Goal: Task Accomplishment & Management: Manage account settings

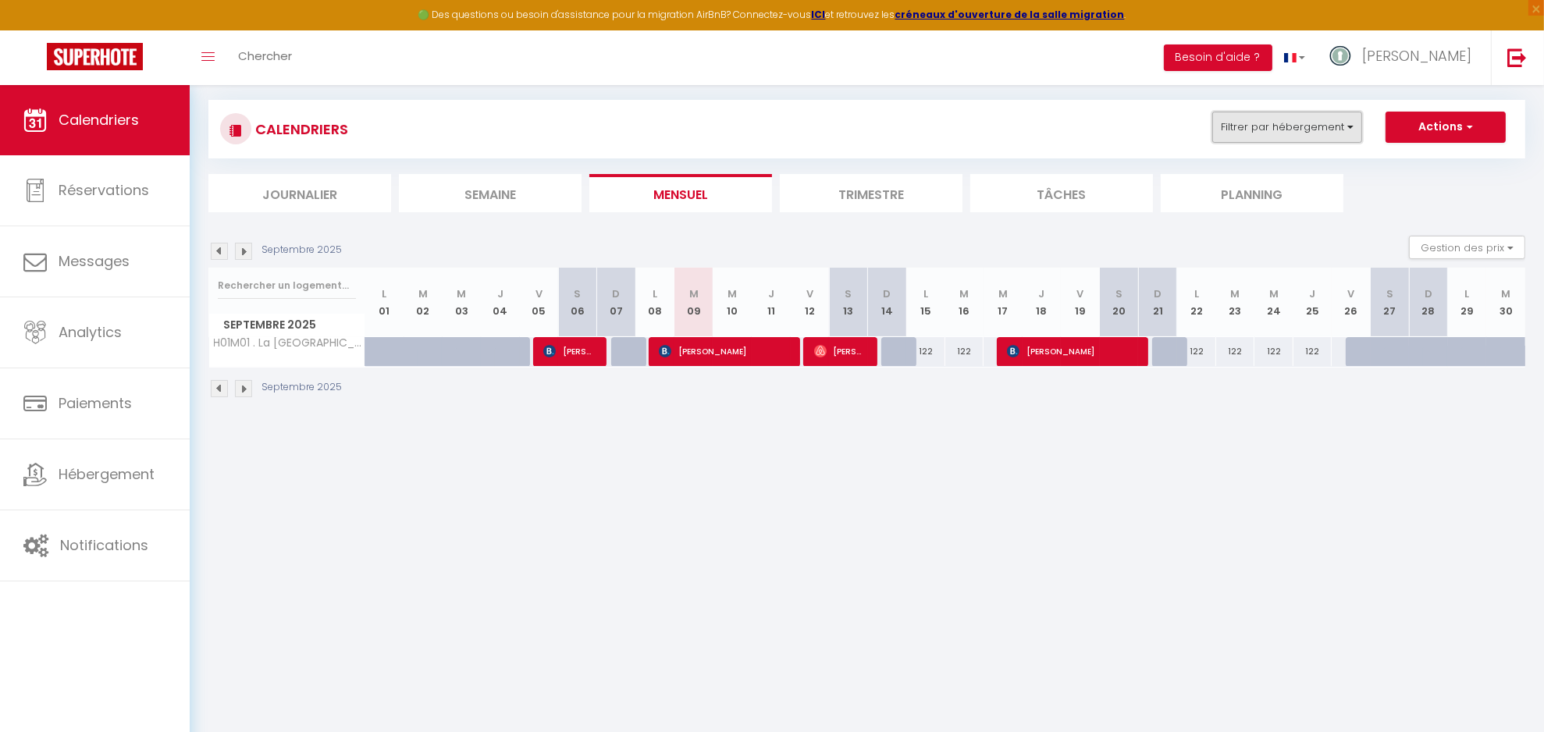
click at [1348, 128] on button "Filtrer par hébergement" at bounding box center [1287, 127] width 150 height 31
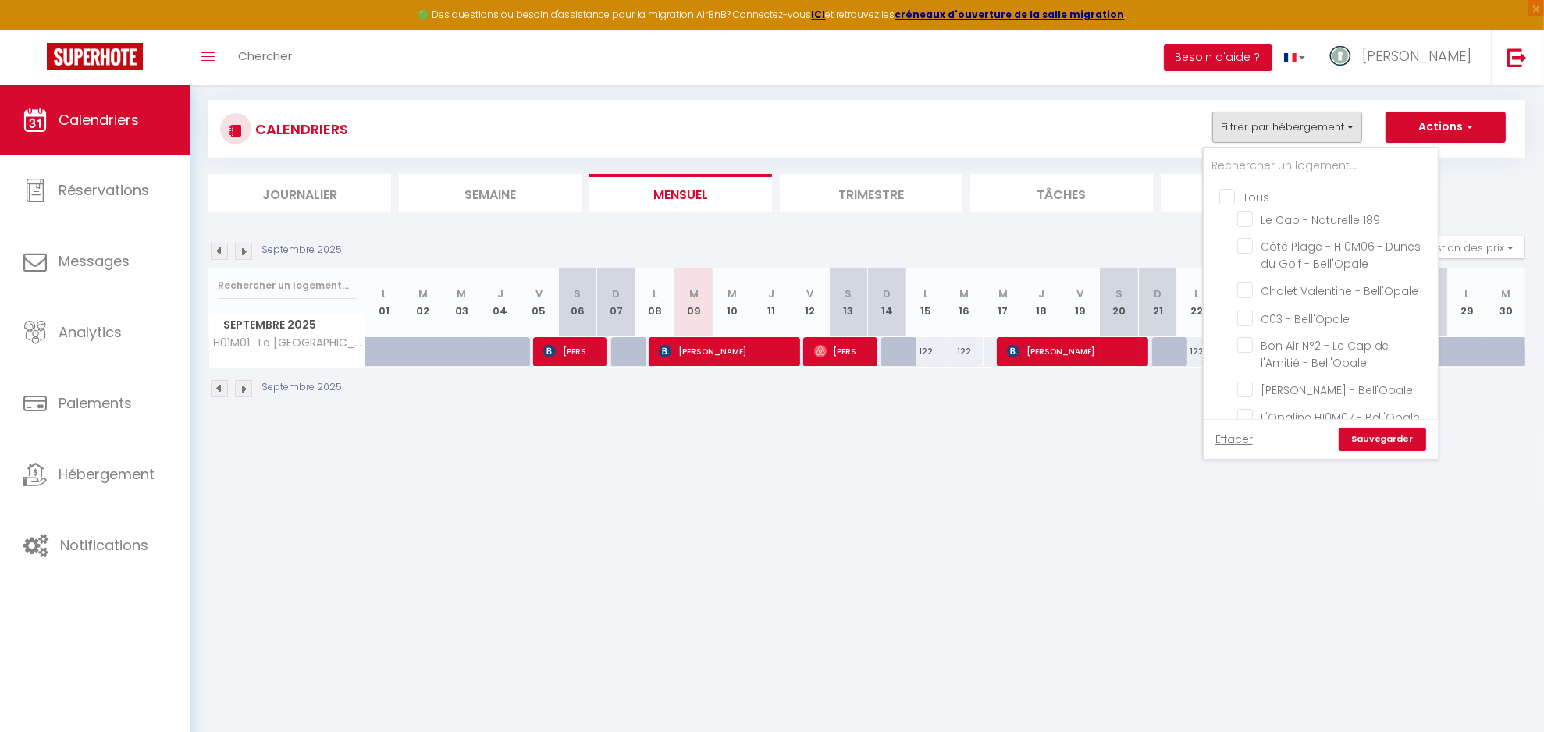
click at [1250, 195] on input "Tous" at bounding box center [1336, 196] width 234 height 16
checkbox input "true"
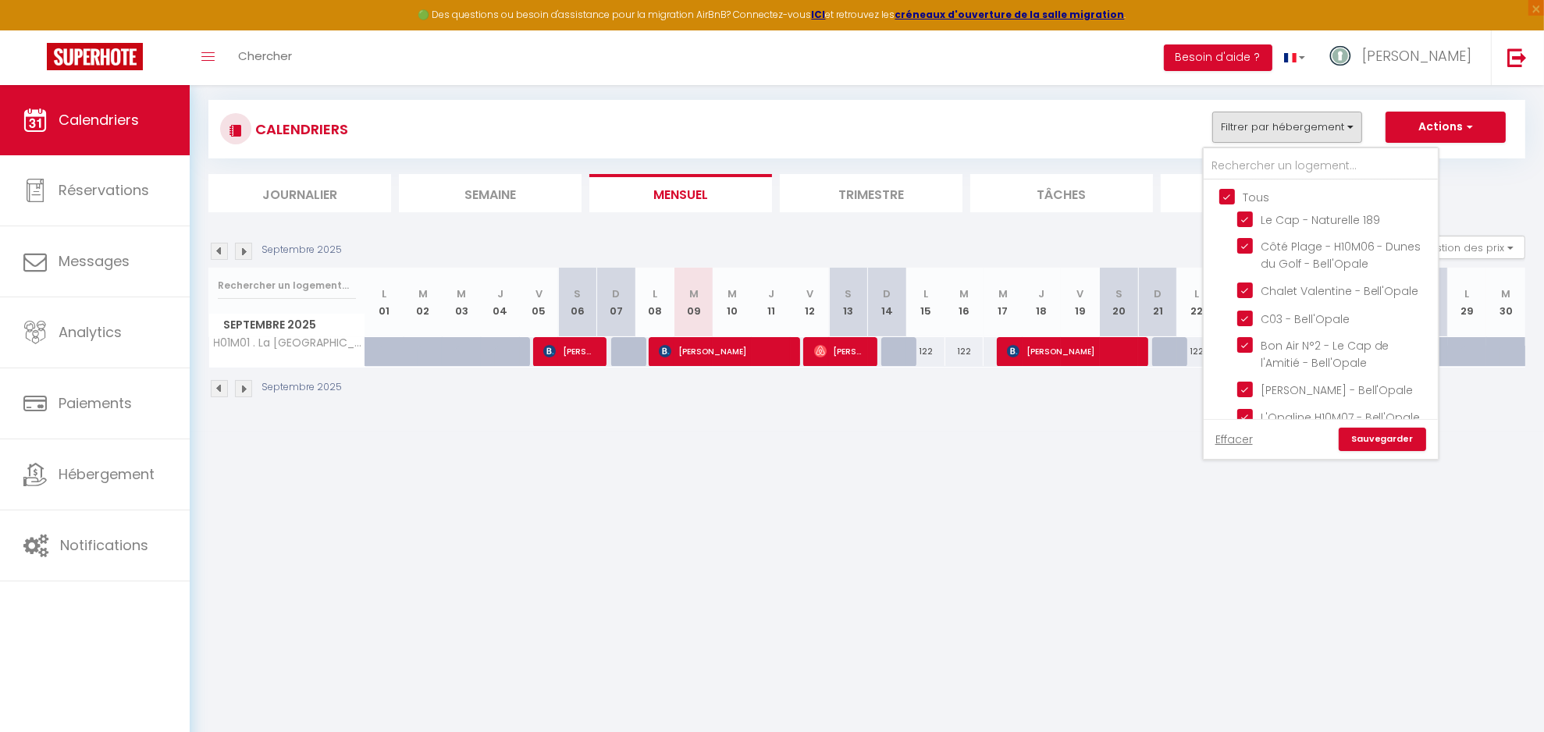
checkbox input "true"
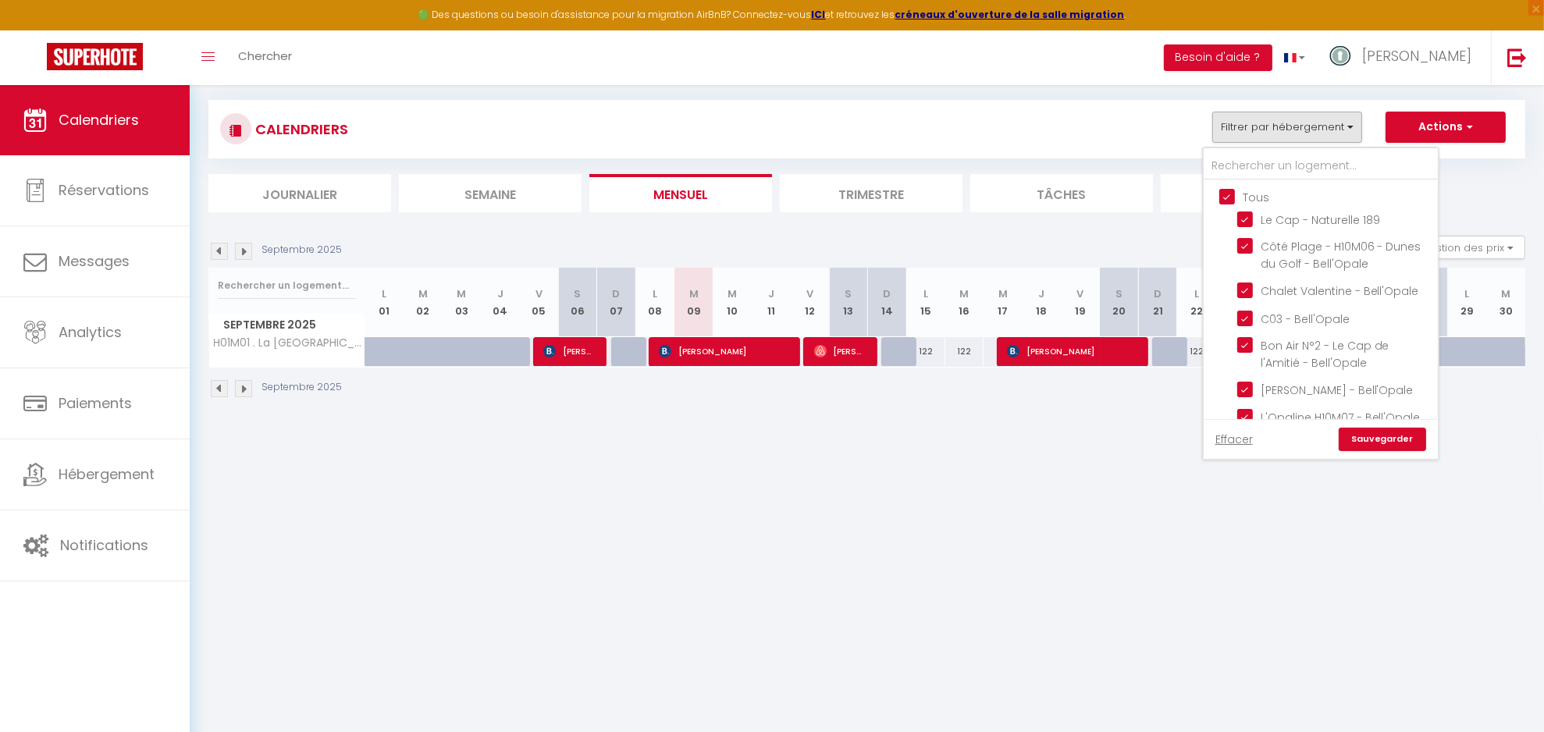
checkbox input "true"
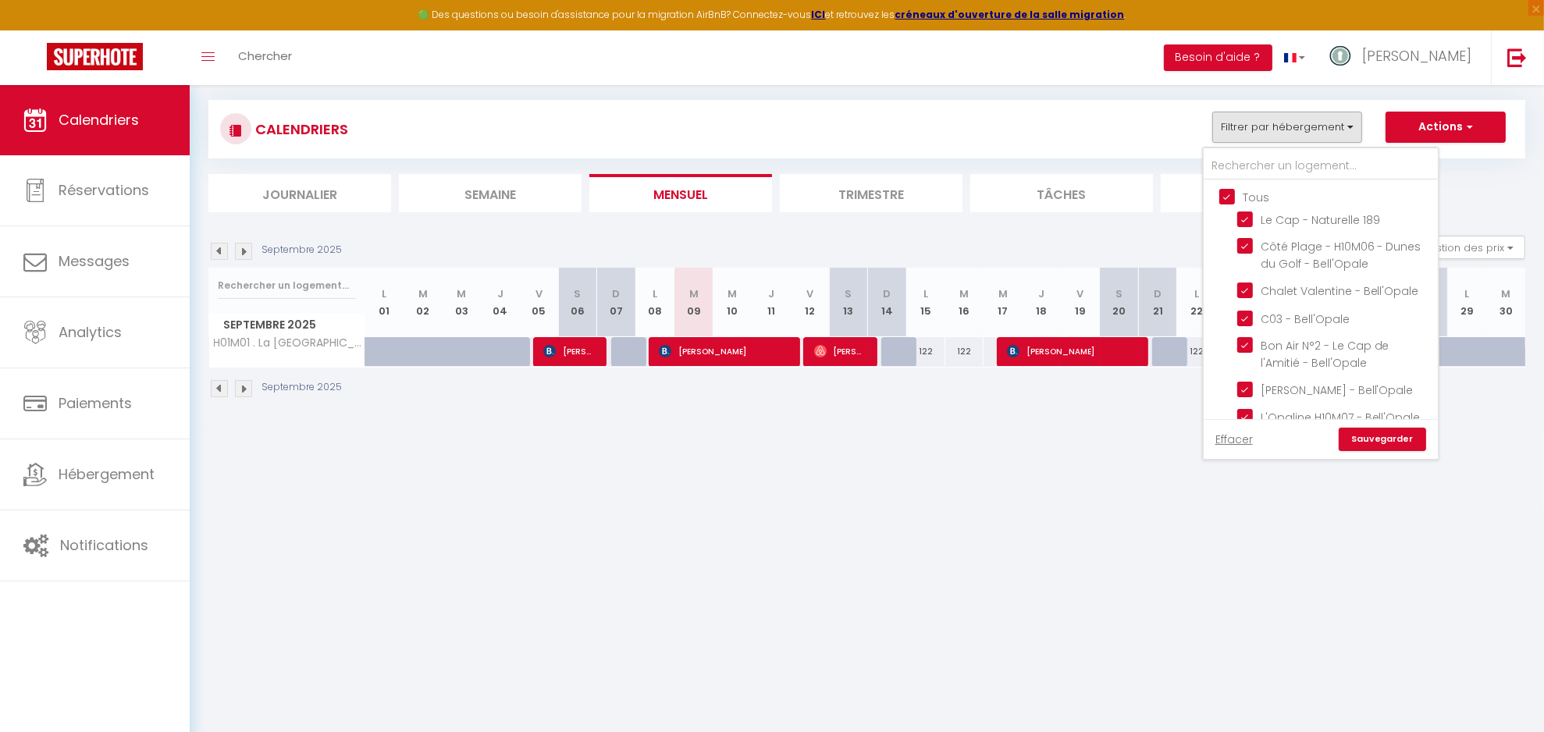
checkbox input "true"
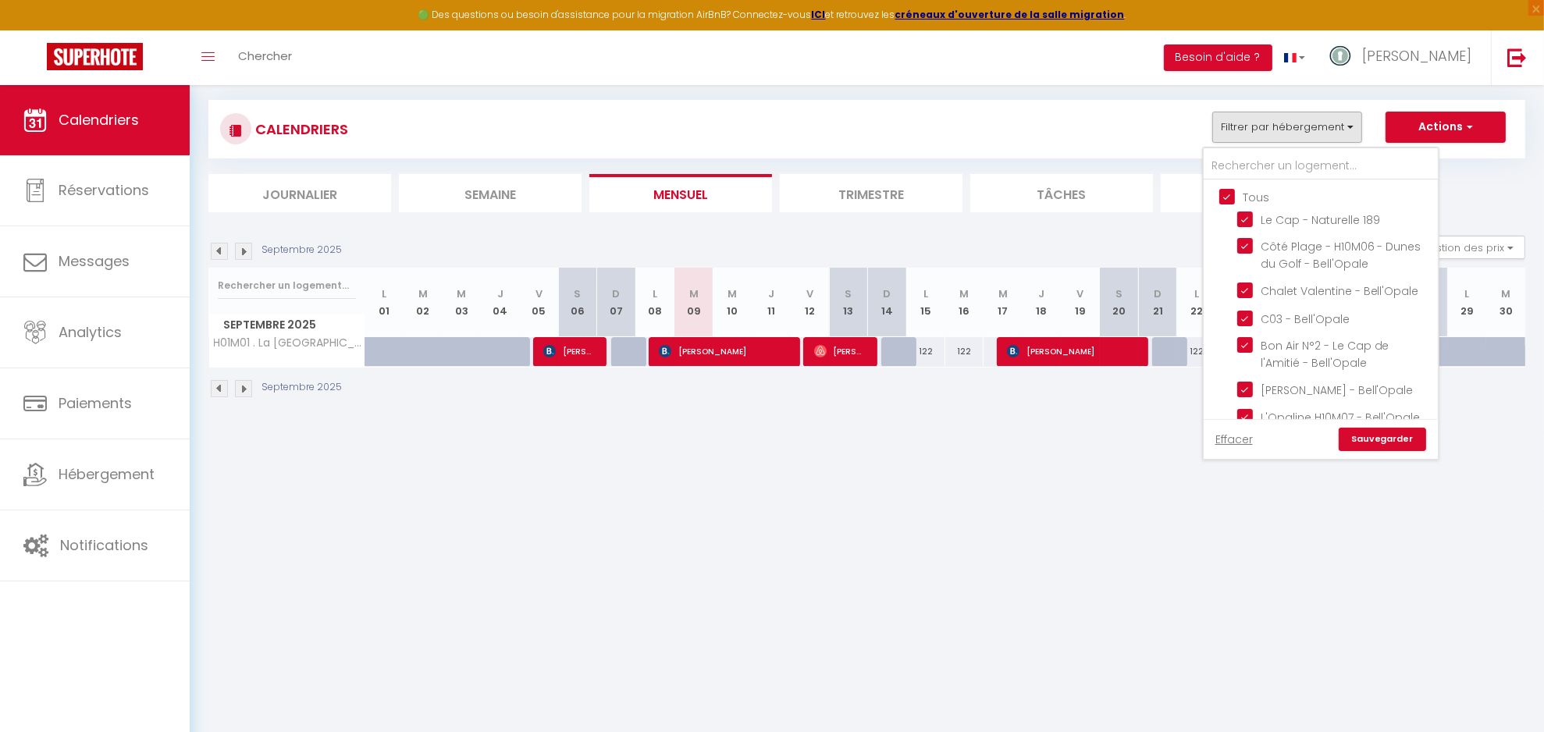
checkbox input "true"
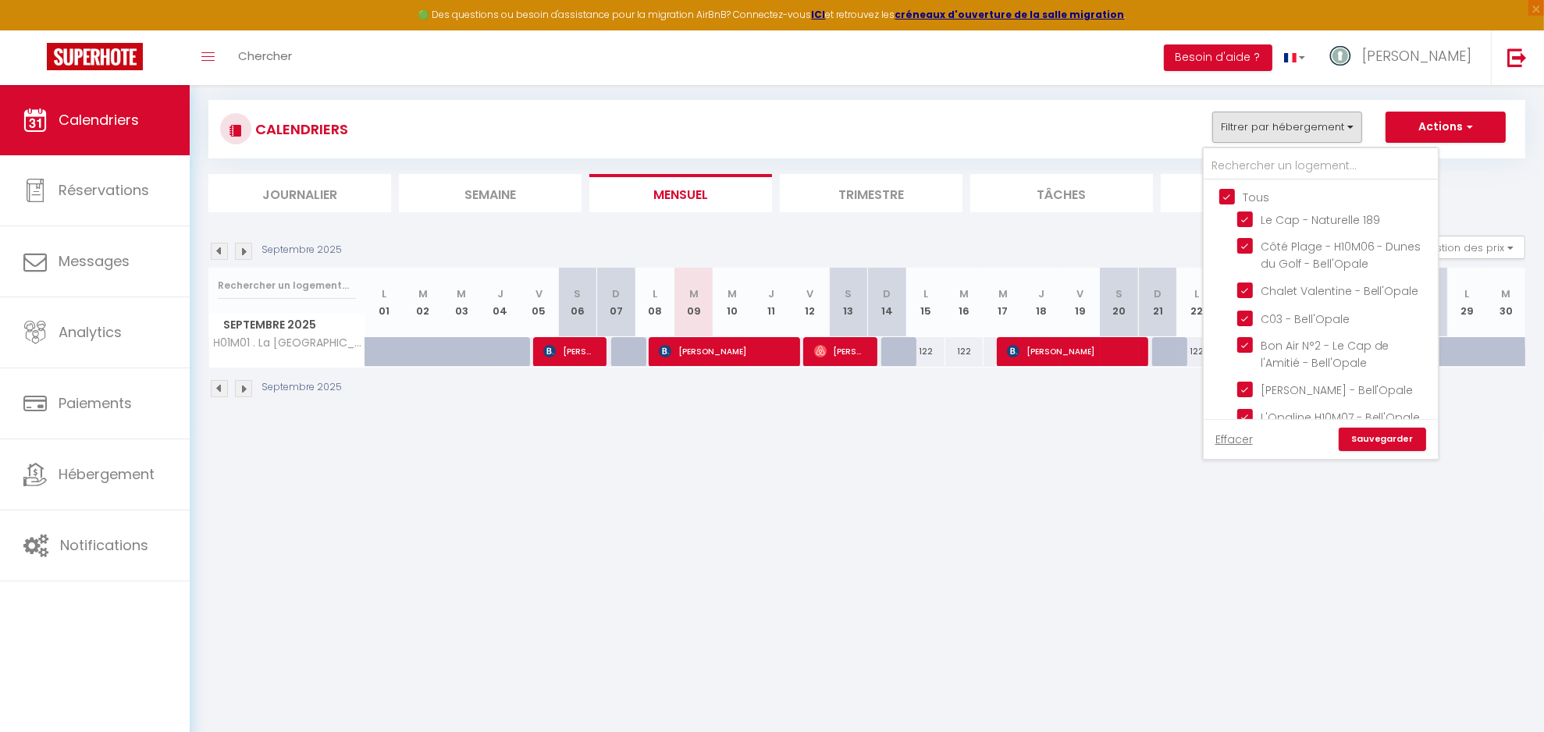
checkbox input "true"
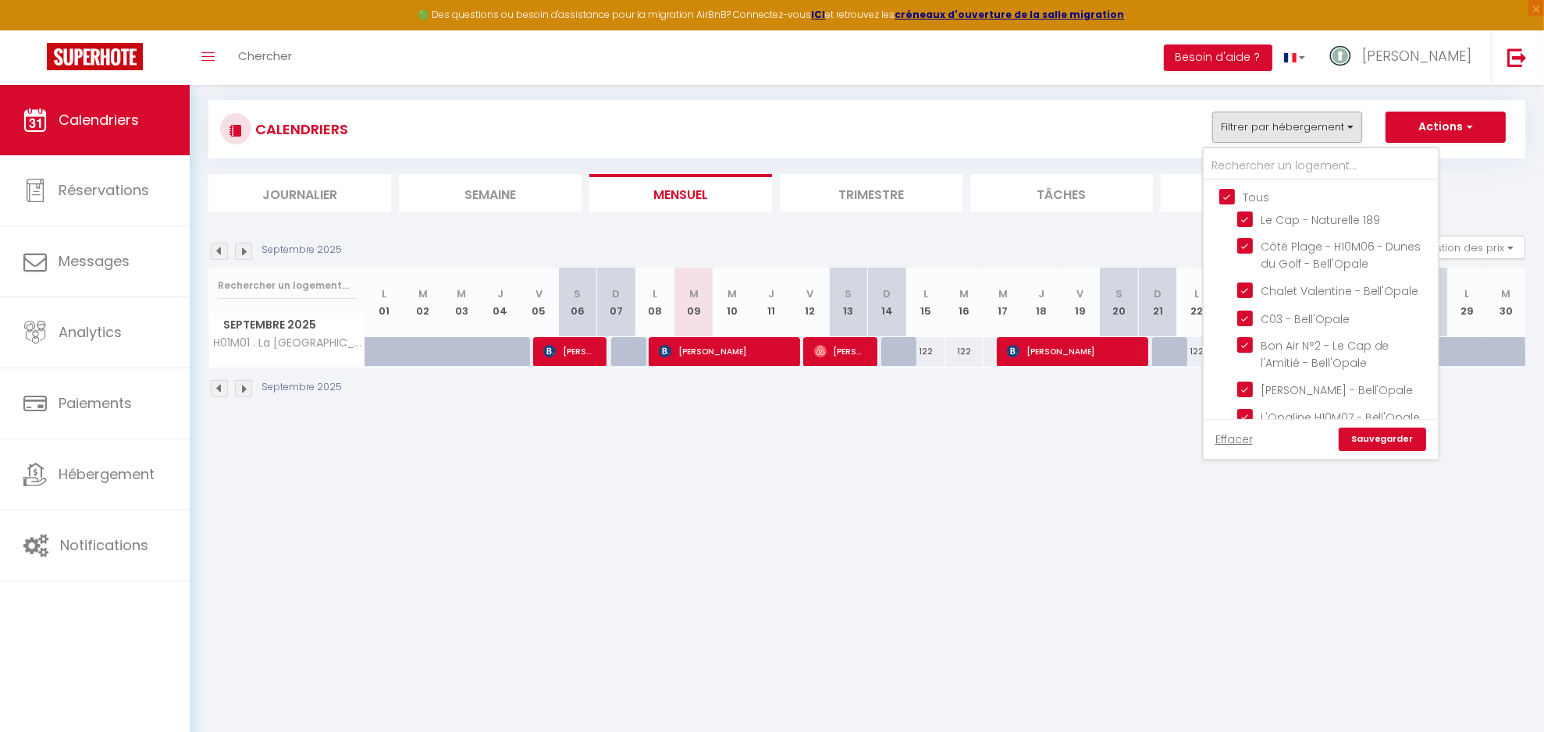
click at [1250, 195] on input "Tous" at bounding box center [1336, 196] width 234 height 16
checkbox input "false"
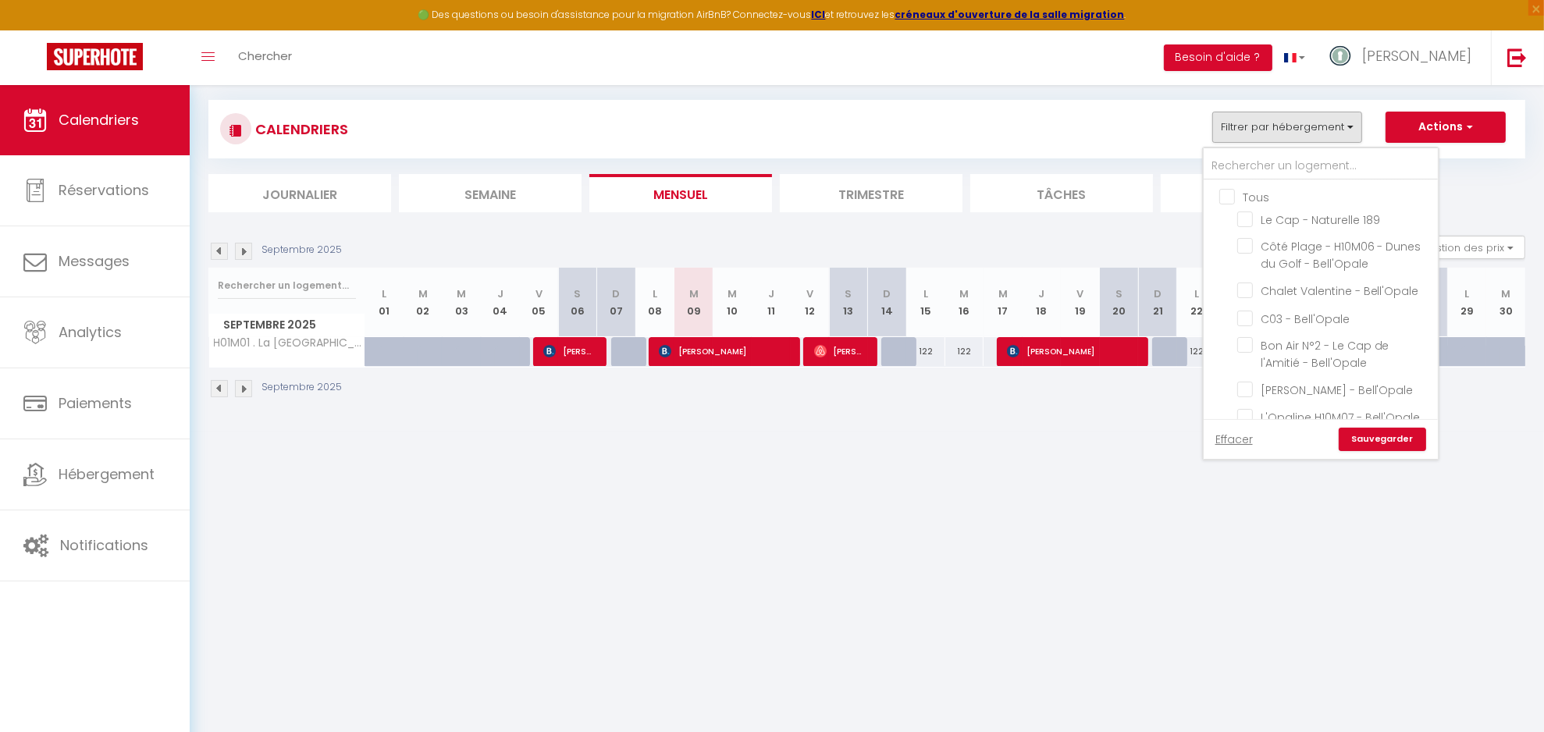
checkbox input "false"
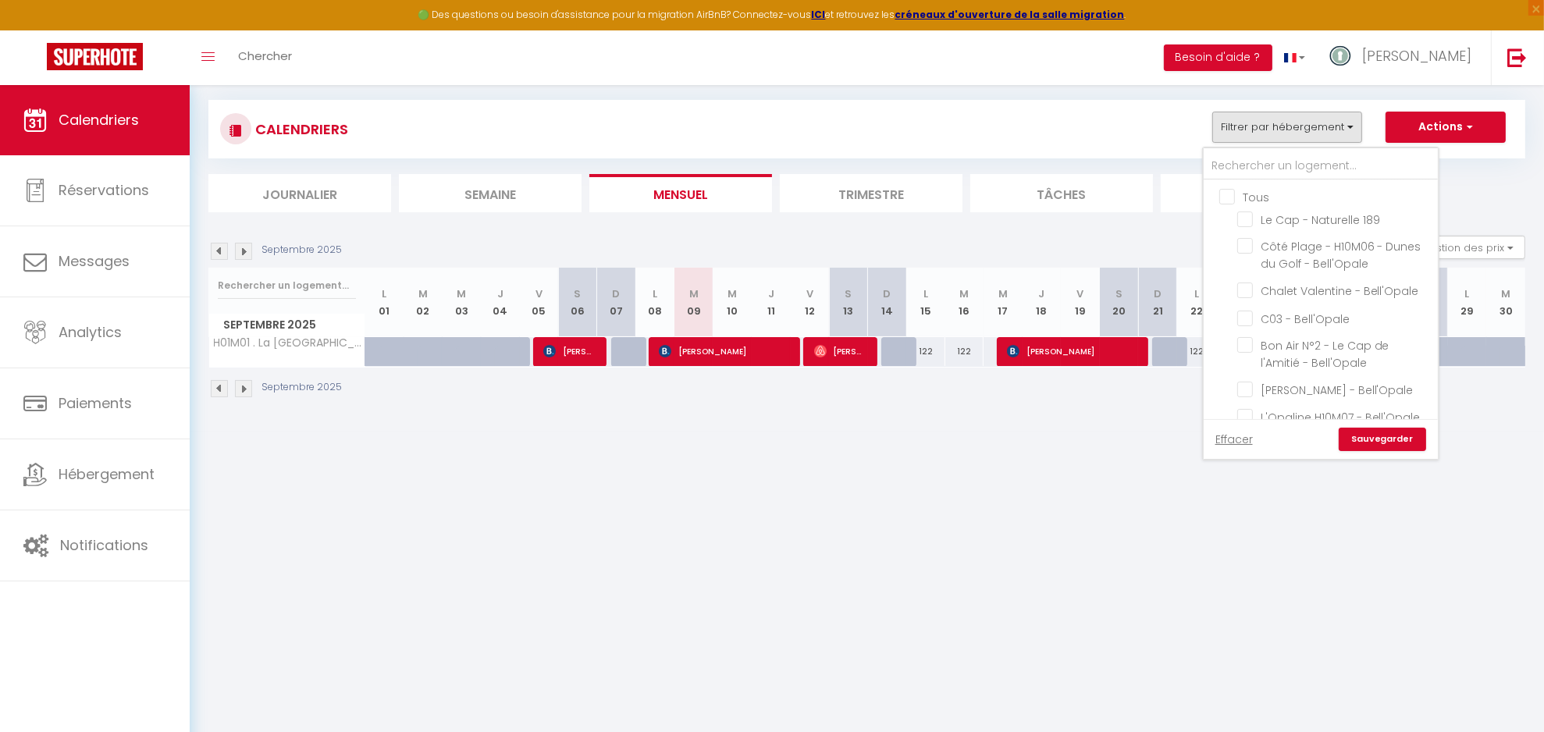
checkbox input "false"
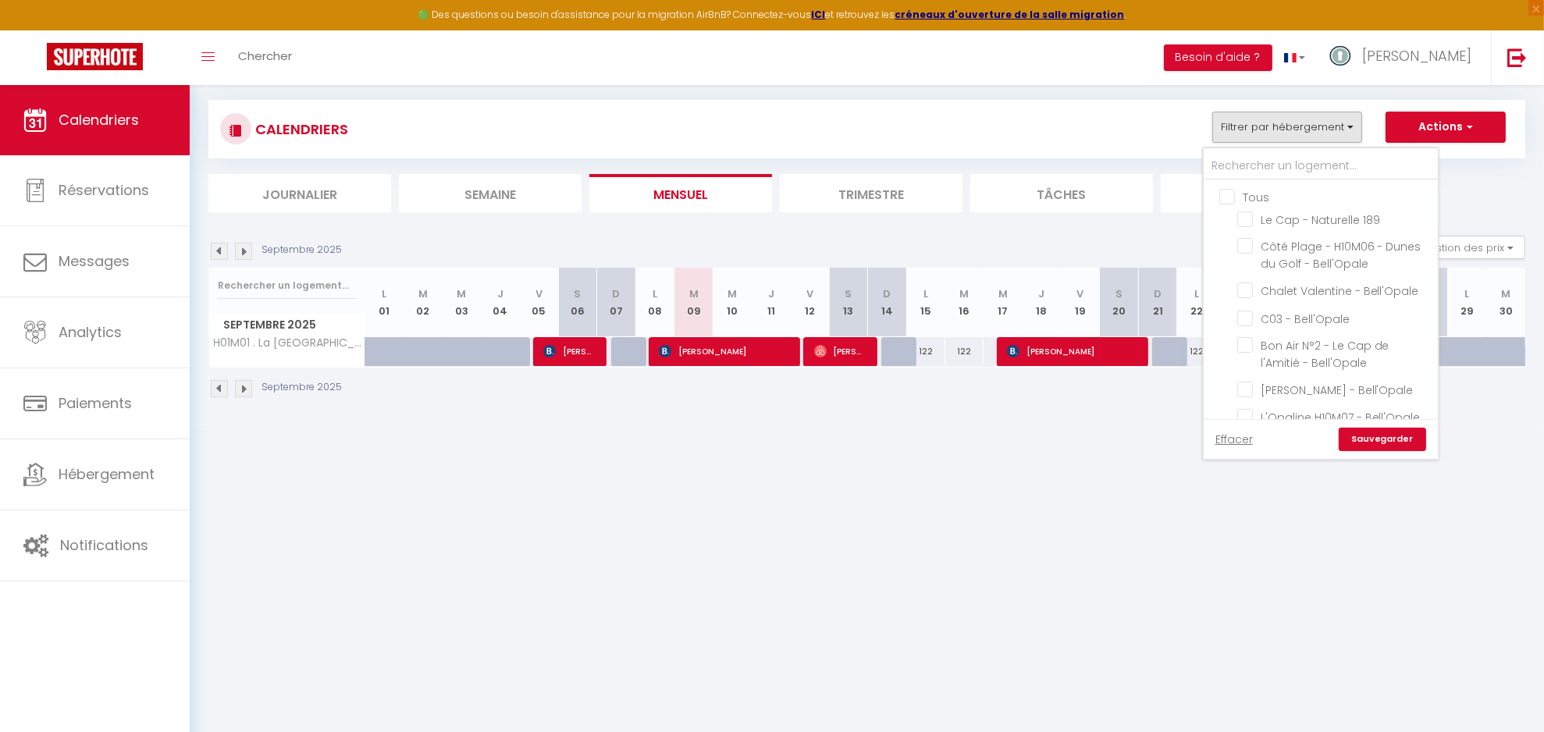
checkbox input "false"
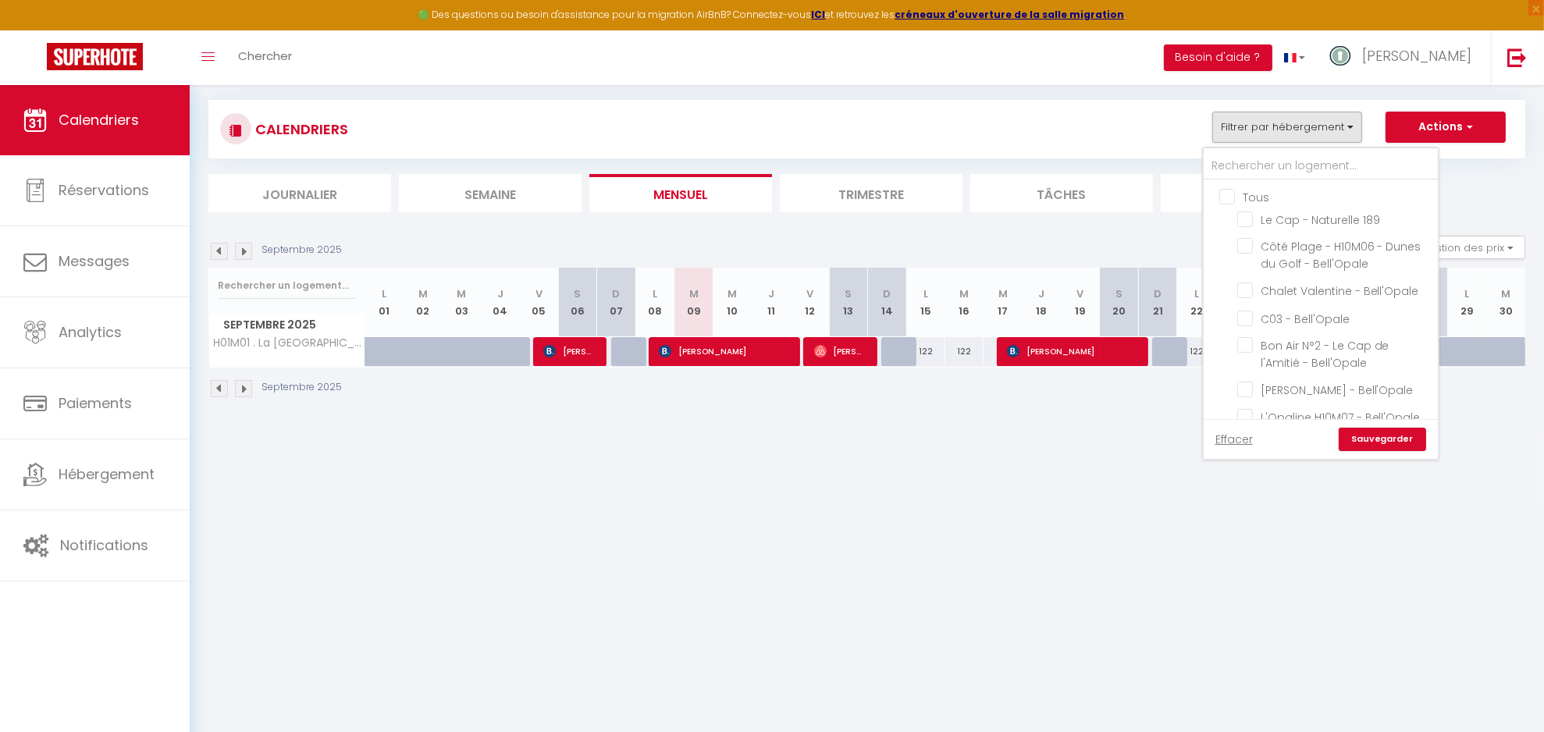
checkbox input "false"
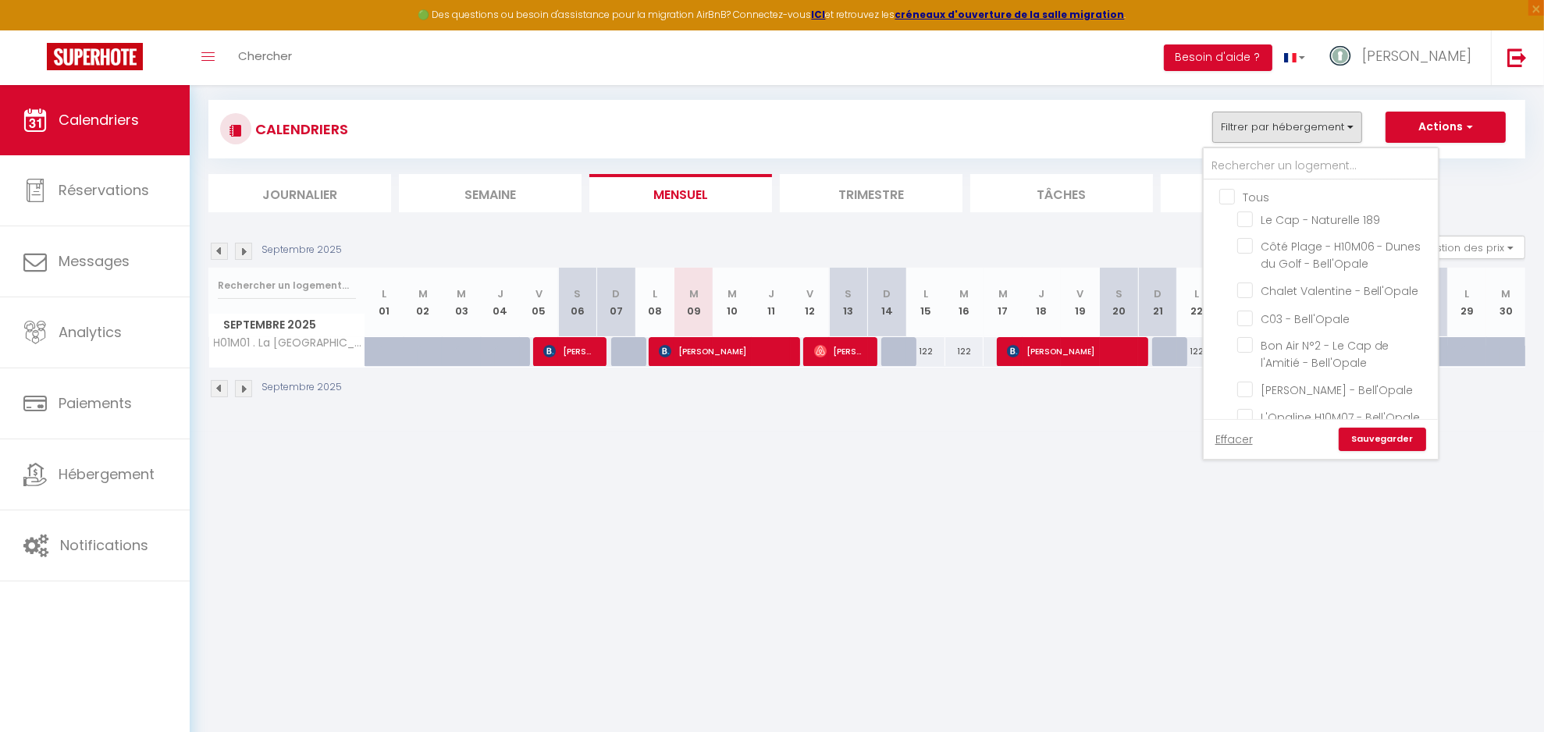
checkbox input "false"
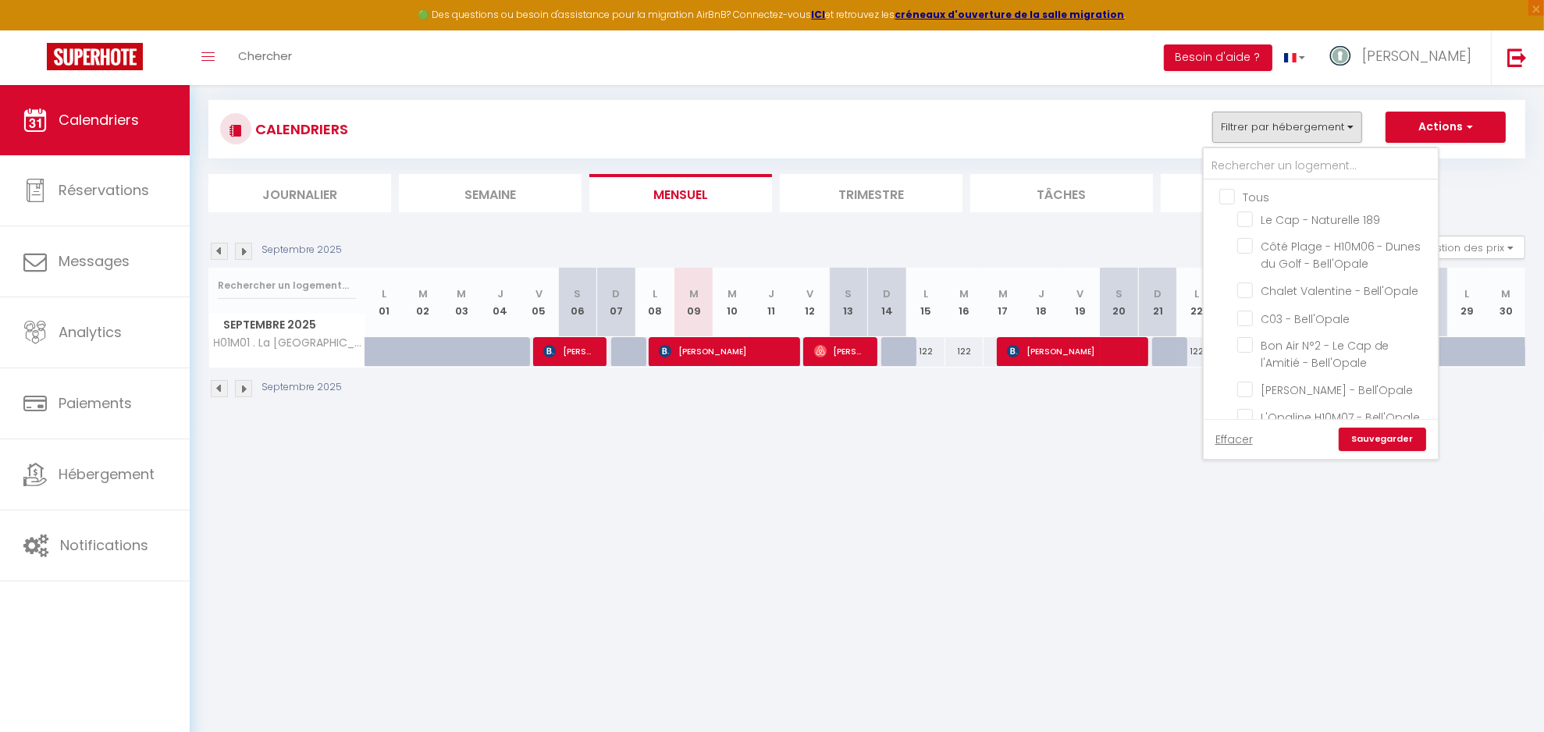
checkbox input "false"
drag, startPoint x: 1350, startPoint y: 379, endPoint x: 1355, endPoint y: 387, distance: 9.1
click at [1349, 381] on input "[PERSON_NAME] - Bell'Opale" at bounding box center [1334, 389] width 195 height 16
checkbox input "true"
click at [1385, 435] on link "Sauvegarder" at bounding box center [1382, 439] width 87 height 23
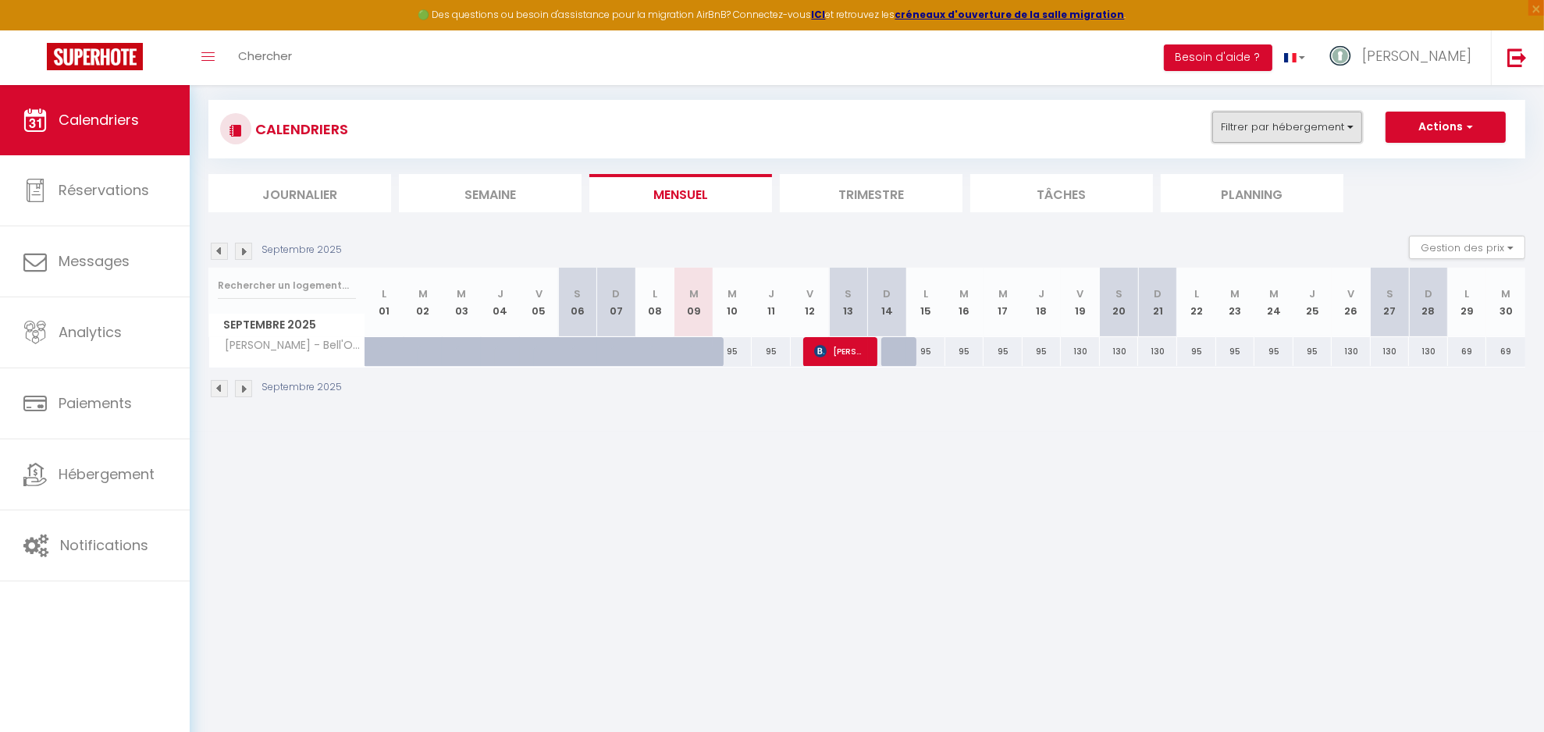
click at [1322, 140] on button "Filtrer par hébergement" at bounding box center [1287, 127] width 150 height 31
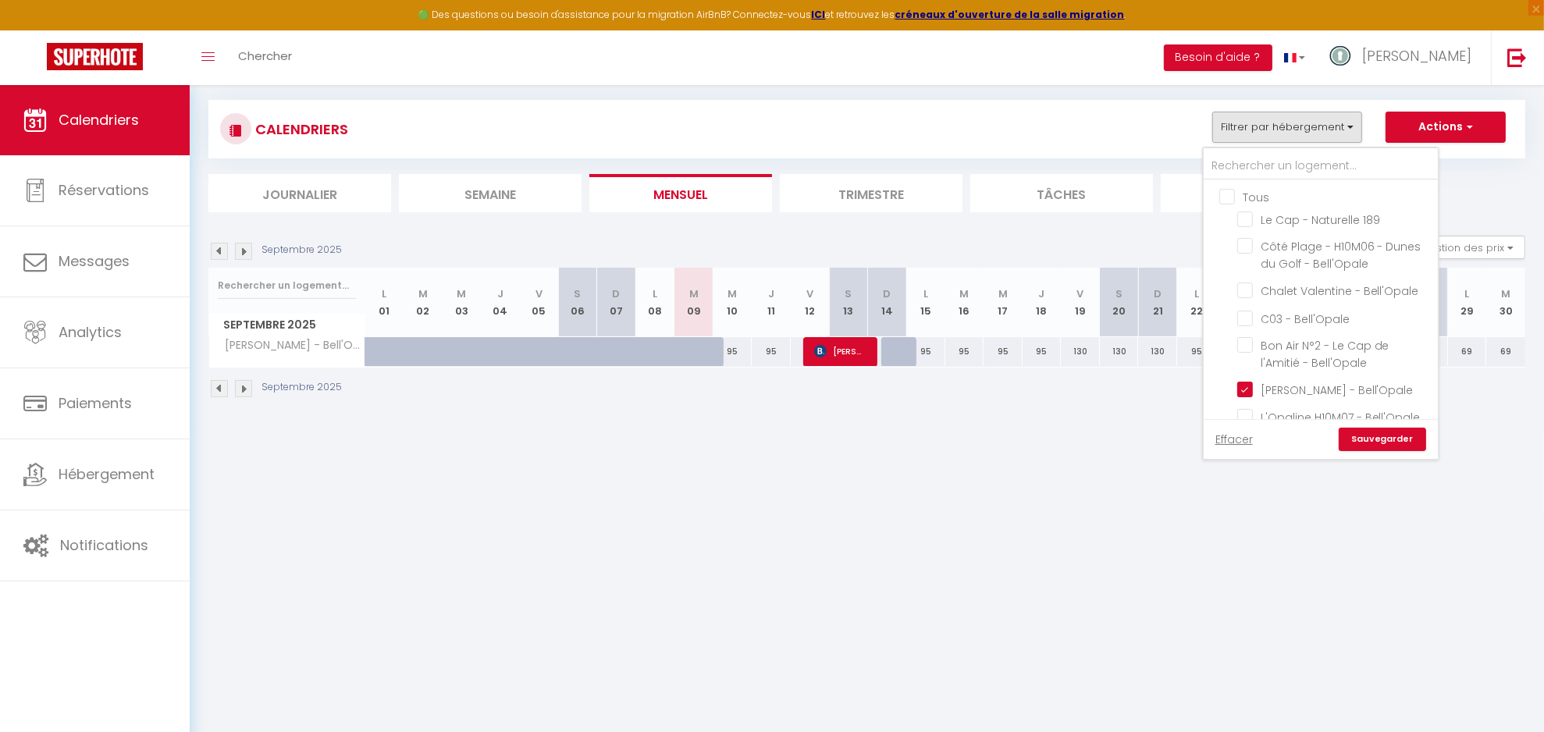
click at [1236, 198] on input "Tous" at bounding box center [1336, 196] width 234 height 16
checkbox input "true"
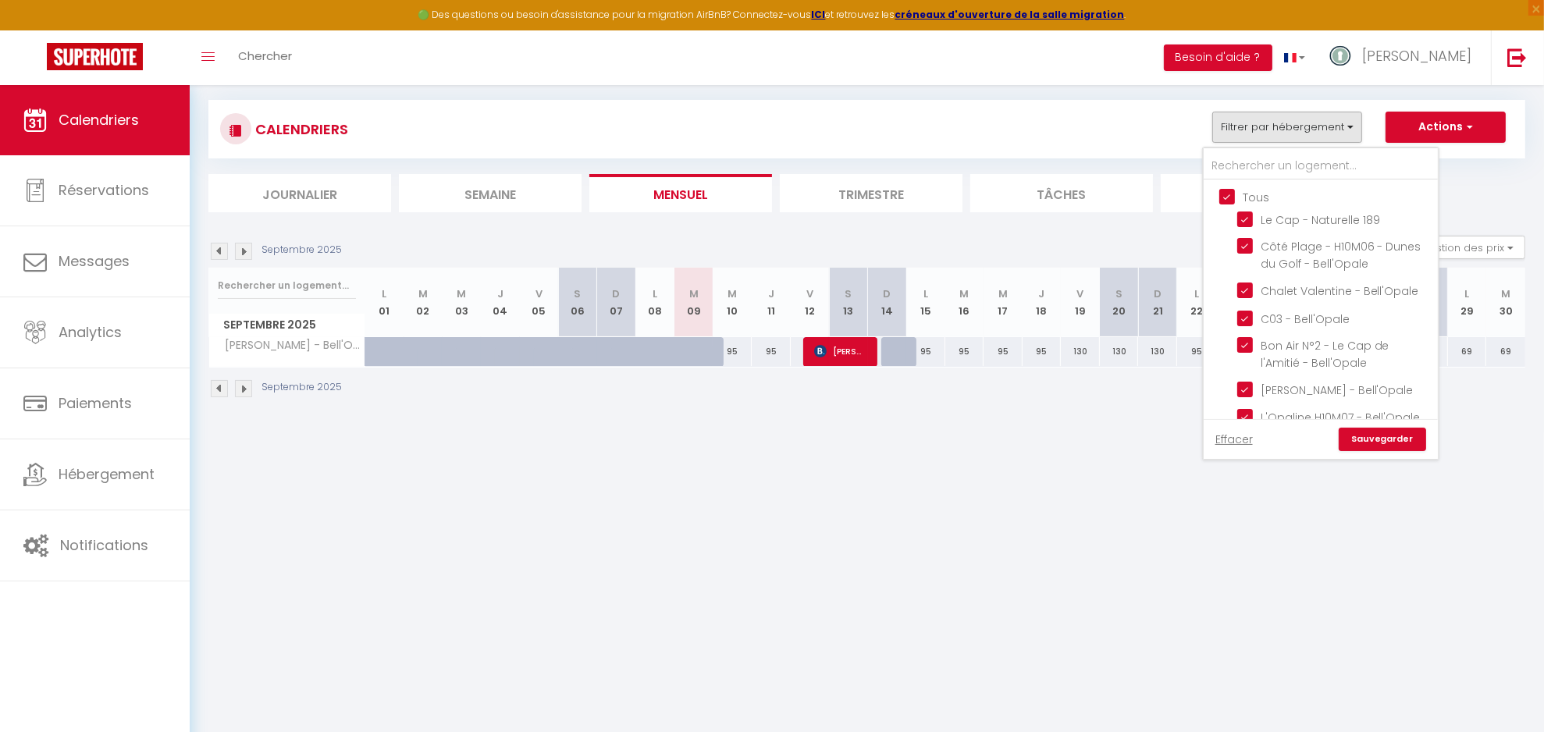
checkbox input "true"
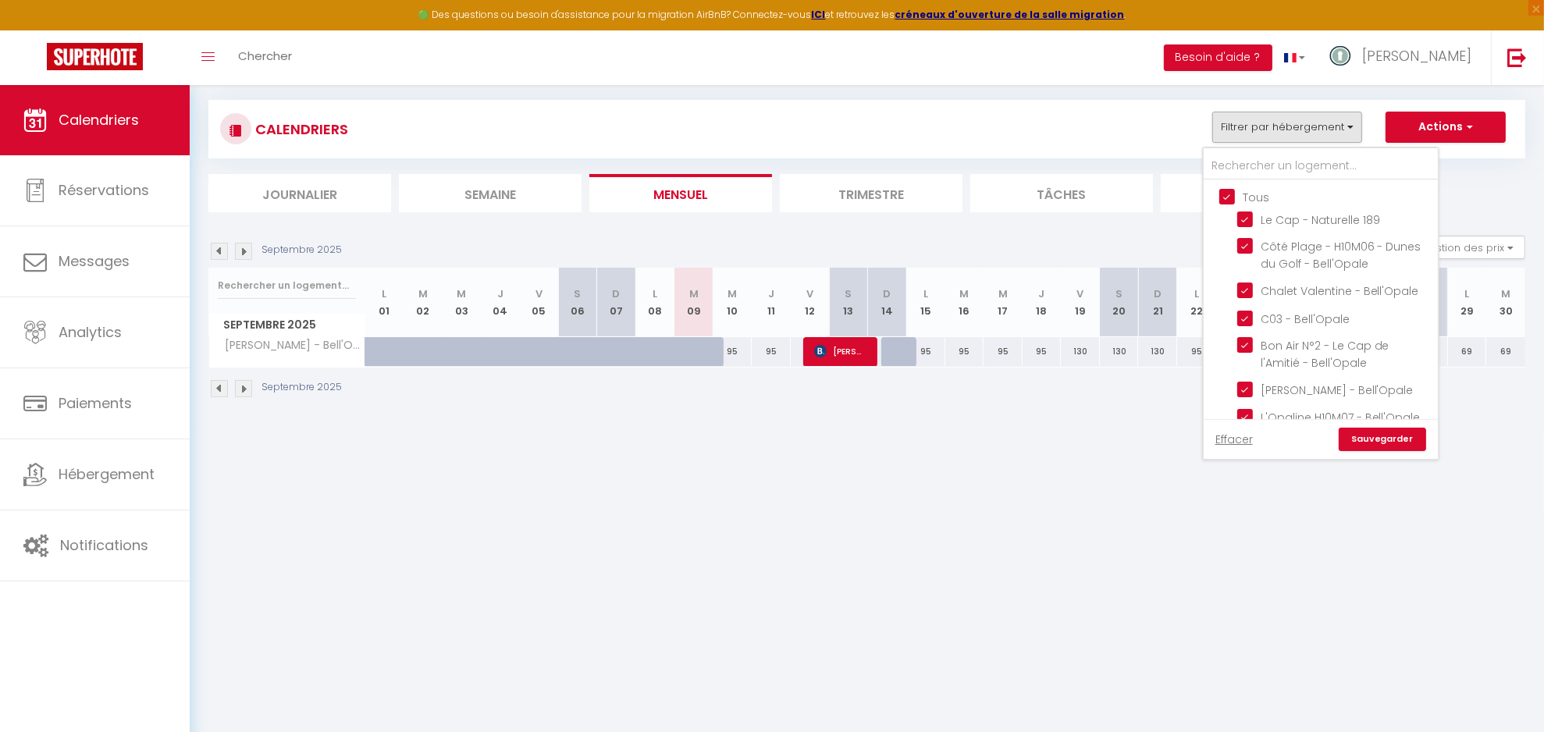
checkbox input "true"
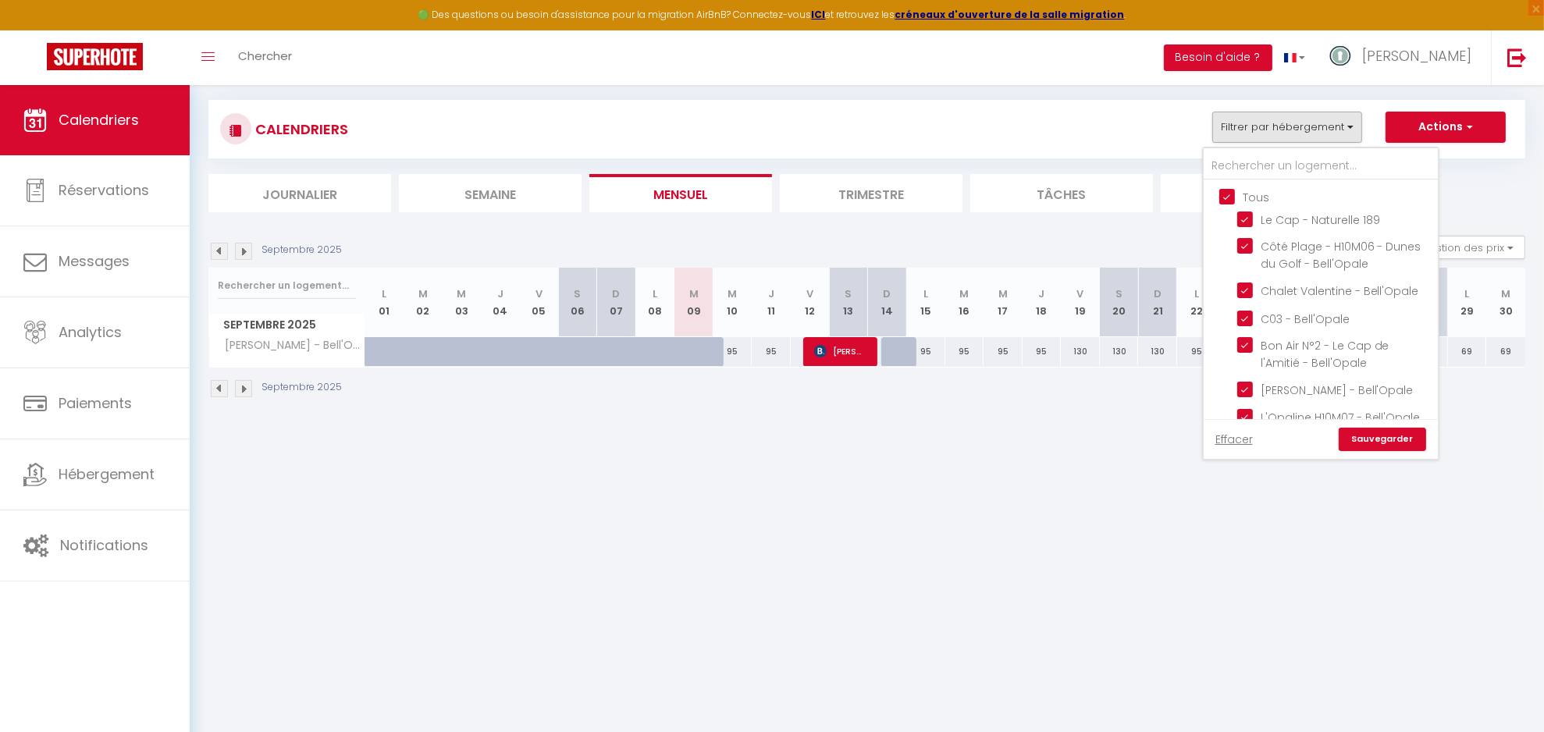
checkbox input "true"
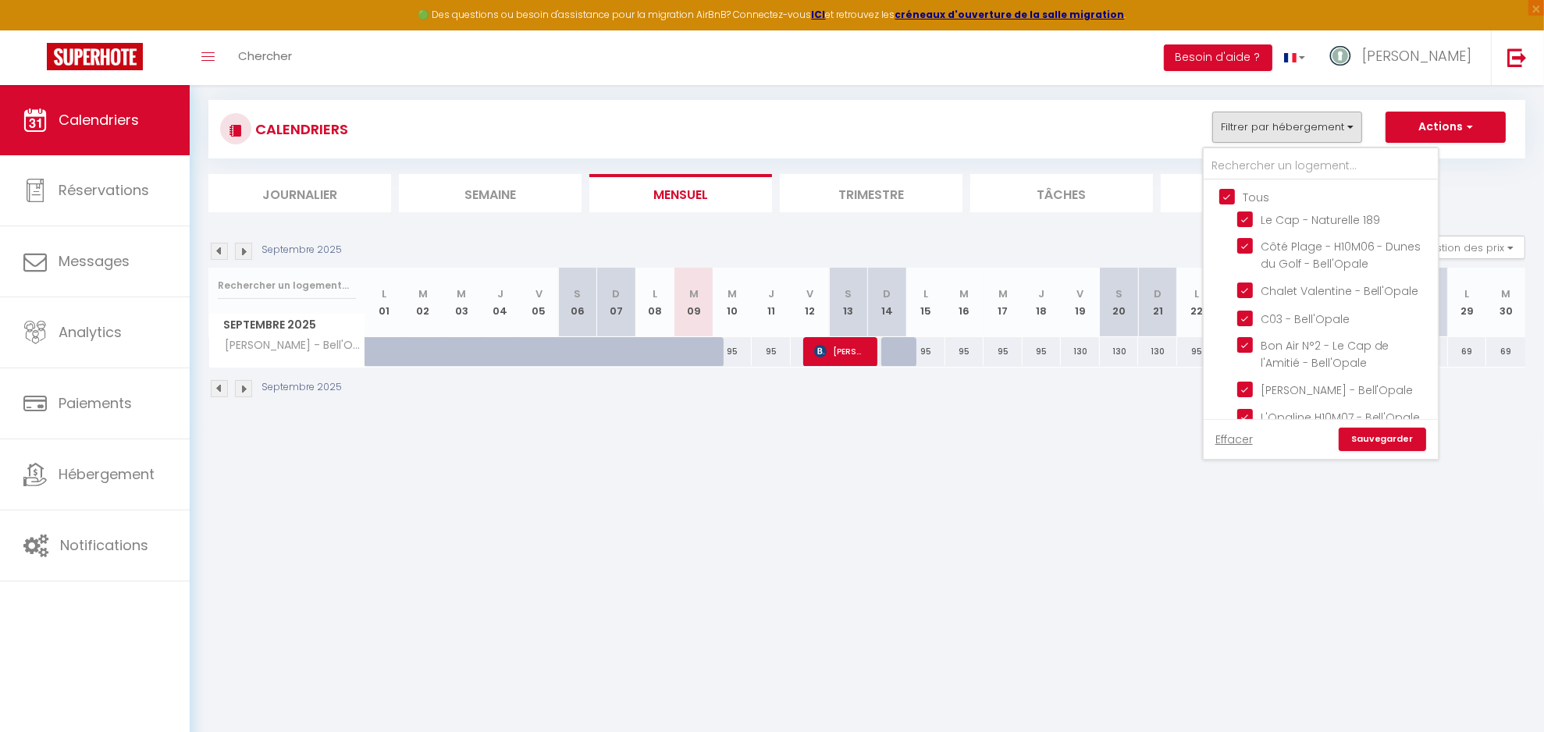
checkbox input "true"
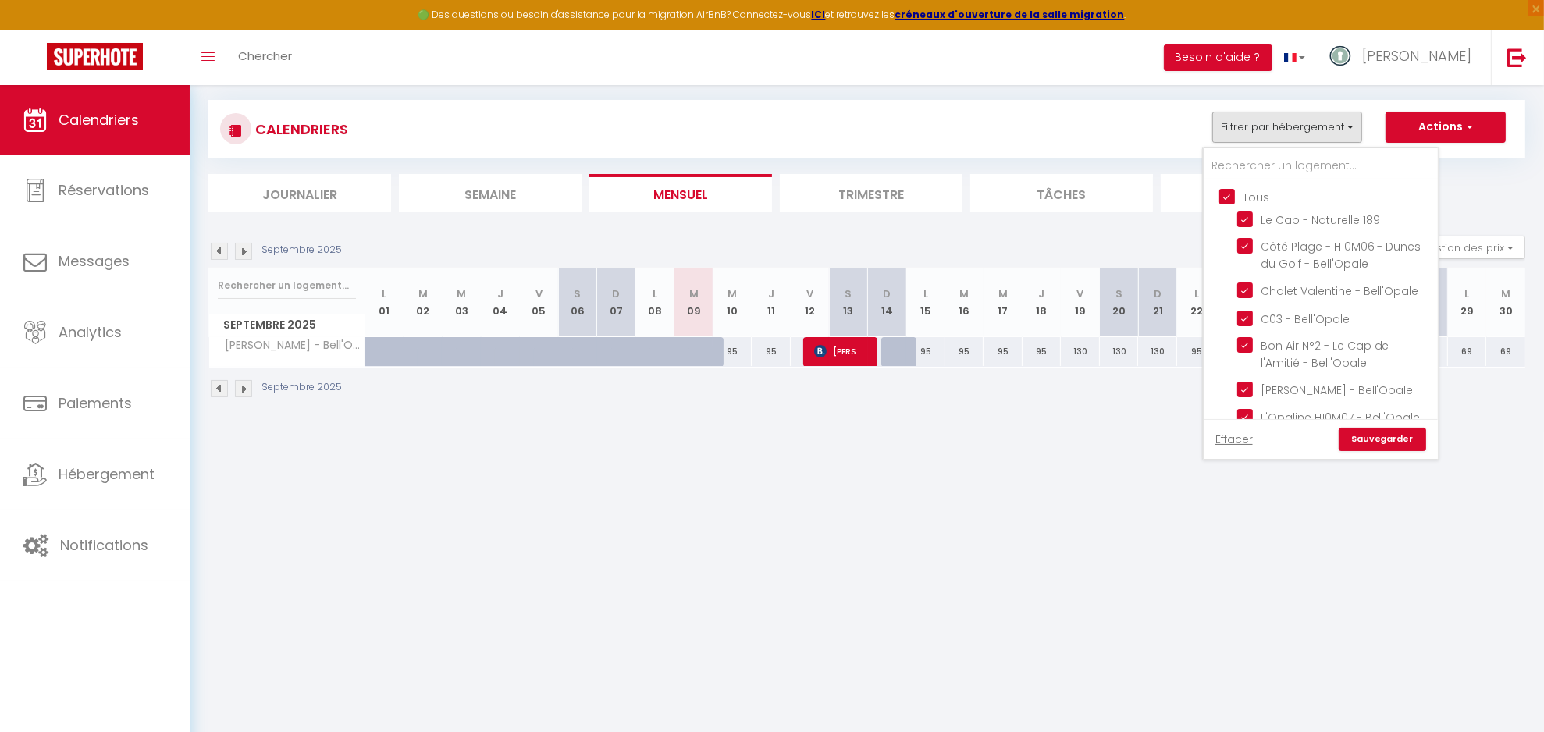
checkbox input "true"
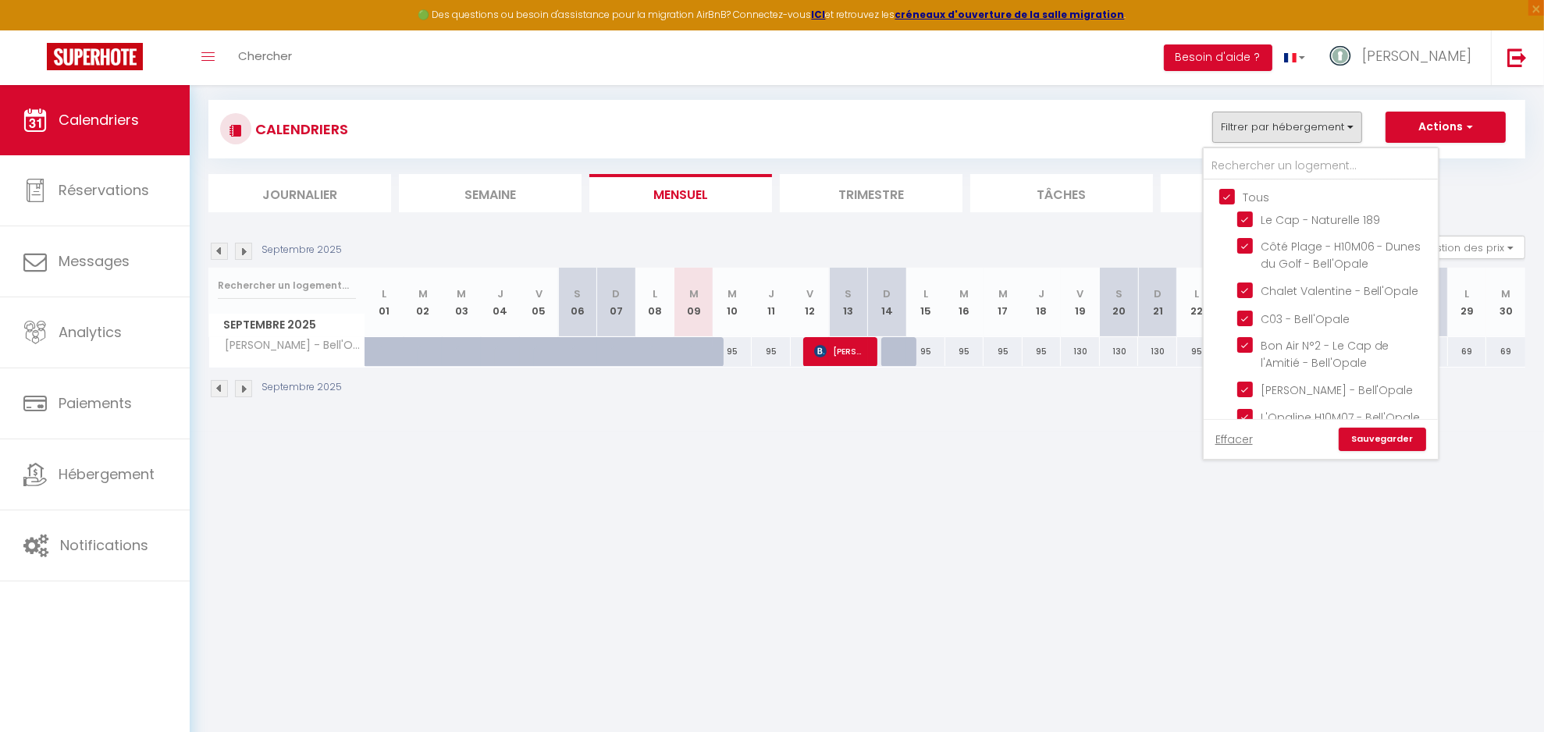
click at [1236, 198] on input "Tous" at bounding box center [1336, 196] width 234 height 16
checkbox input "false"
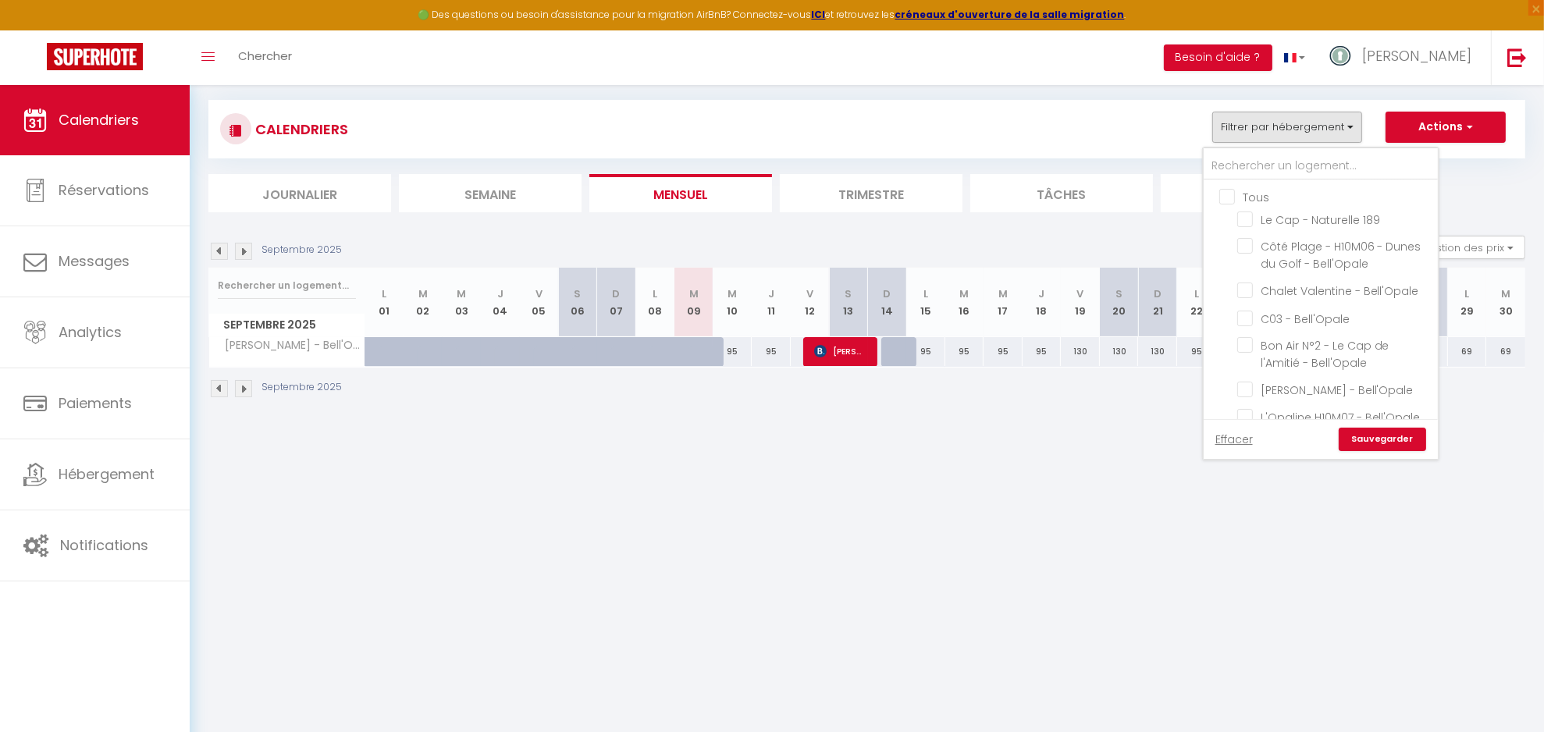
checkbox input "false"
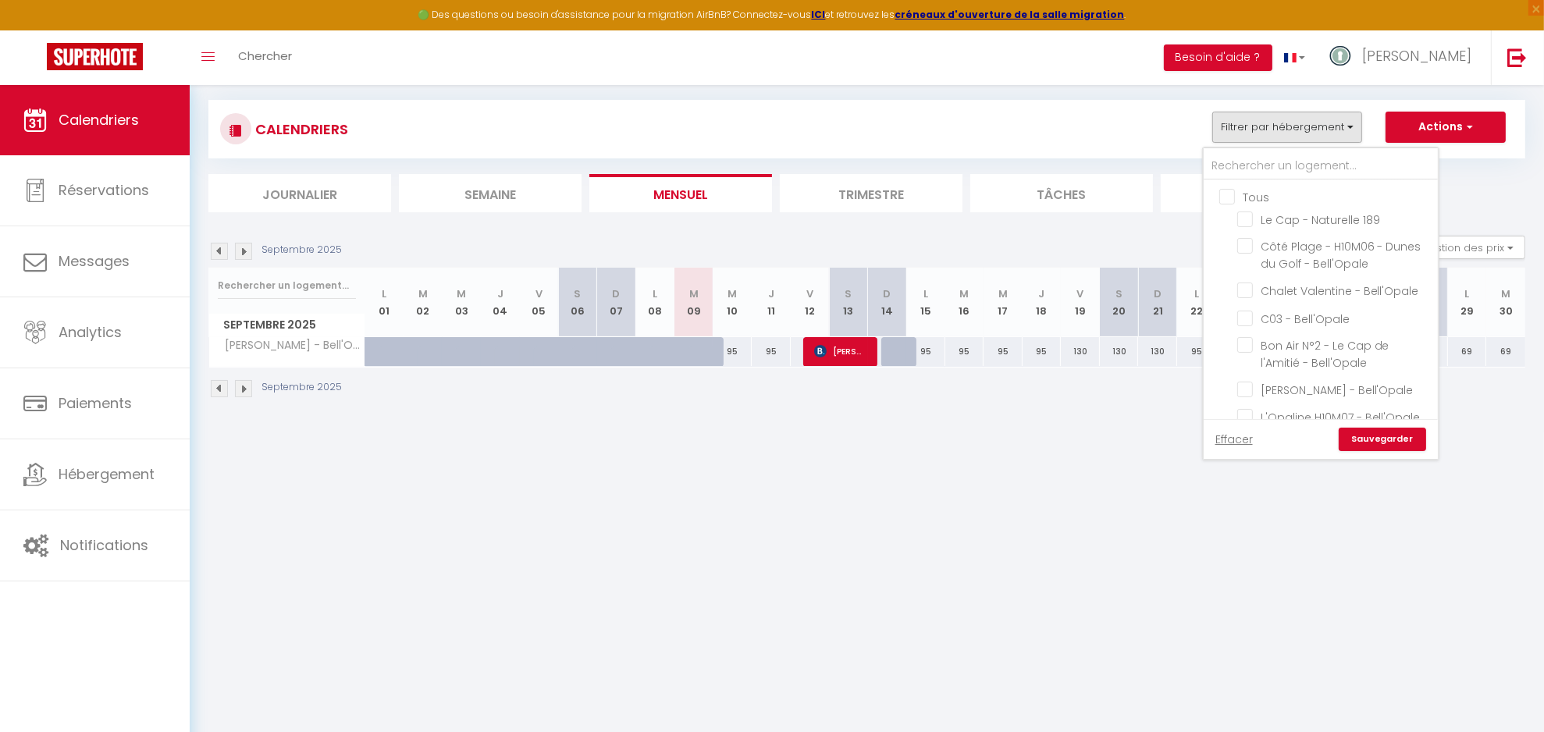
checkbox input "false"
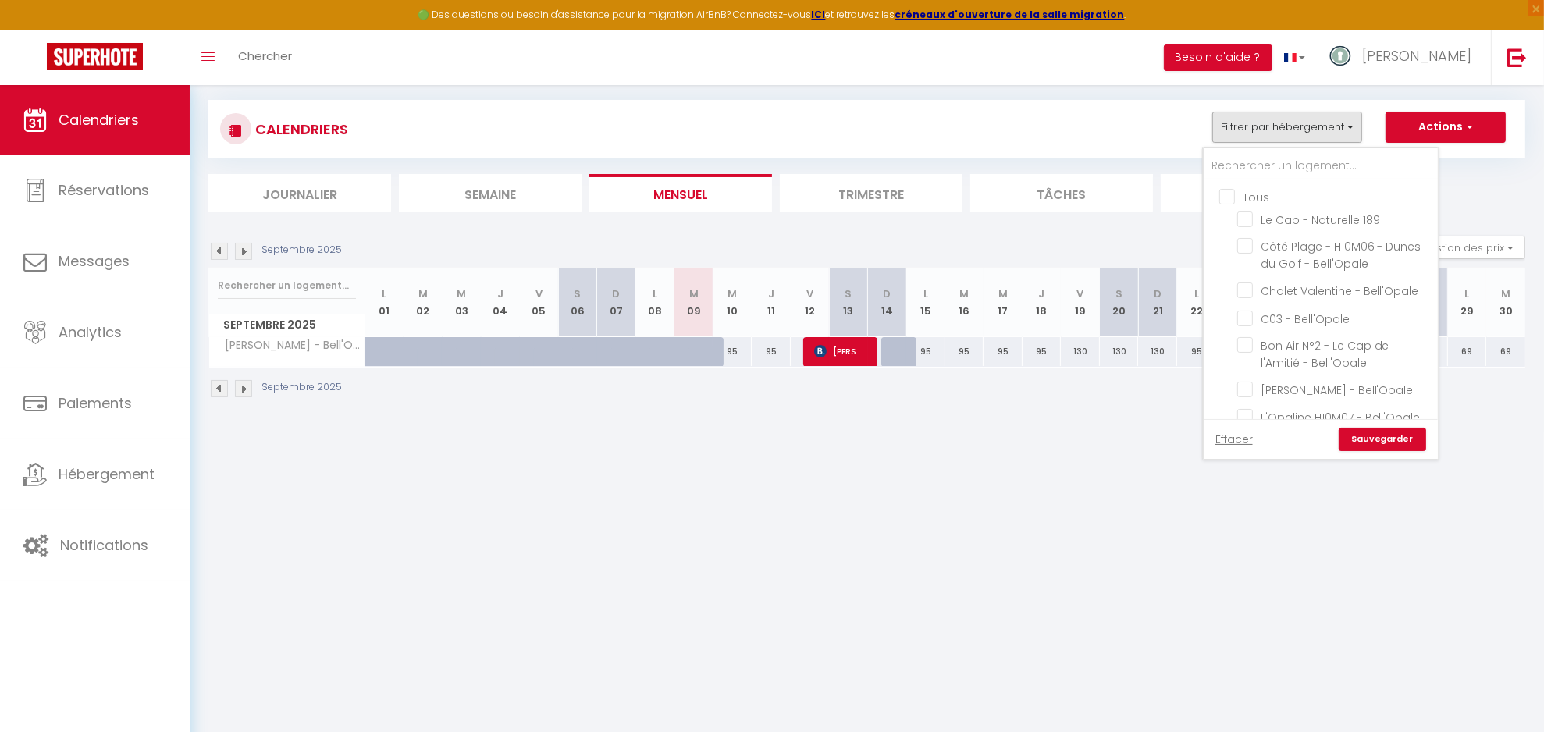
checkbox input "false"
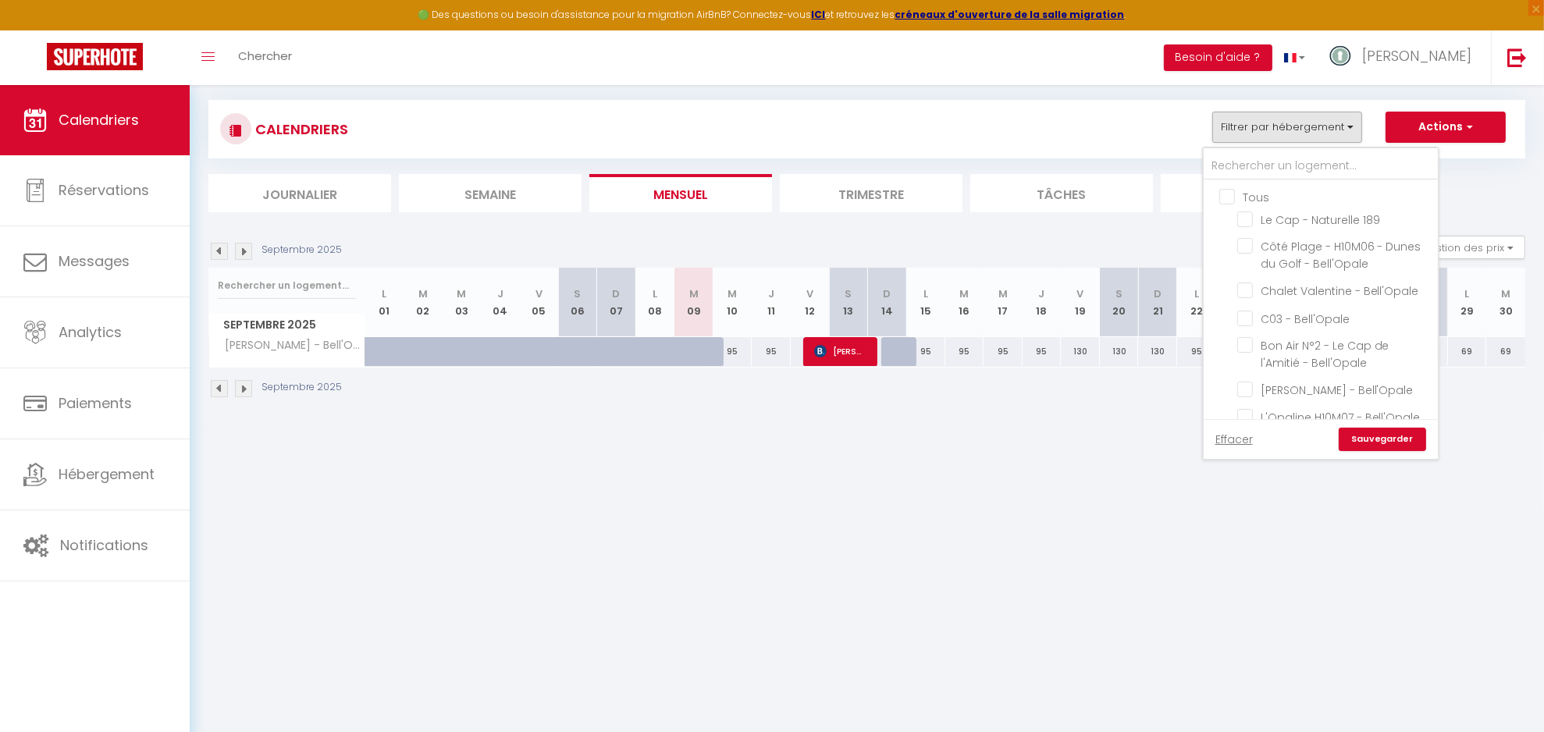
checkbox input "false"
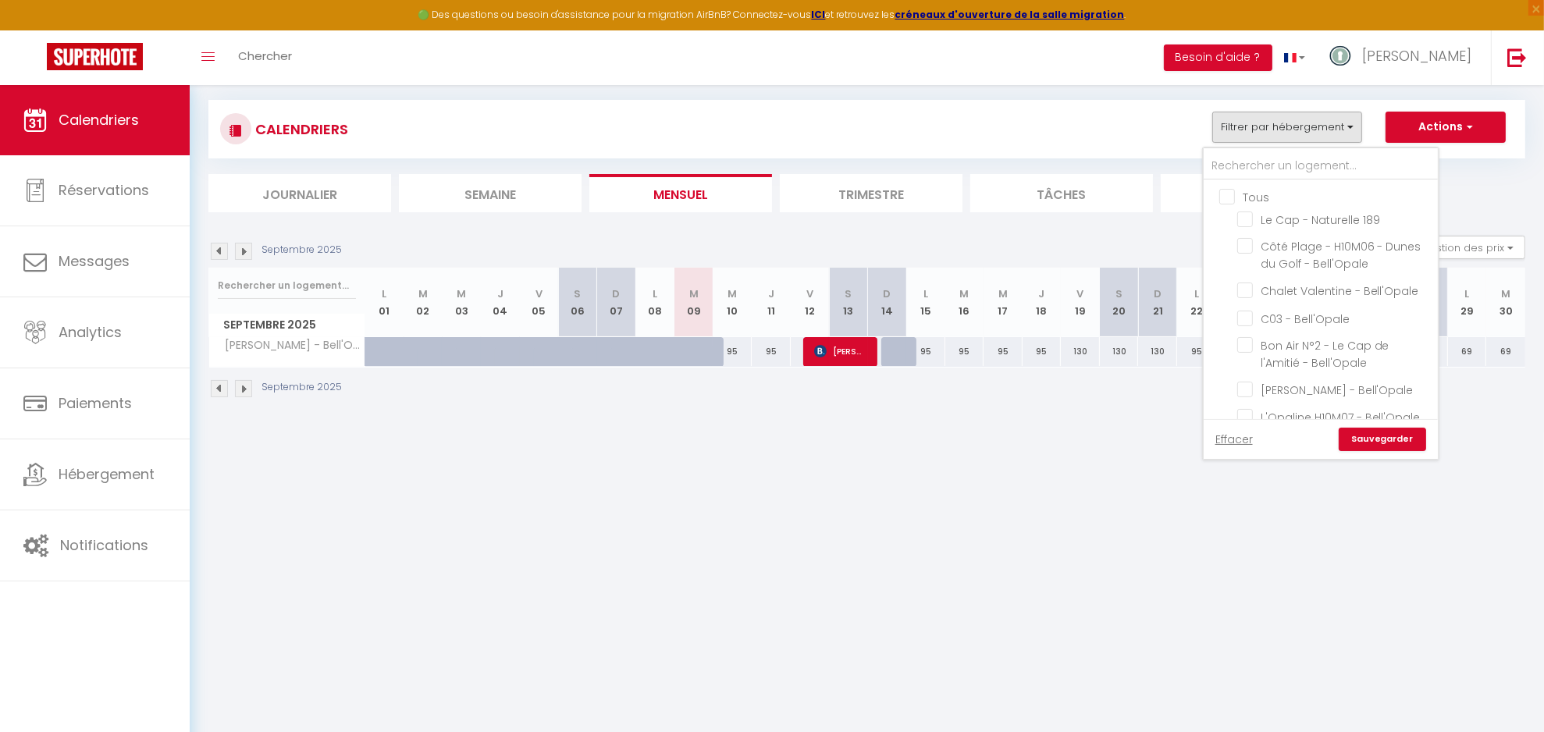
checkbox input "false"
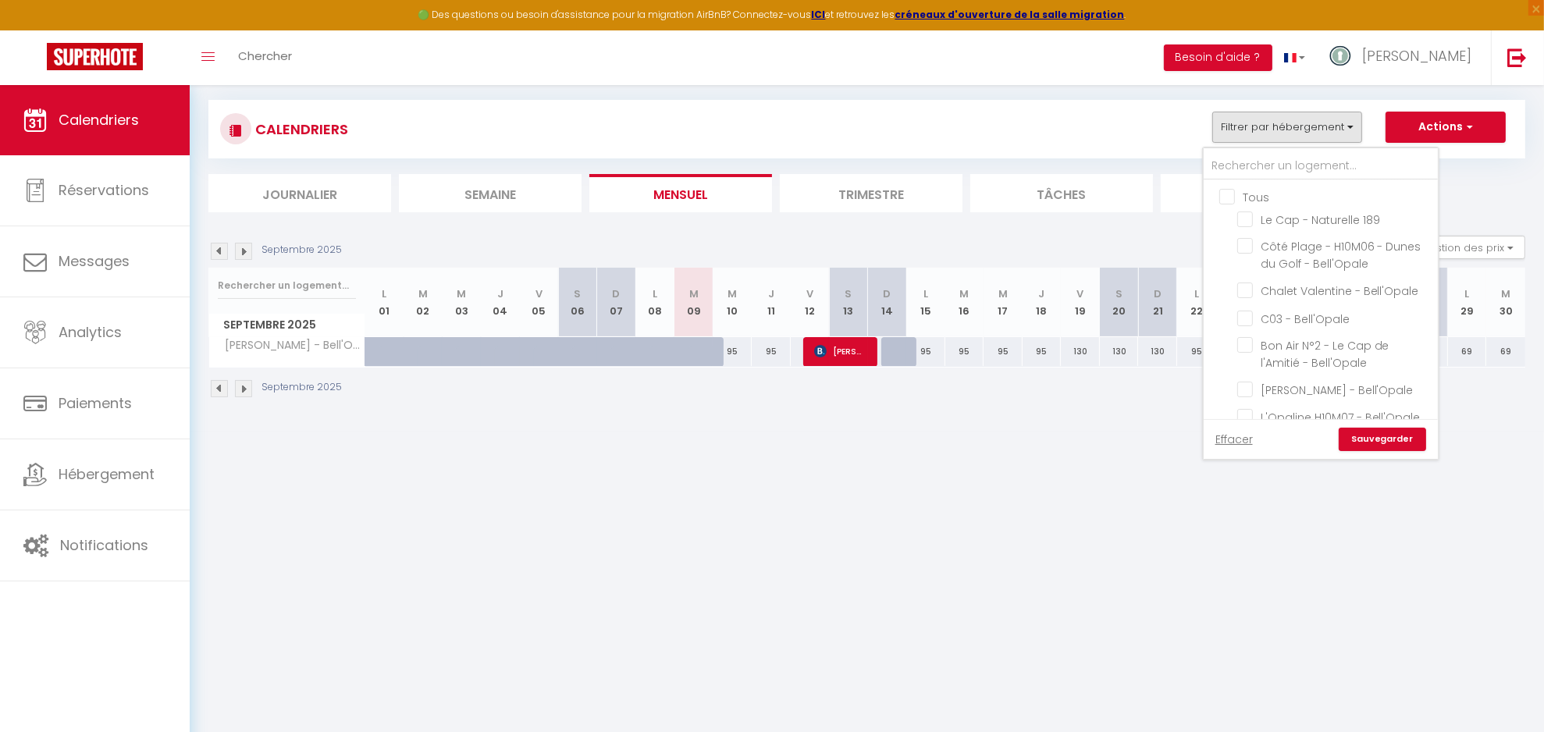
checkbox input "false"
click at [1339, 320] on span "Les Cerfs Volants H10M01" at bounding box center [1327, 328] width 135 height 16
click at [1339, 318] on input "Les Cerfs Volants H10M01" at bounding box center [1334, 326] width 195 height 16
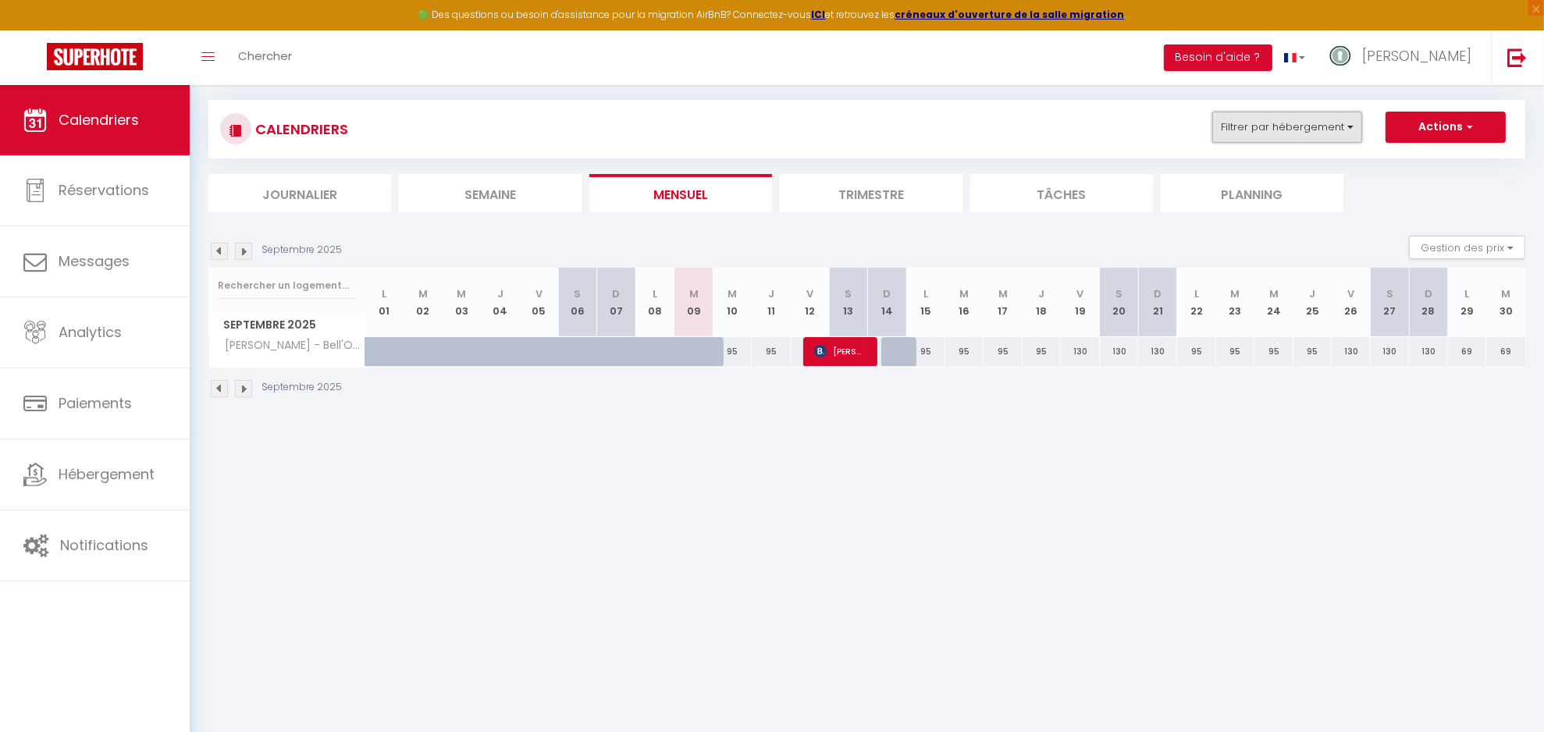
click at [1313, 142] on button "Filtrer par hébergement" at bounding box center [1287, 127] width 150 height 31
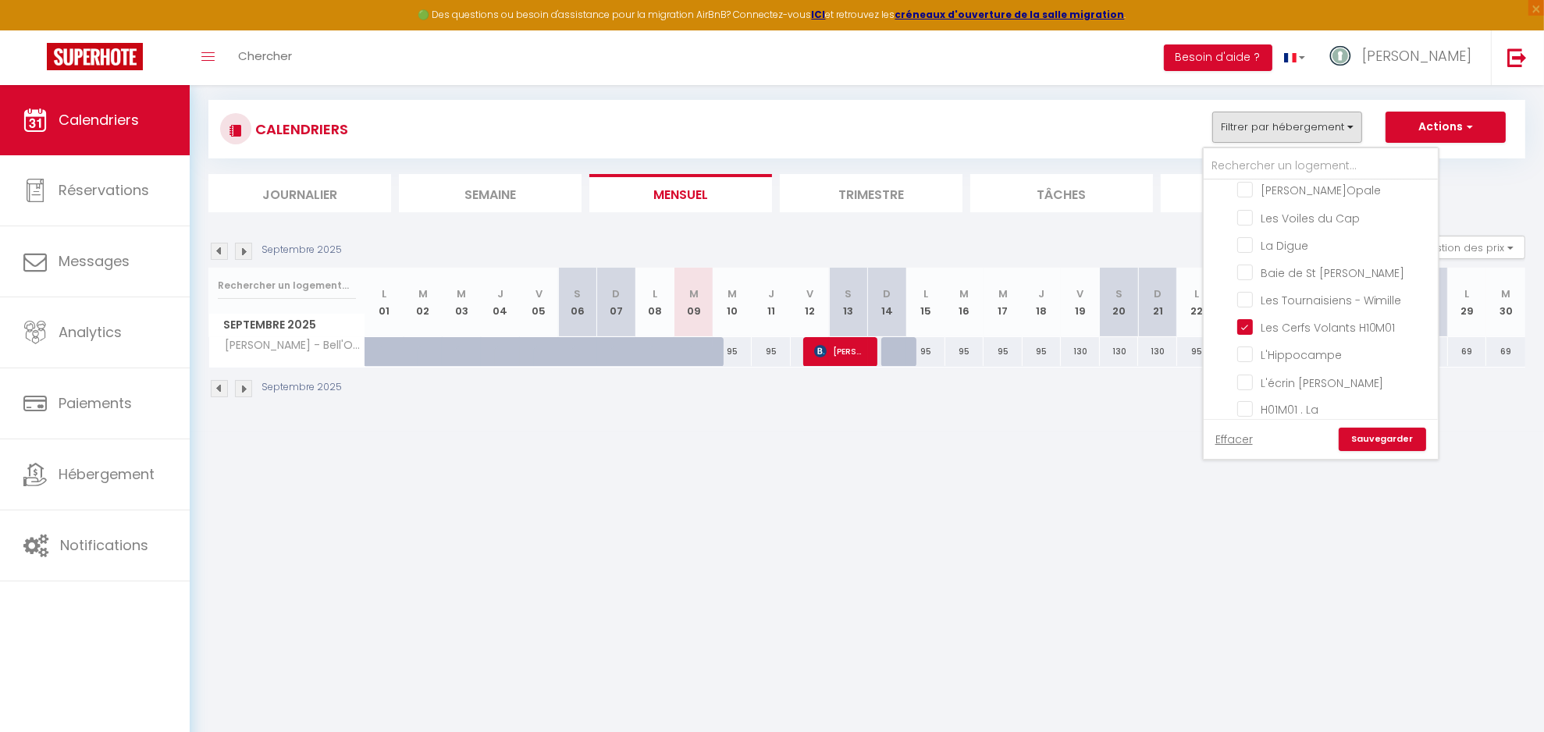
click at [1380, 451] on div "Effacer Sauvegarder" at bounding box center [1321, 439] width 234 height 40
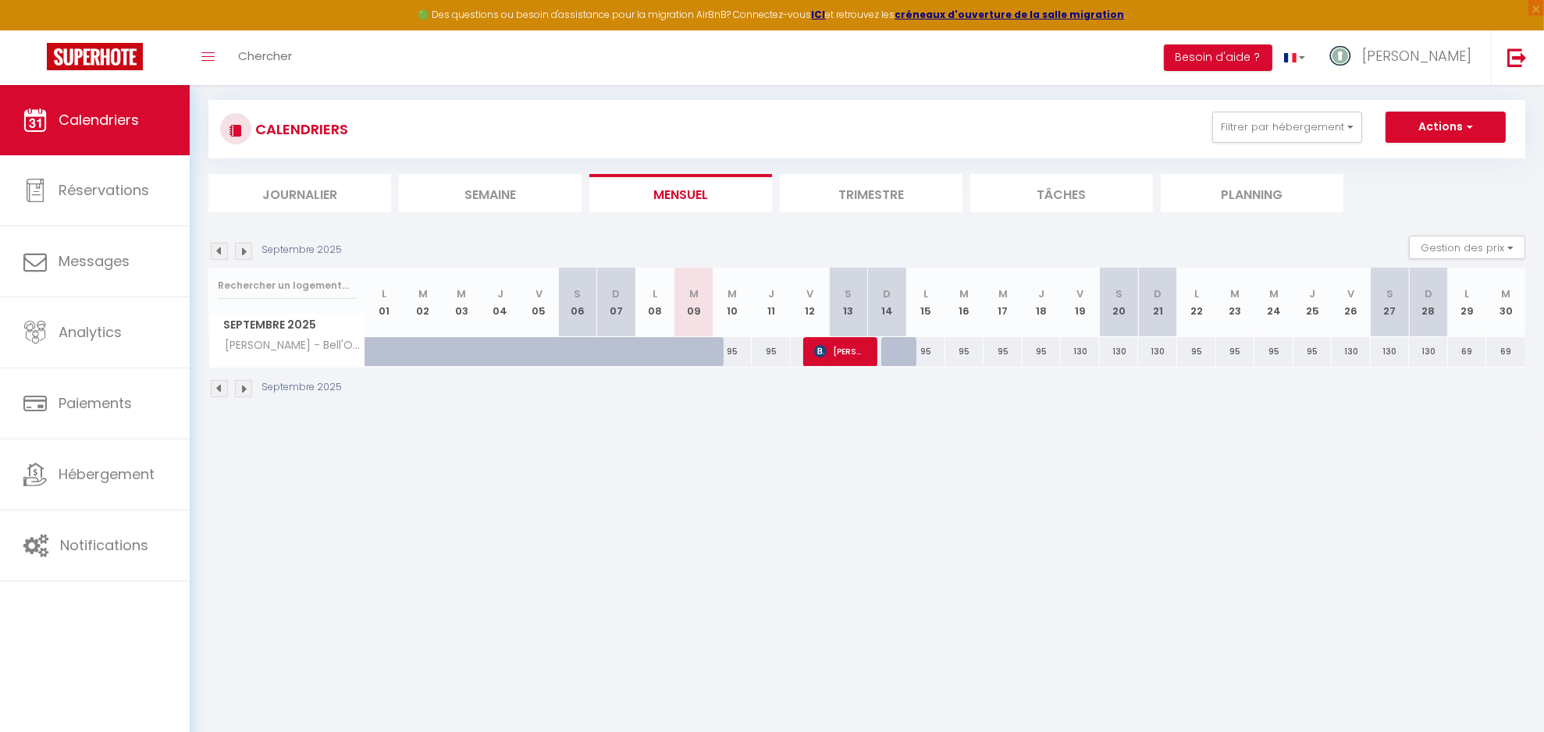
click at [236, 251] on img at bounding box center [243, 251] width 17 height 17
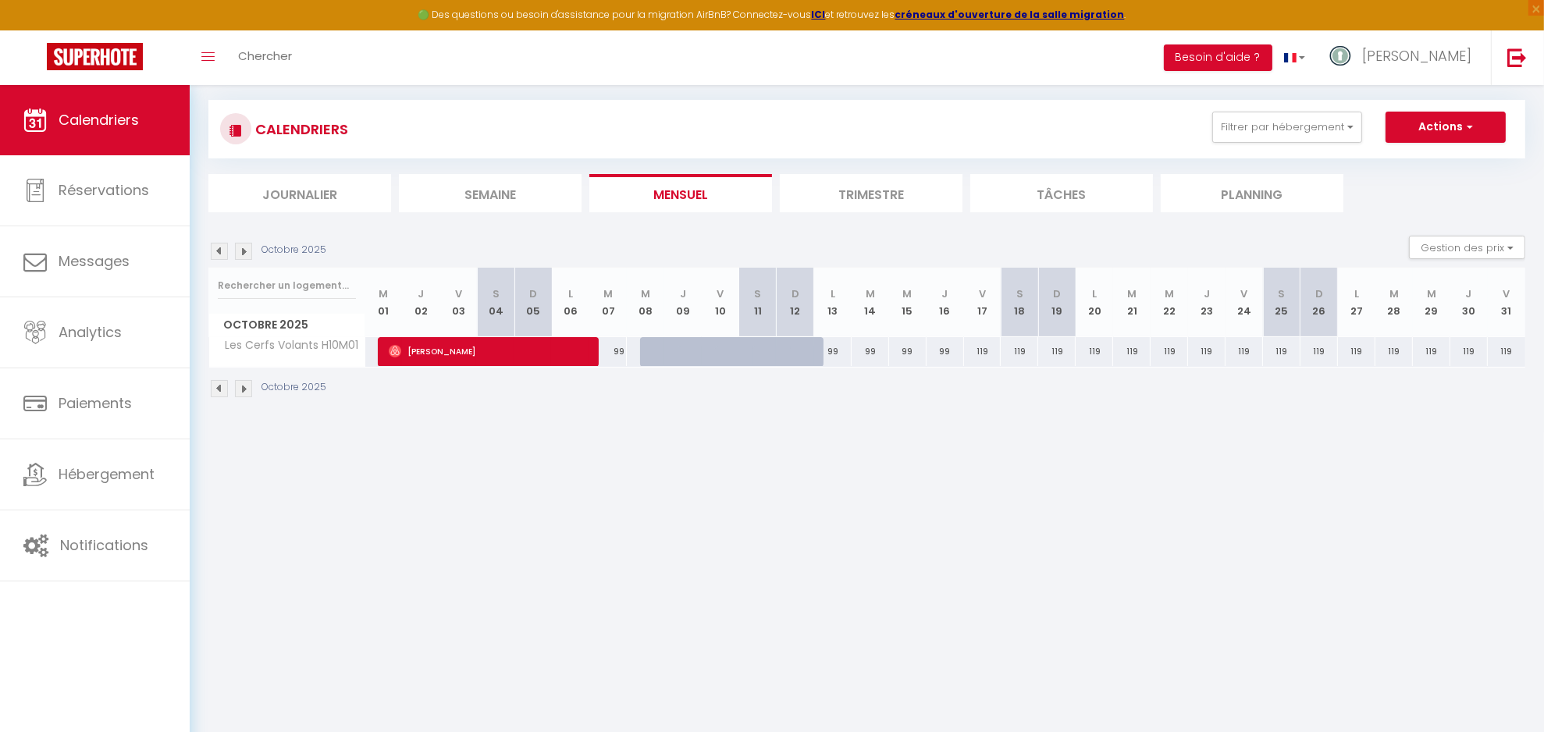
click at [656, 352] on div at bounding box center [658, 352] width 37 height 30
type input "99"
select select "1"
type input "Mer 08 Octobre 2025"
type input "Jeu 09 Octobre 2025"
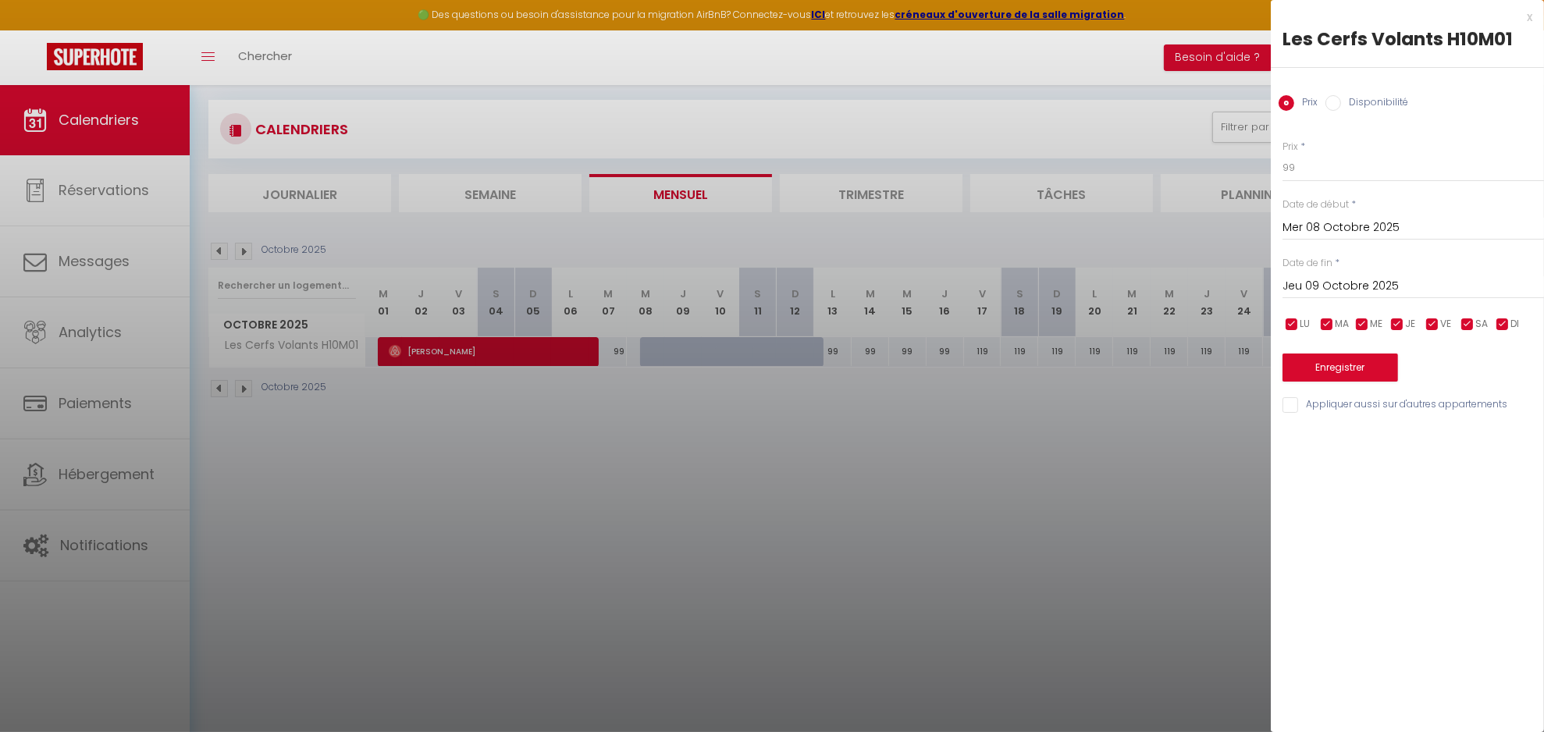
click at [1364, 106] on label "Disponibilité" at bounding box center [1374, 103] width 67 height 17
click at [1341, 106] on input "Disponibilité" at bounding box center [1333, 103] width 16 height 16
radio input "true"
radio input "false"
click at [1353, 278] on input "Jeu 09 Octobre 2025" at bounding box center [1412, 288] width 261 height 20
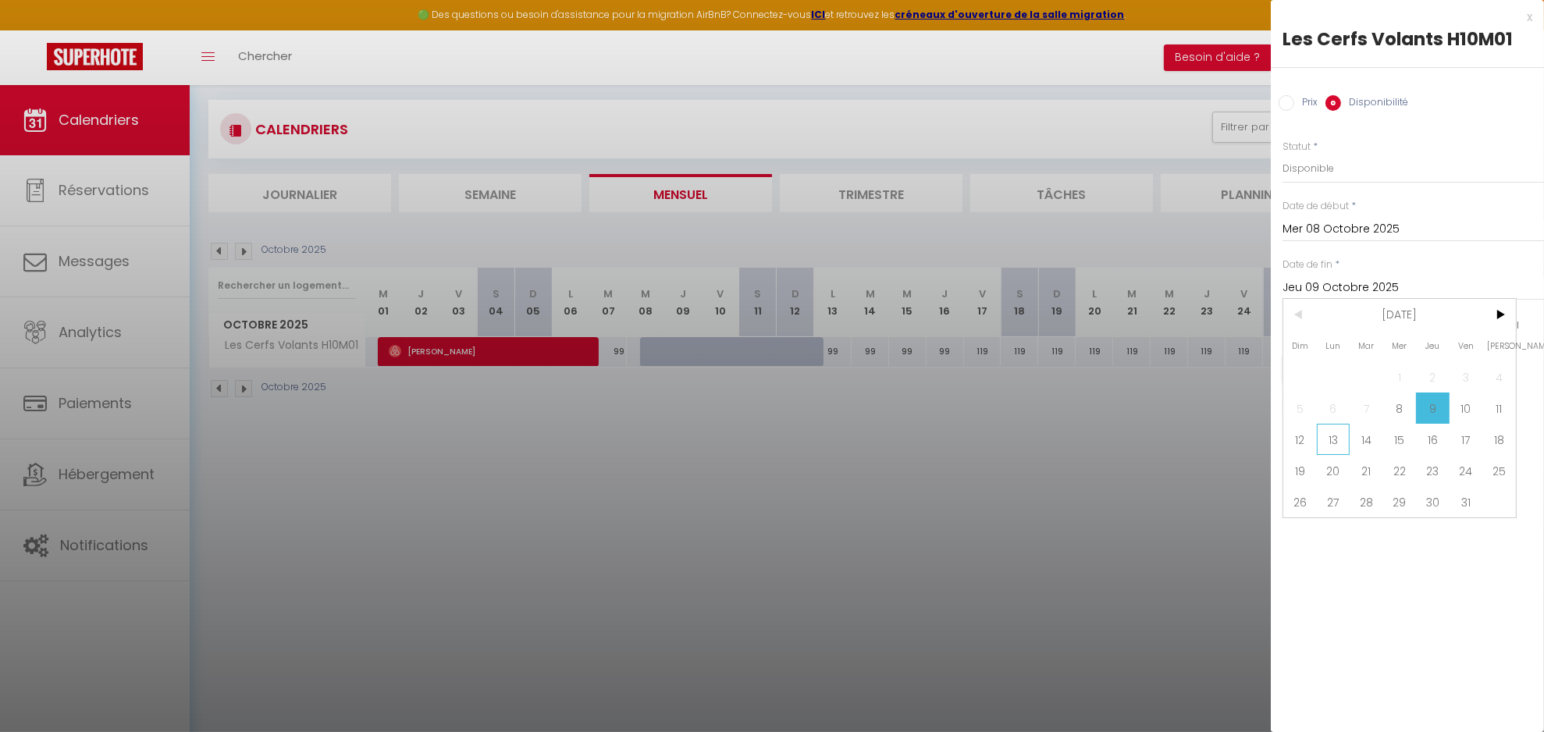
click at [1345, 444] on span "13" at bounding box center [1334, 439] width 34 height 31
type input "Lun 13 Octobre 2025"
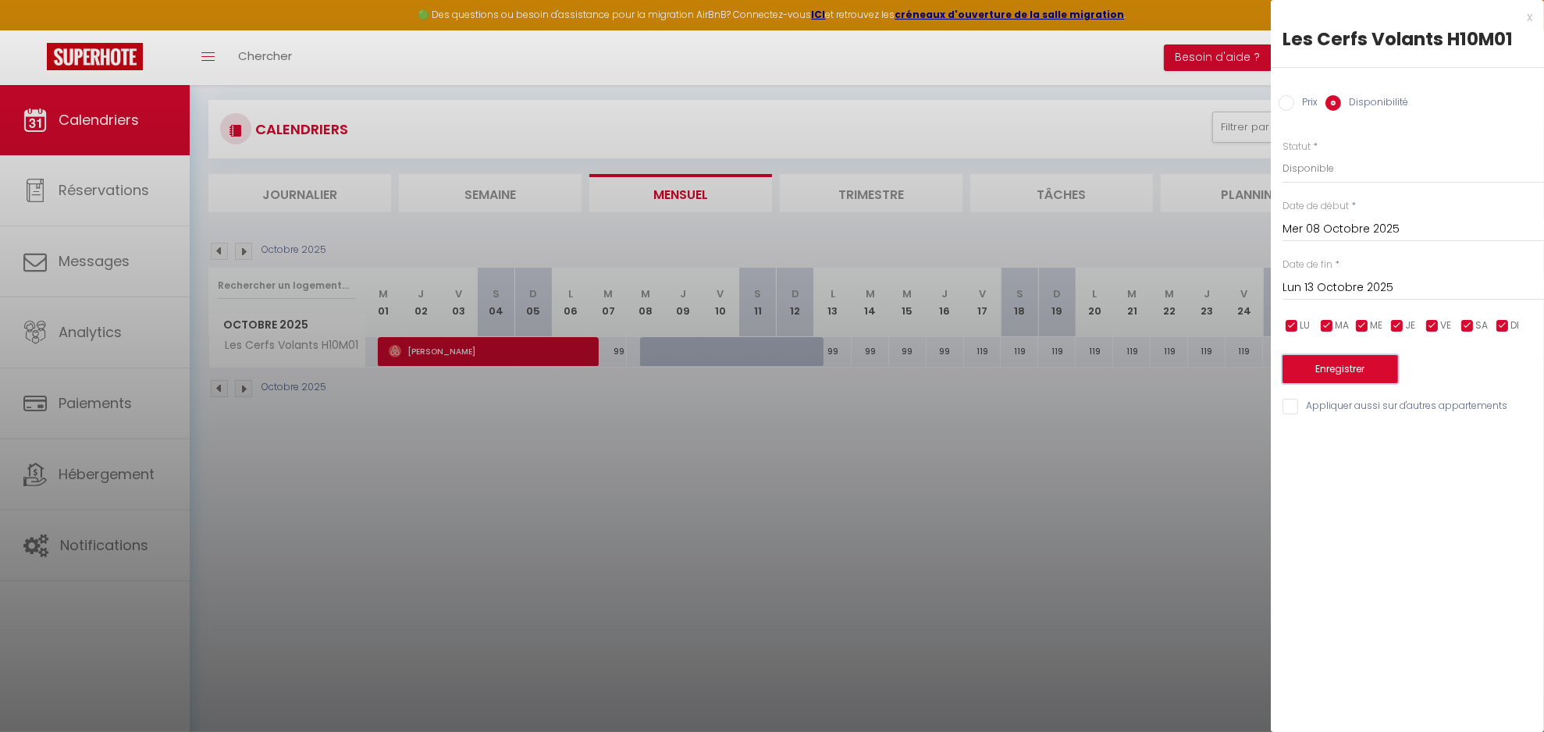
click at [1334, 373] on button "Enregistrer" at bounding box center [1340, 369] width 116 height 28
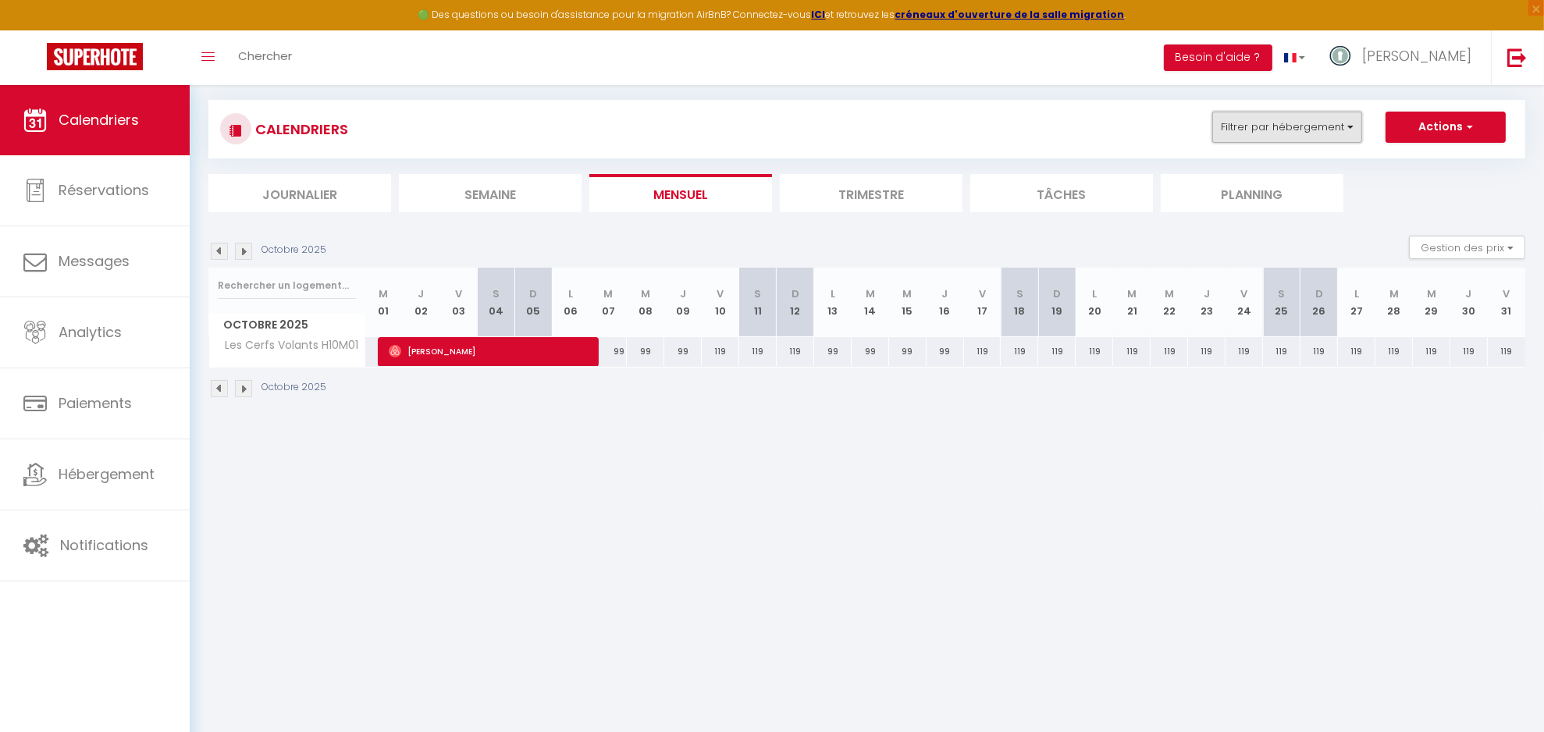
click at [1275, 119] on button "Filtrer par hébergement" at bounding box center [1287, 127] width 150 height 31
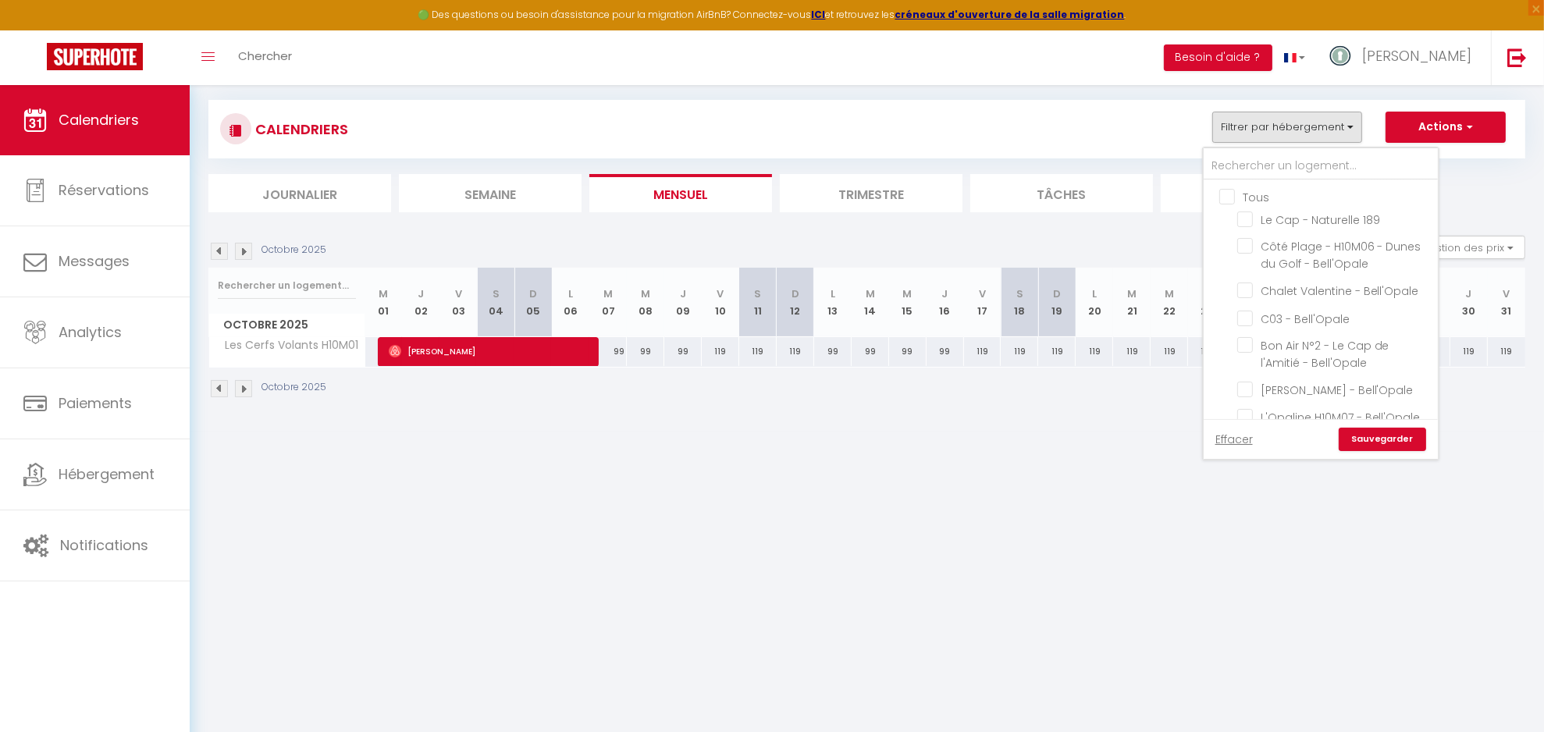
click at [1264, 193] on input "Tous" at bounding box center [1336, 196] width 234 height 16
checkbox input "true"
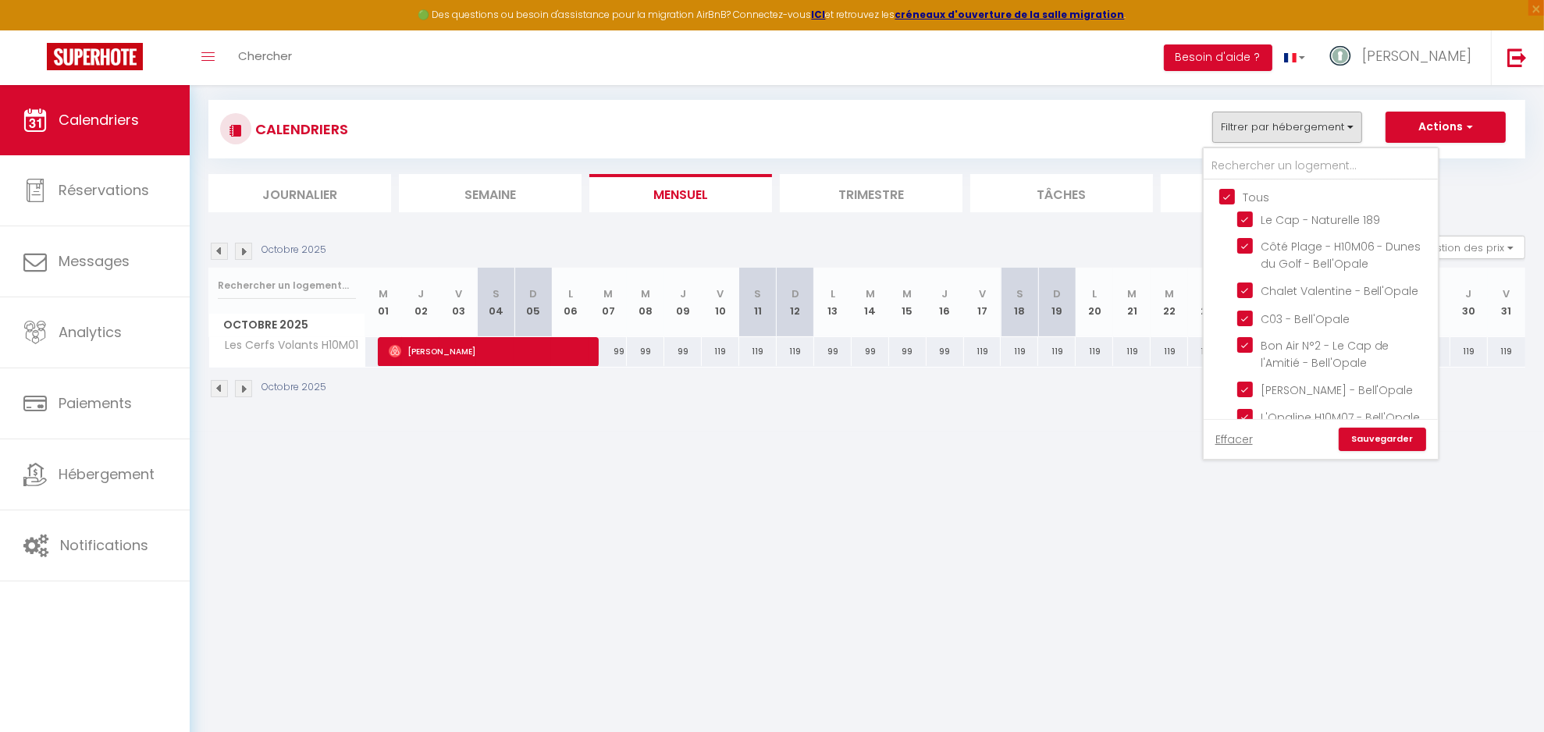
checkbox input "true"
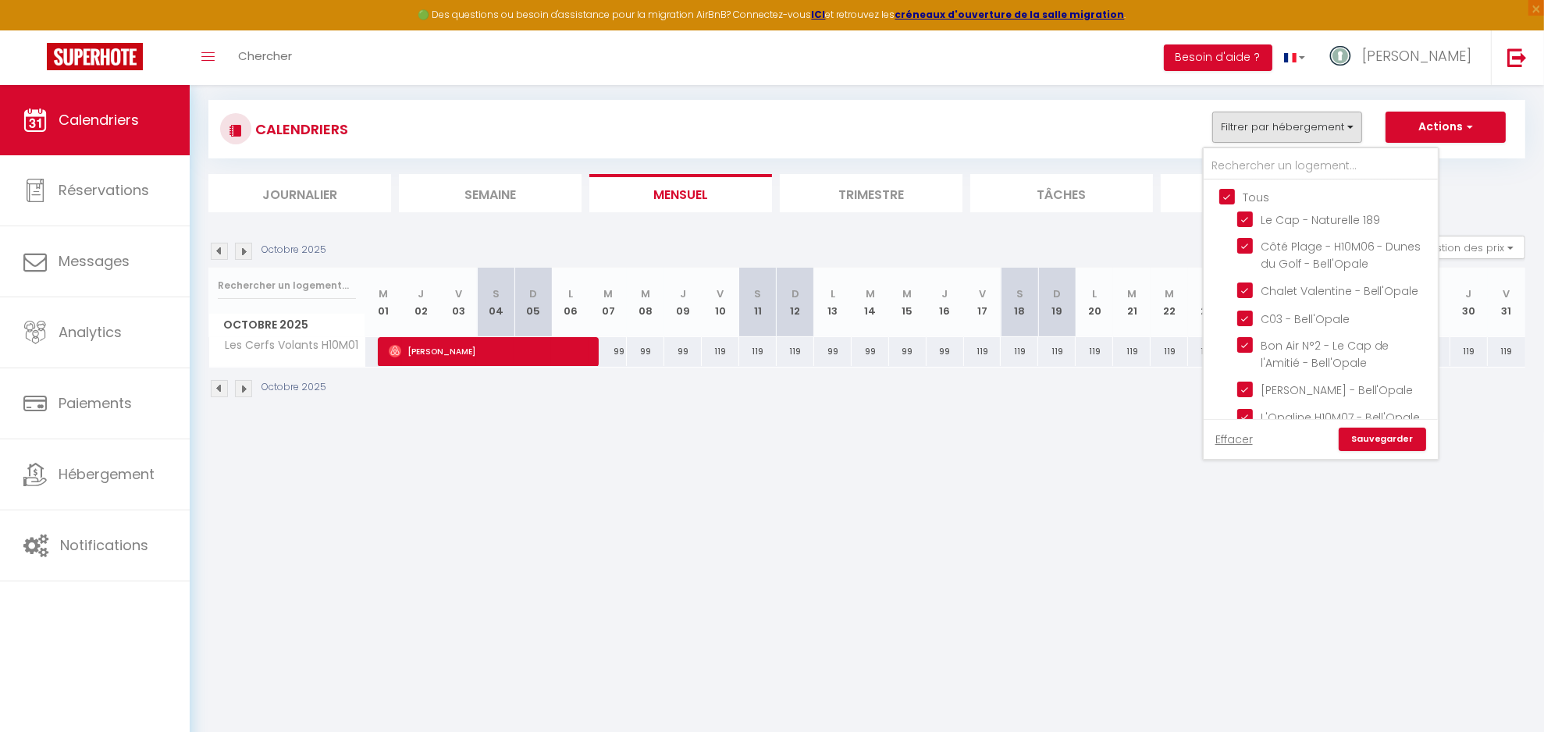
checkbox input "true"
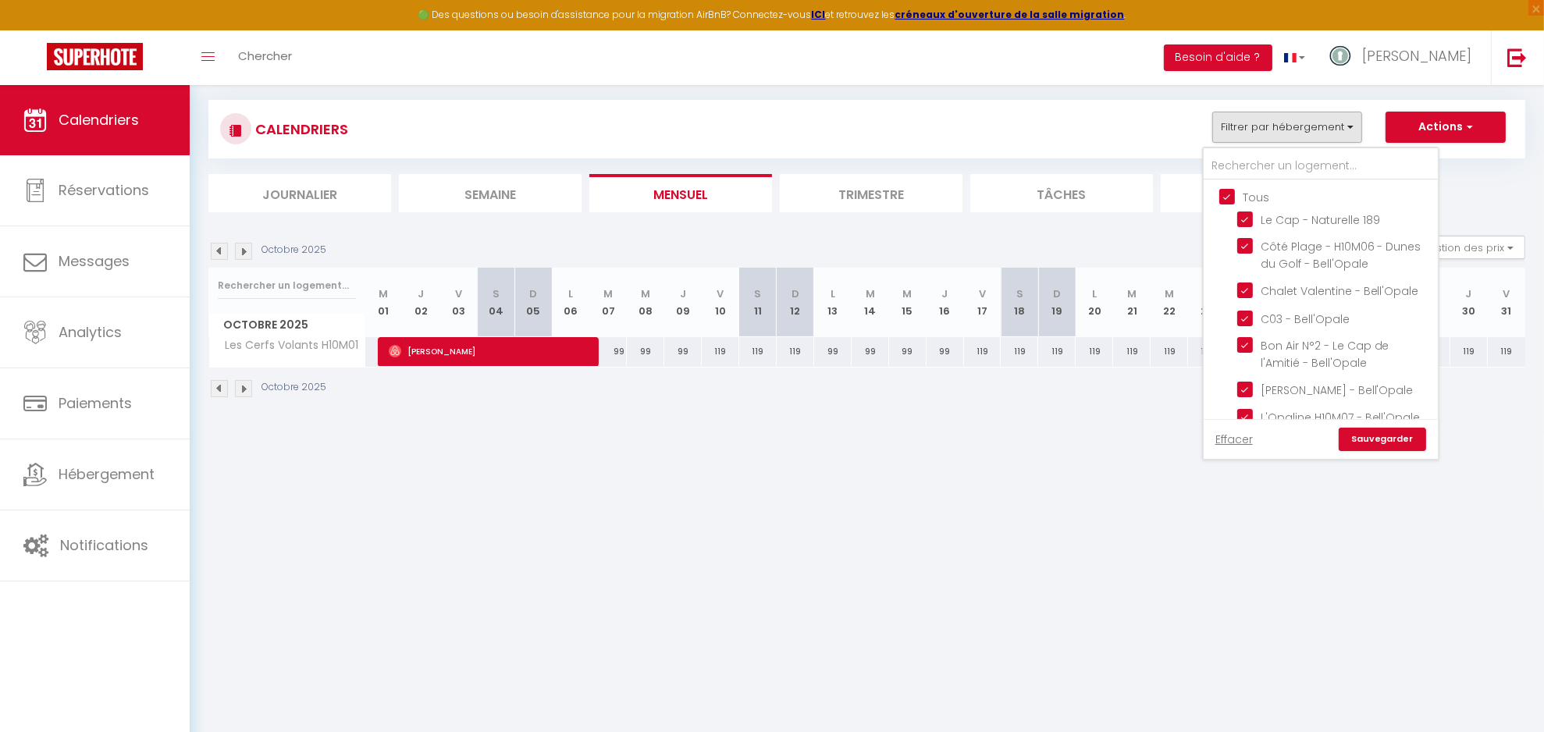
checkbox input "true"
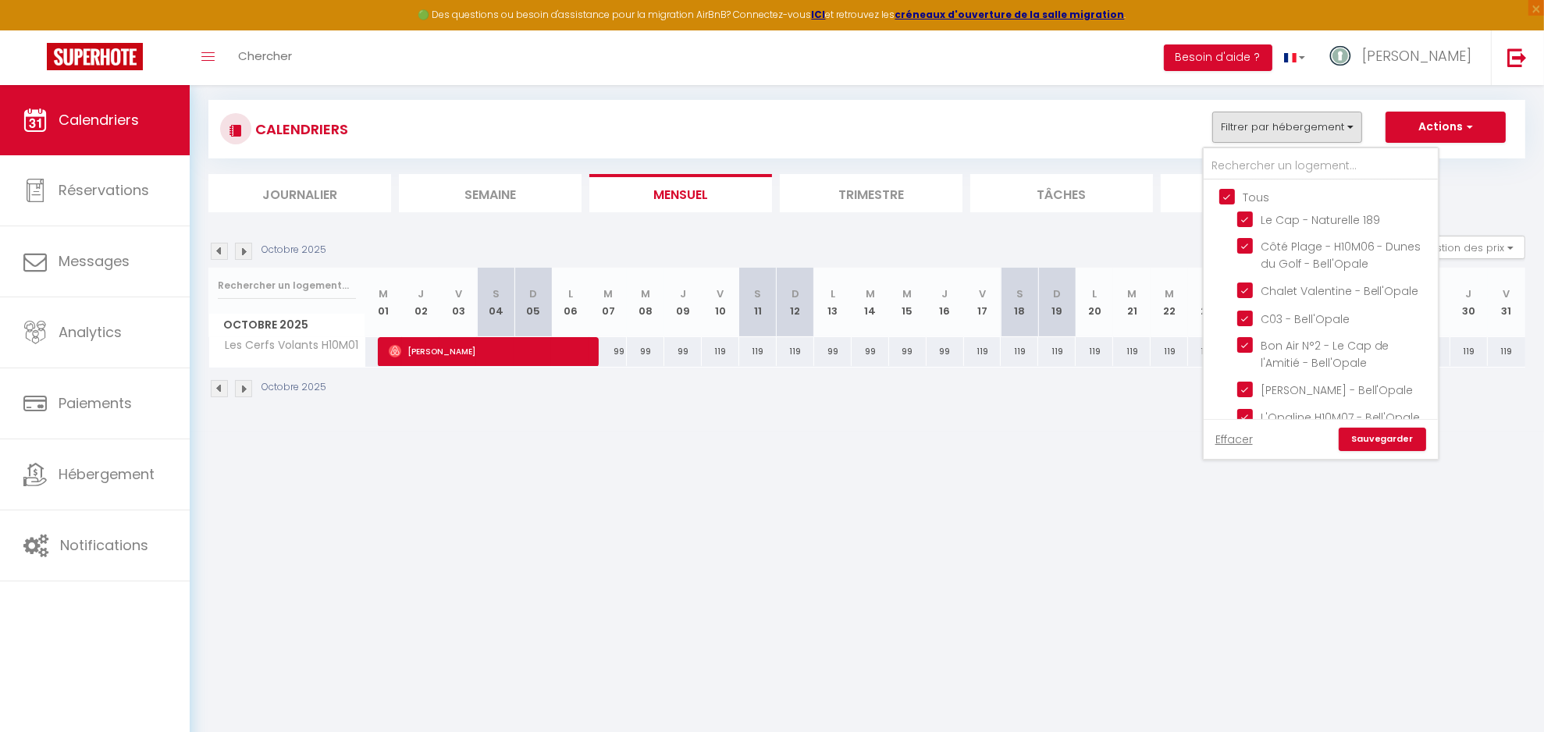
checkbox input "true"
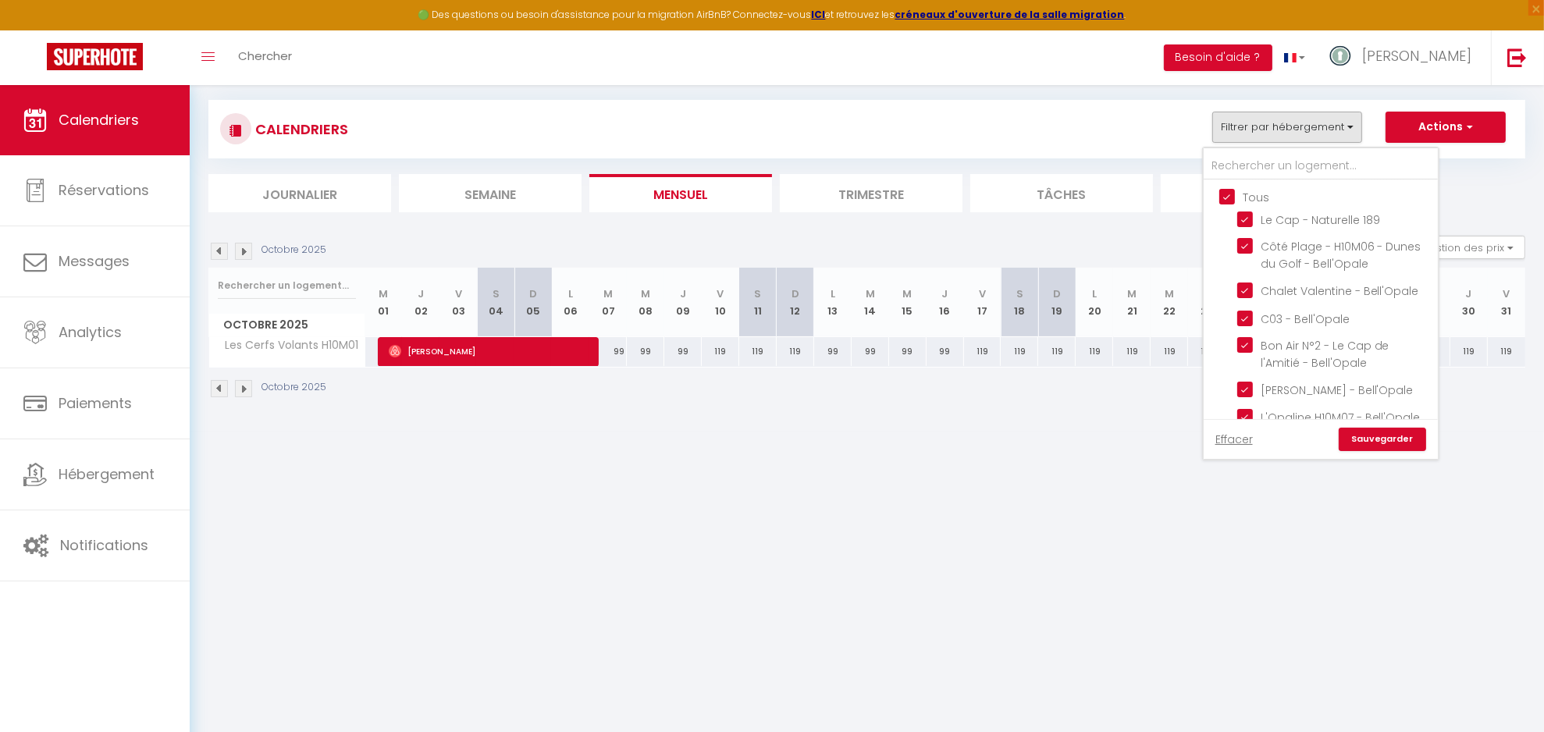
checkbox input "true"
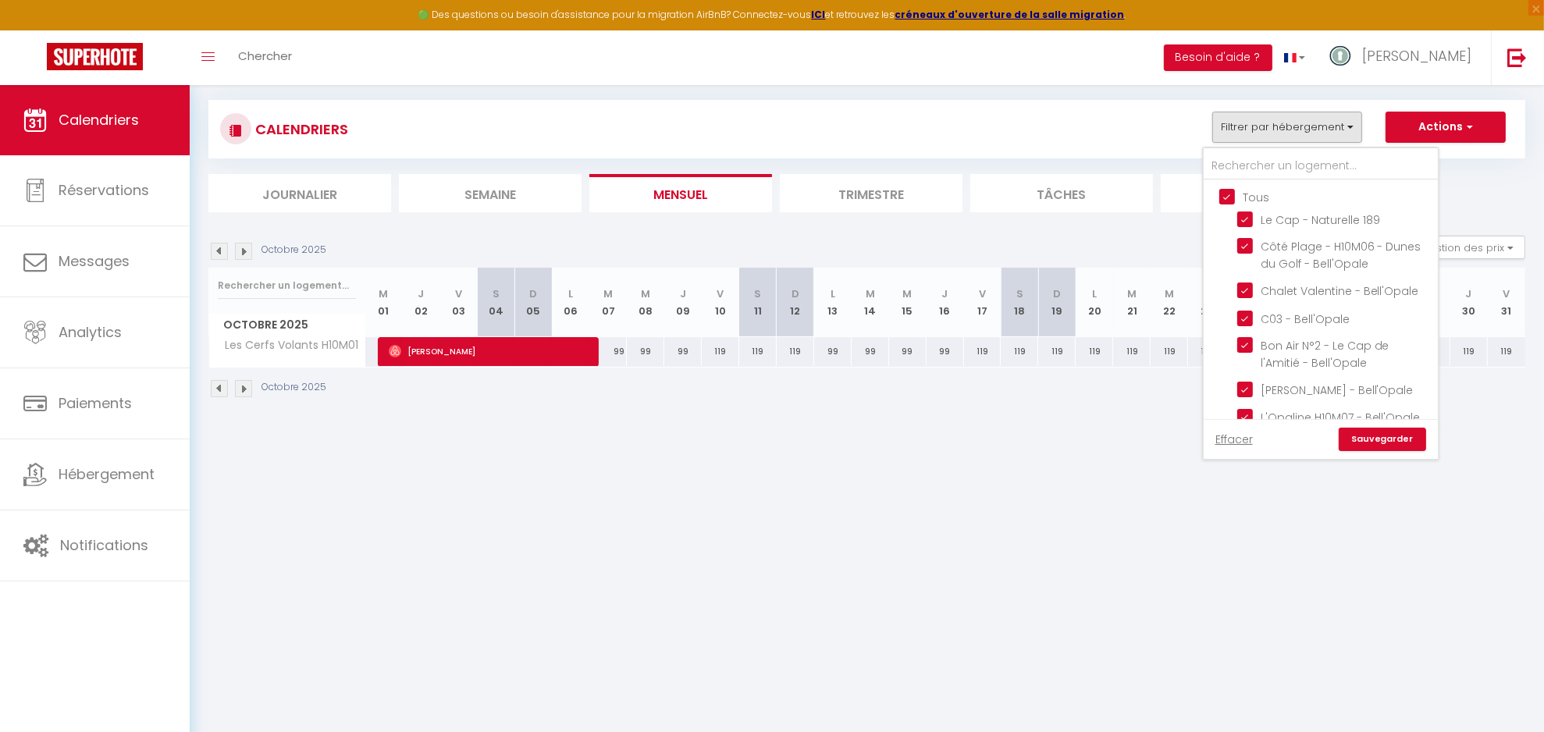
click at [1264, 193] on input "Tous" at bounding box center [1336, 196] width 234 height 16
checkbox input "false"
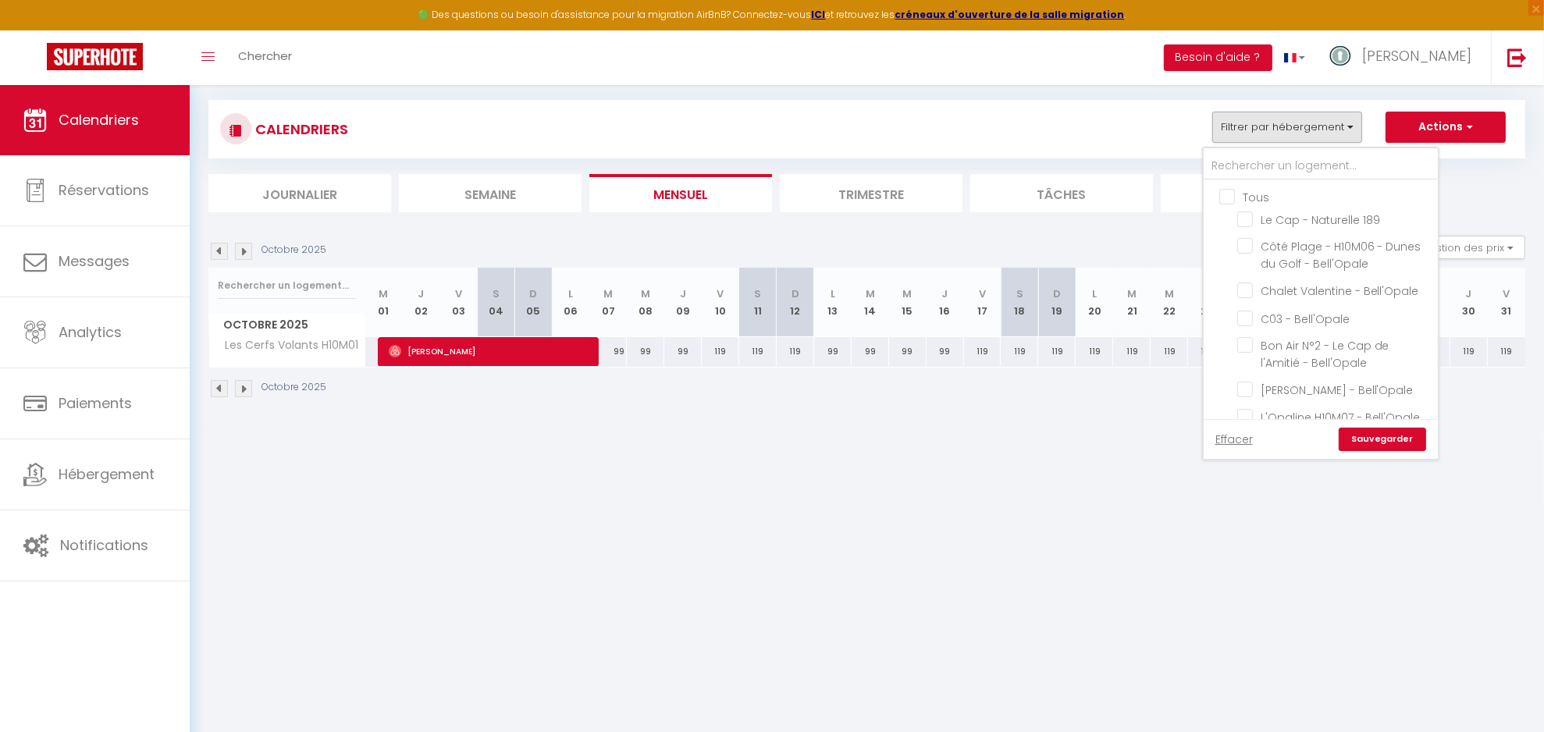
checkbox input "false"
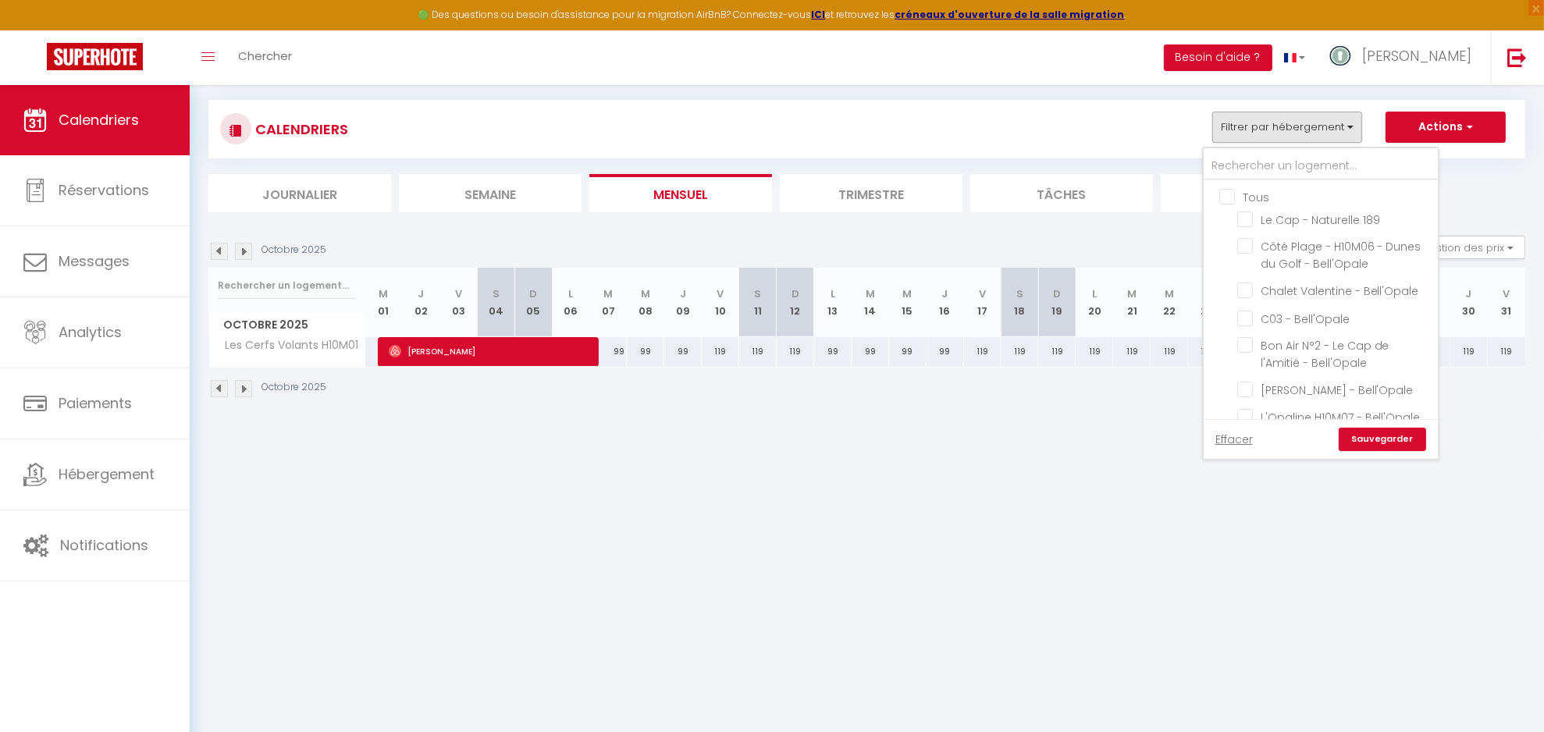
checkbox input "false"
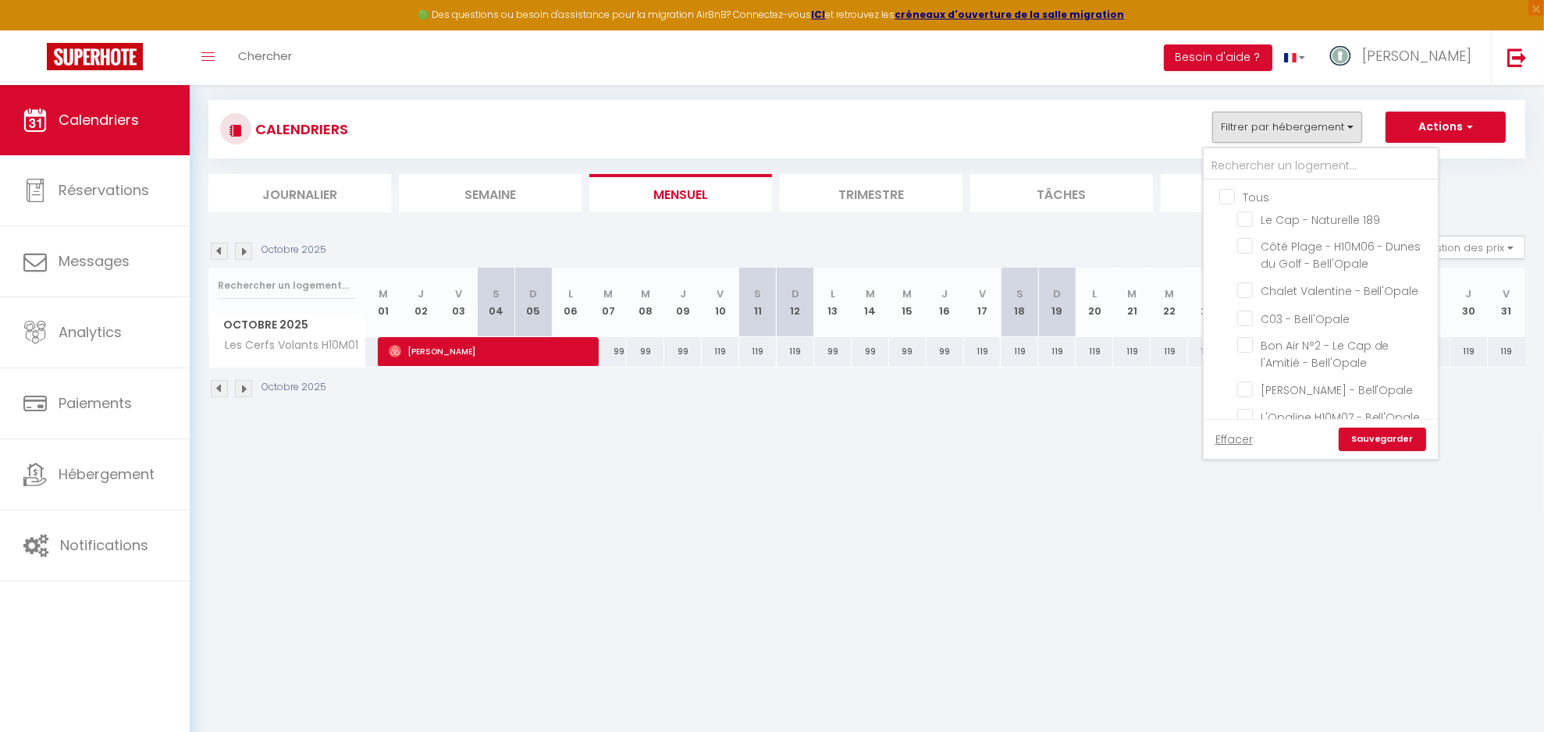
checkbox input "false"
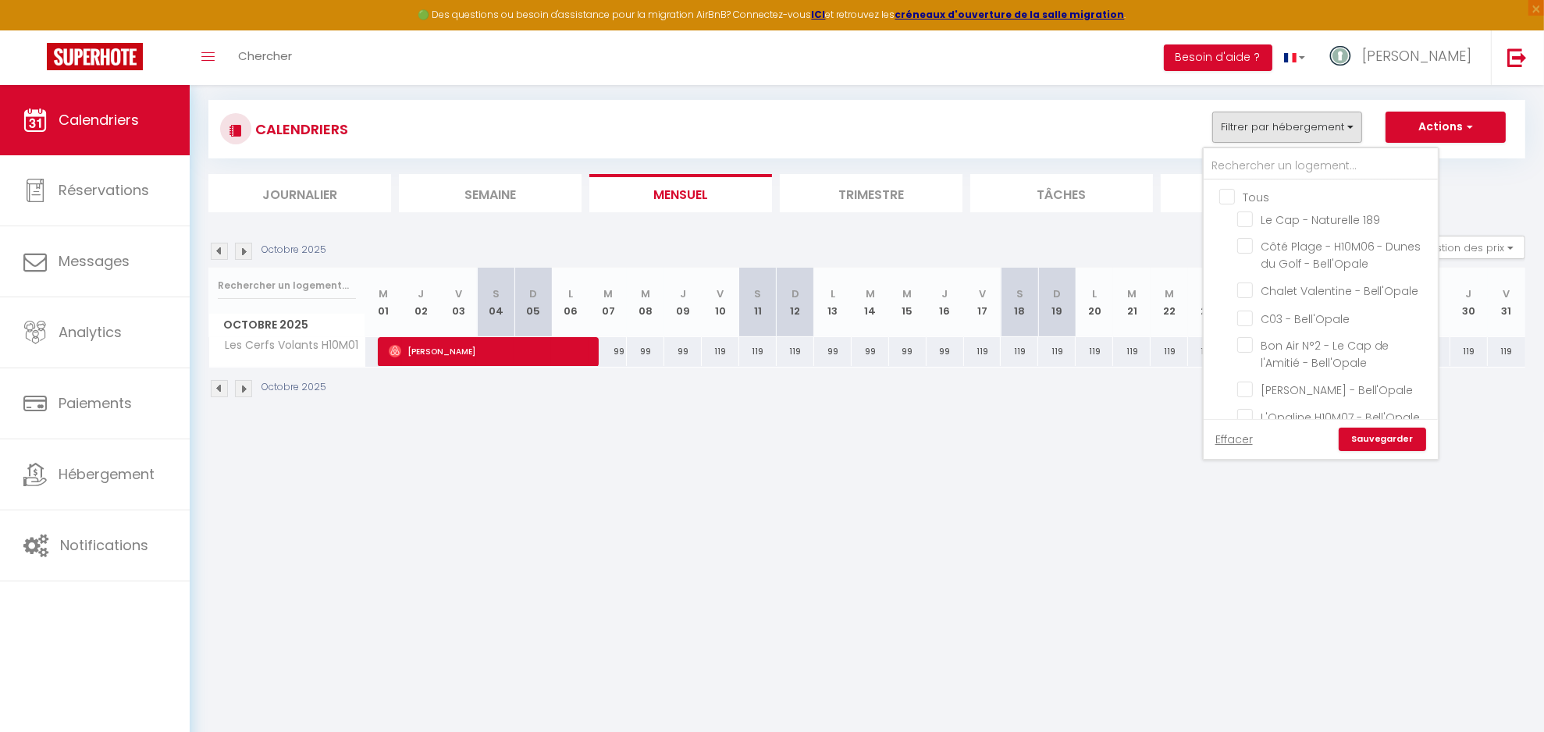
checkbox input "false"
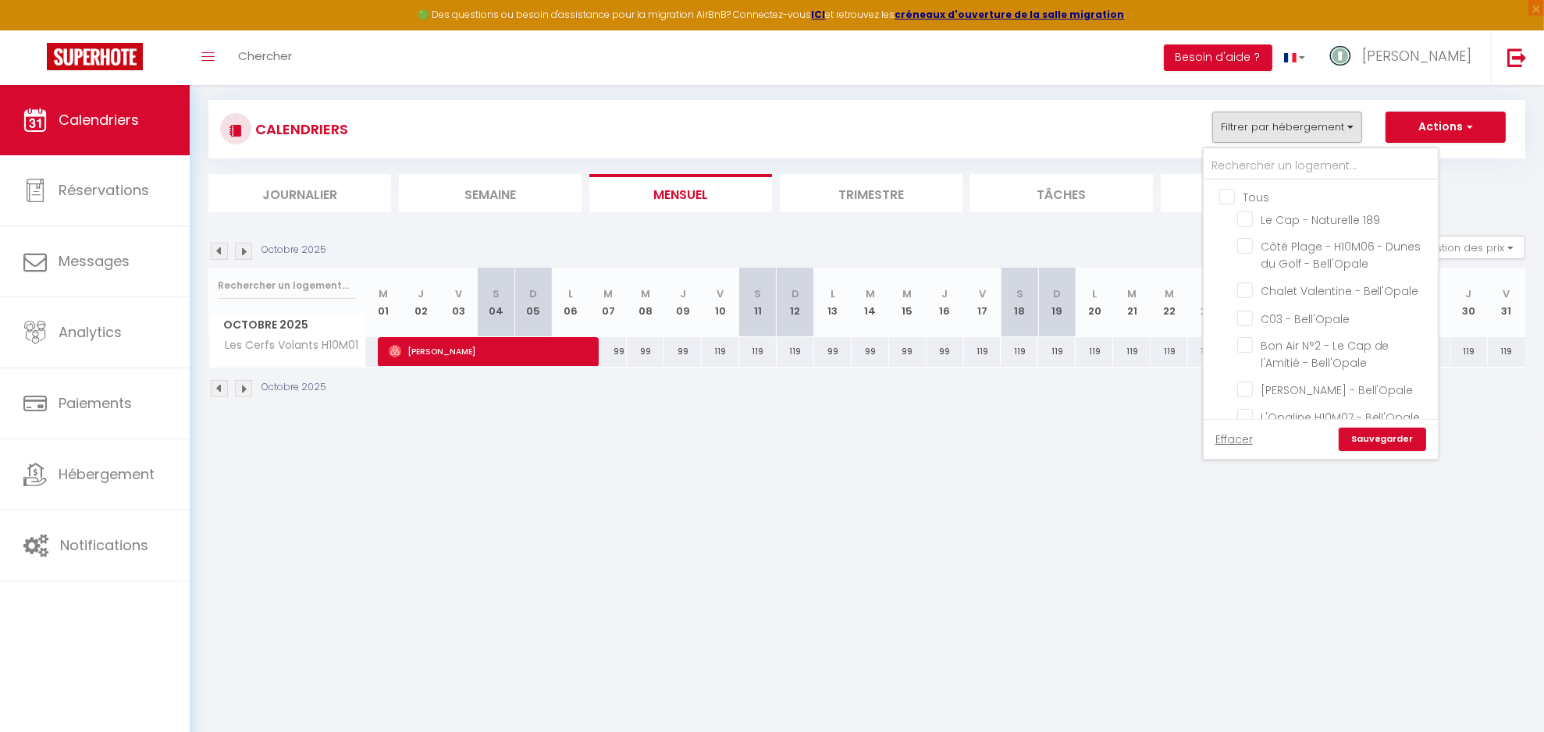
checkbox input "false"
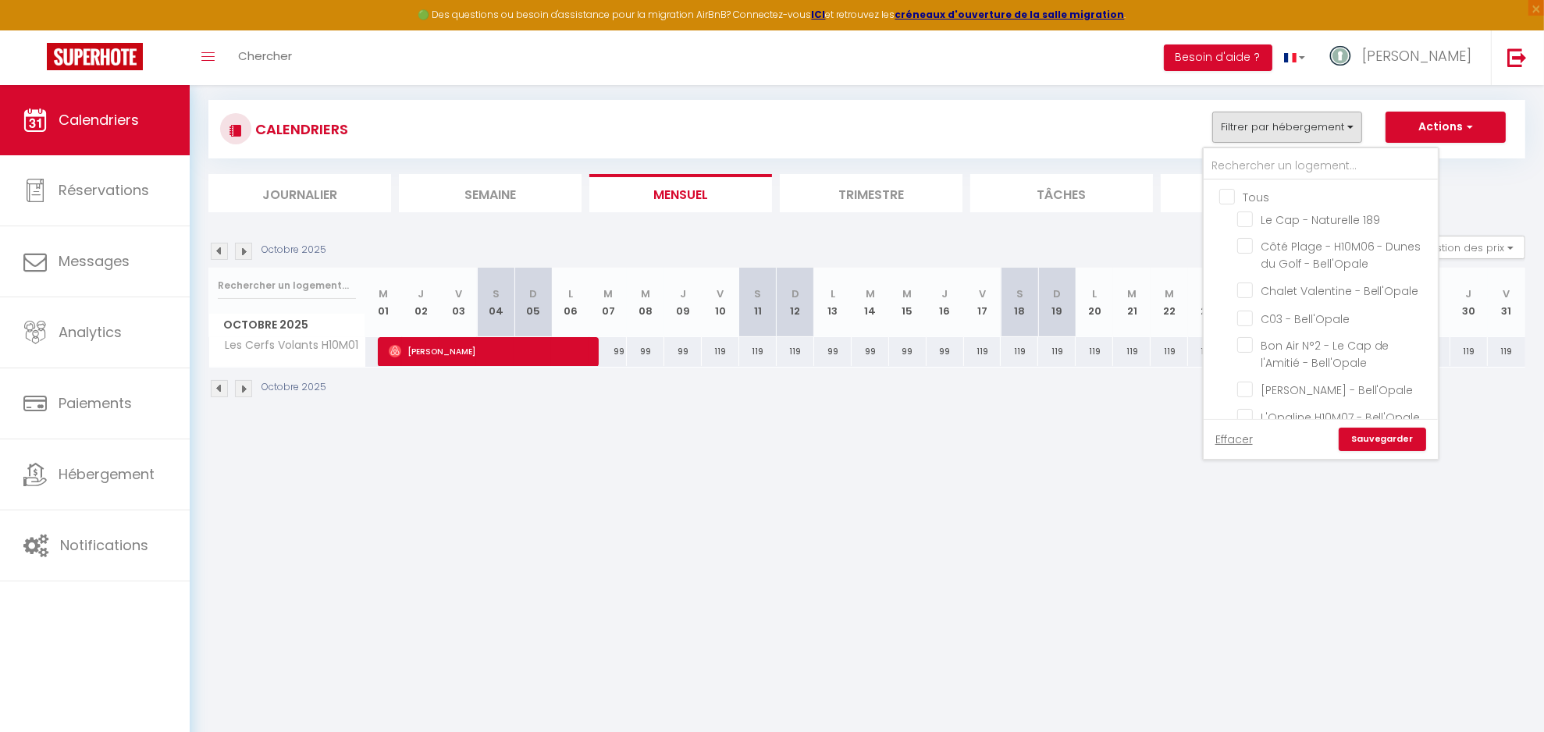
checkbox input "false"
click at [1361, 267] on input "[GEOGRAPHIC_DATA] - [GEOGRAPHIC_DATA] 402" at bounding box center [1334, 275] width 195 height 16
checkbox input "true"
drag, startPoint x: 1402, startPoint y: 439, endPoint x: 1403, endPoint y: 451, distance: 12.5
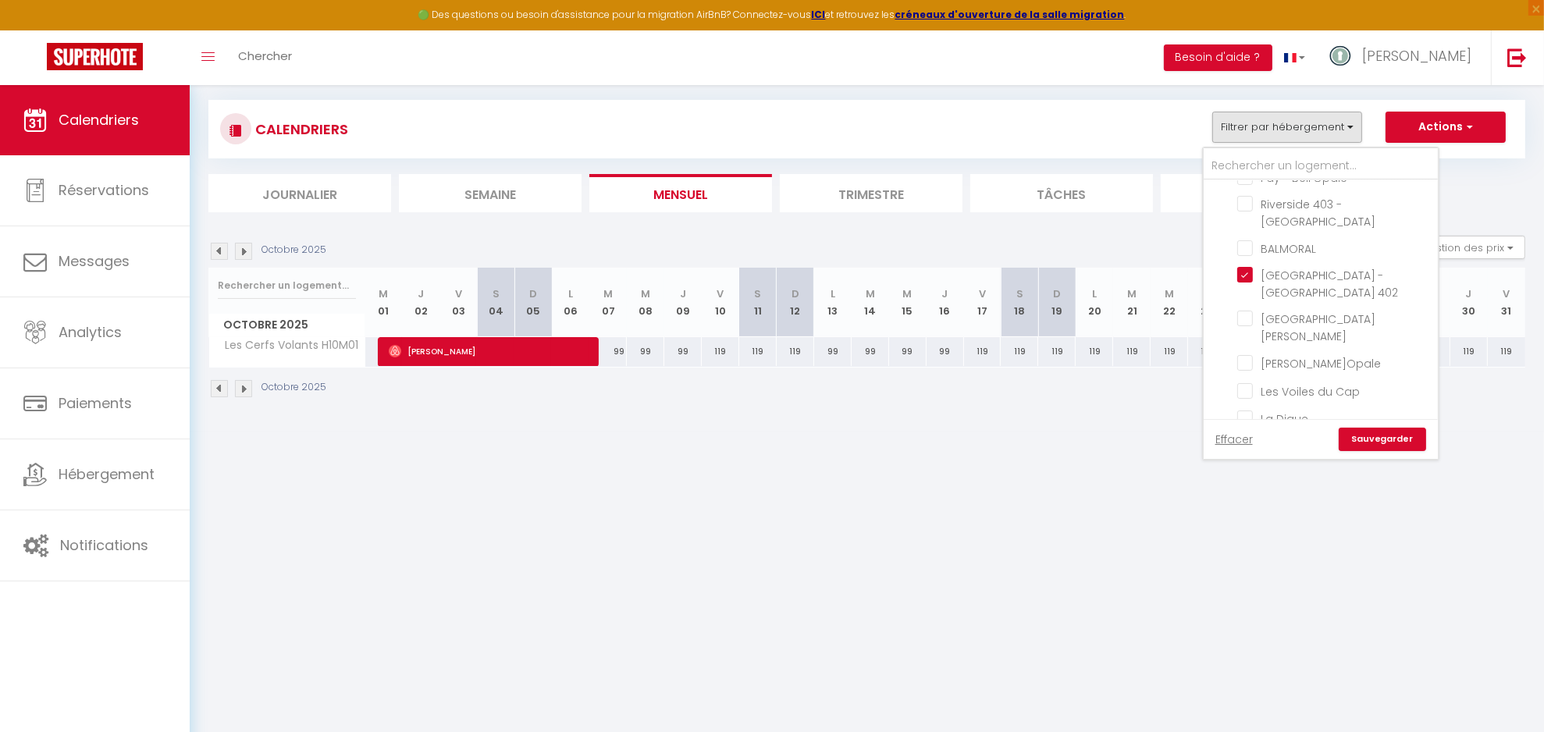
click at [1402, 439] on link "Sauvegarder" at bounding box center [1382, 439] width 87 height 23
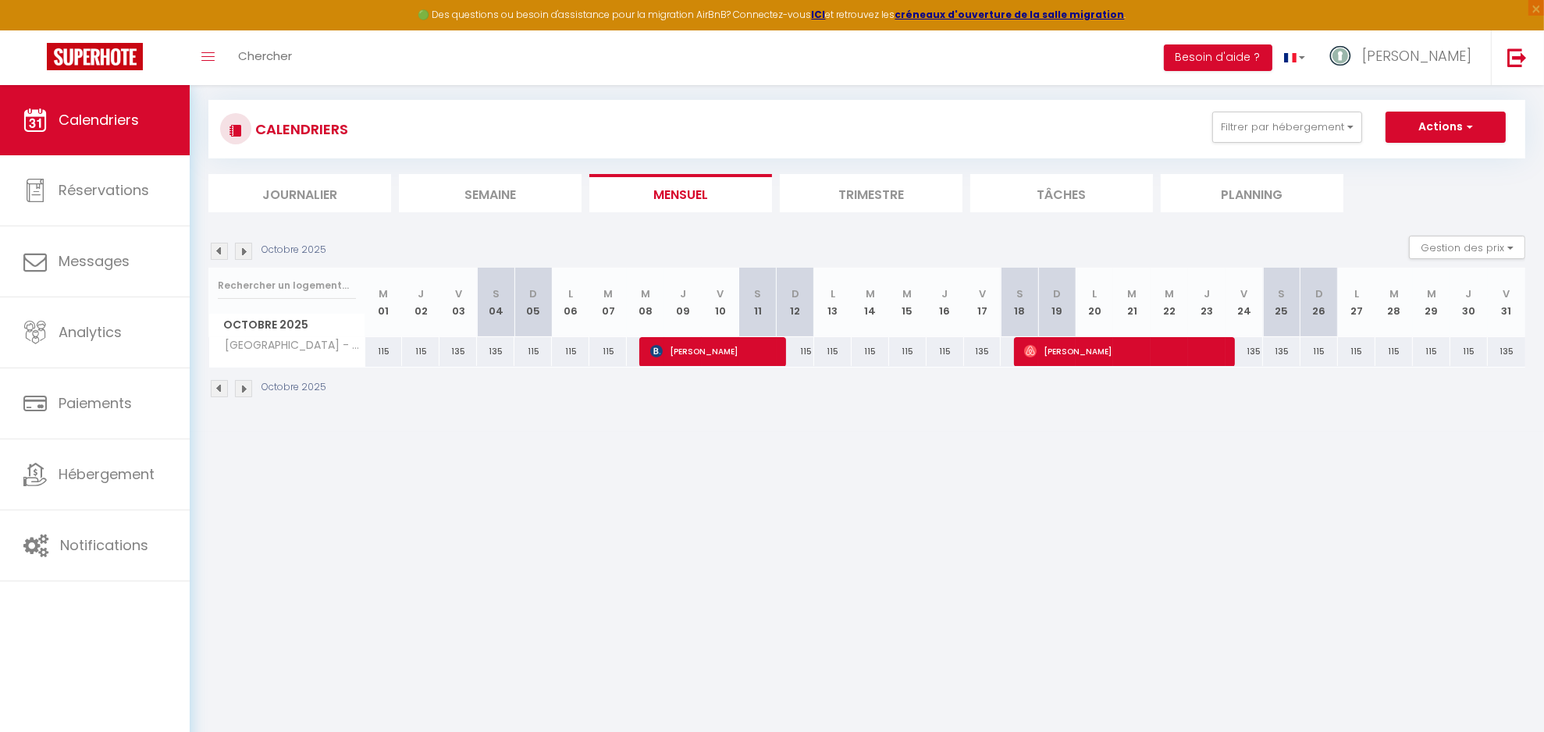
click at [804, 356] on div "115" at bounding box center [795, 351] width 37 height 29
select select "1"
type input "Dim 12 Octobre 2025"
type input "Lun 13 Octobre 2025"
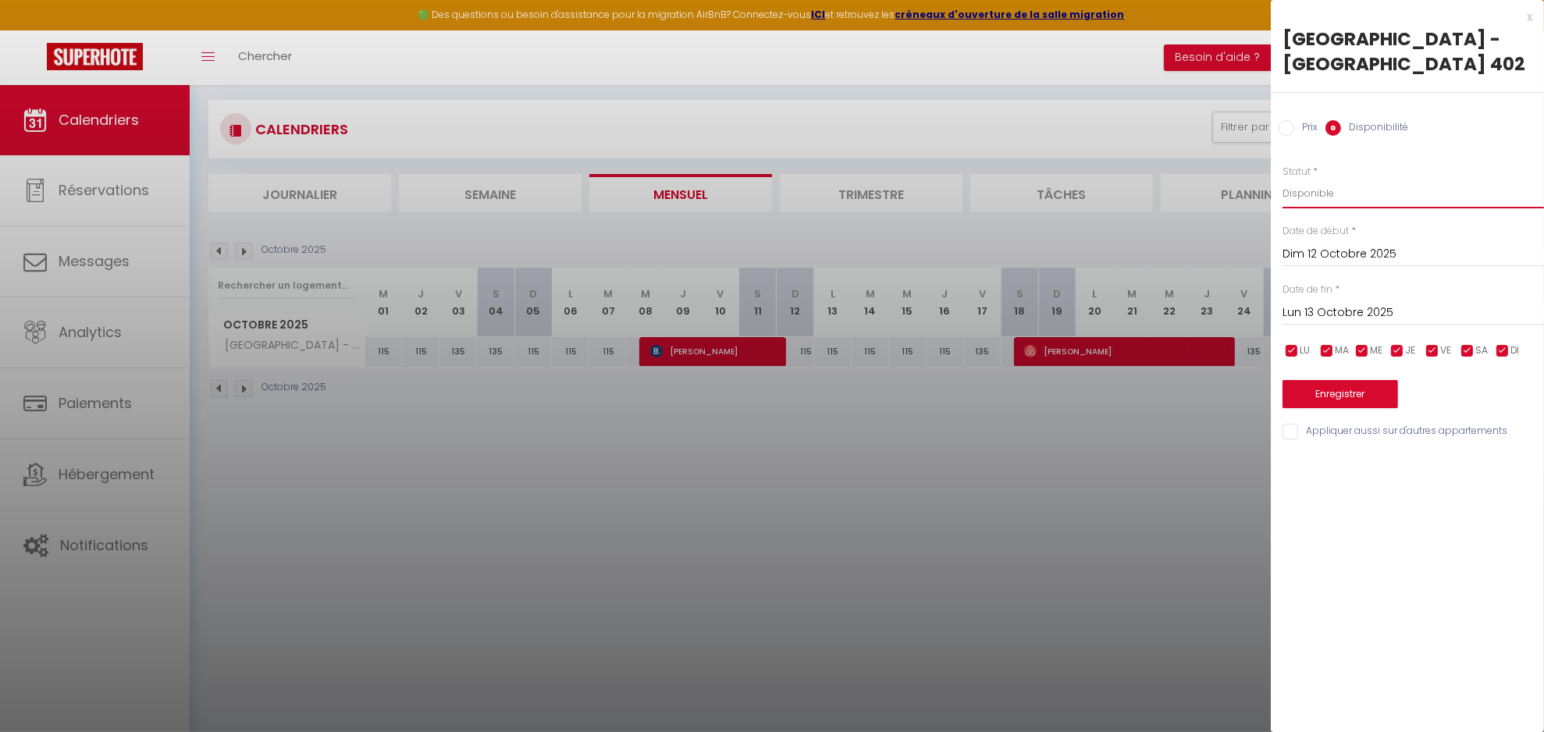
drag, startPoint x: 1294, startPoint y: 162, endPoint x: 1309, endPoint y: 183, distance: 25.8
click at [1300, 179] on select "Disponible Indisponible" at bounding box center [1412, 194] width 261 height 30
select select "0"
click at [1282, 179] on select "Disponible Indisponible" at bounding box center [1412, 194] width 261 height 30
drag, startPoint x: 1366, startPoint y: 365, endPoint x: 1363, endPoint y: 384, distance: 19.0
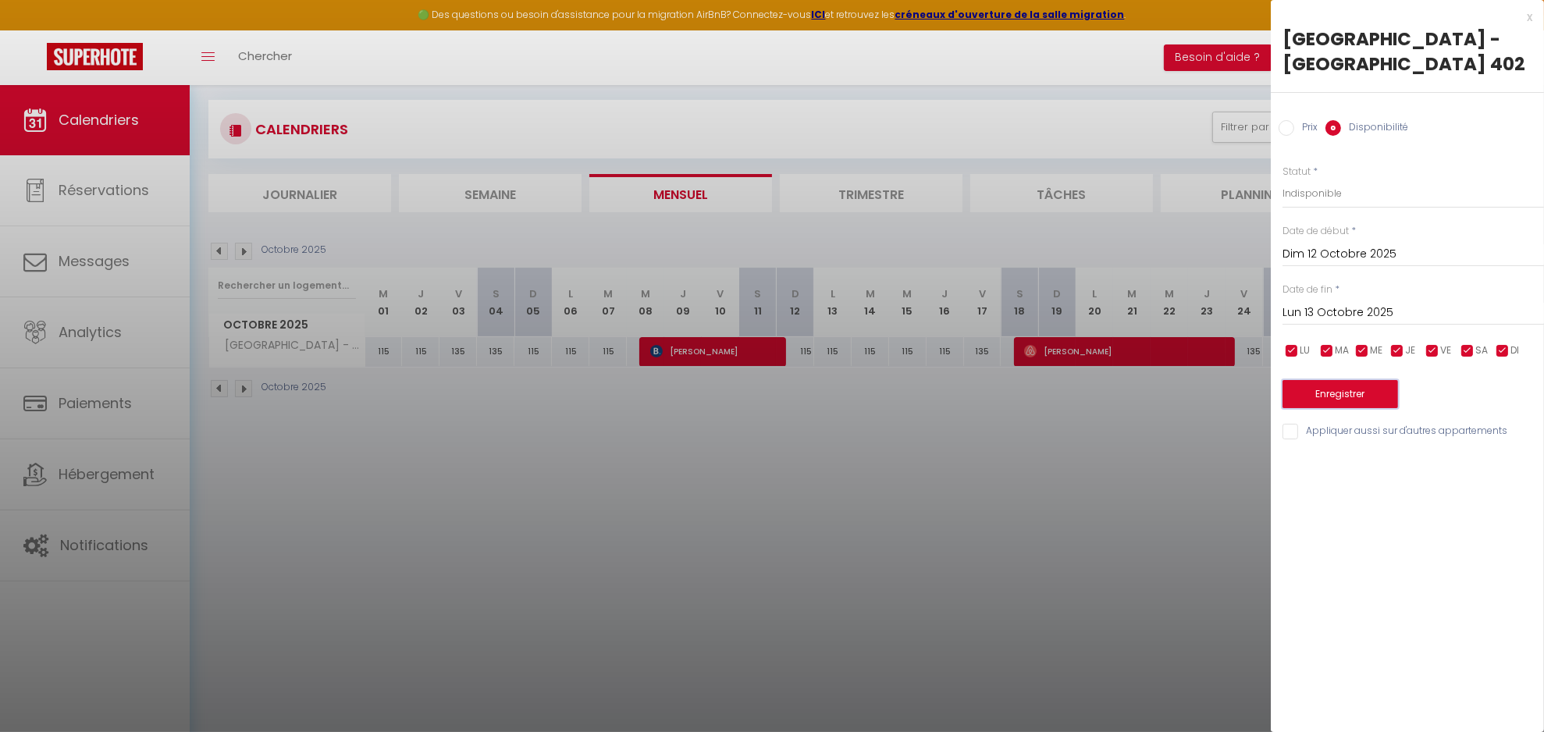
click at [1365, 380] on button "Enregistrer" at bounding box center [1340, 394] width 116 height 28
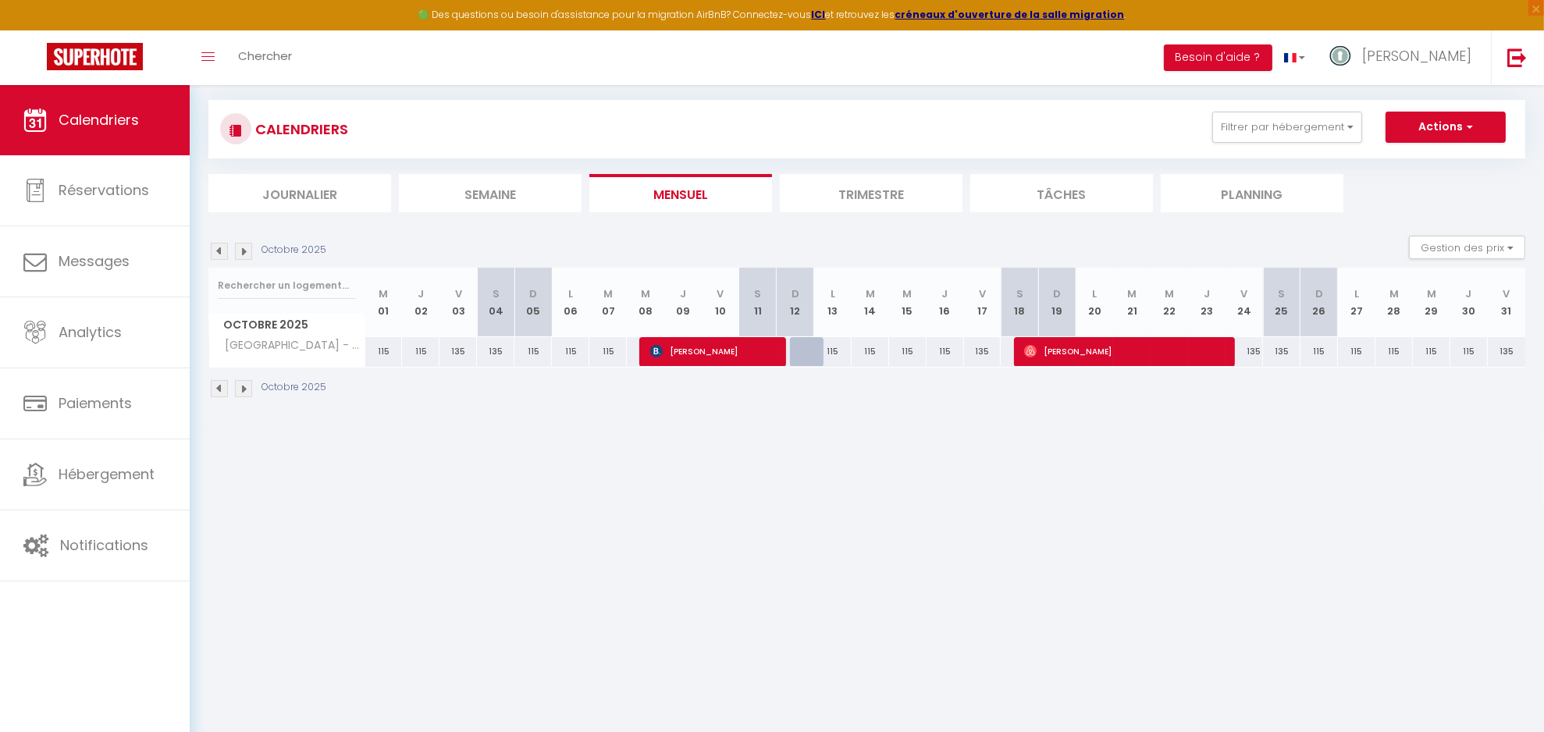
click at [720, 479] on body "🟢 Des questions ou besoin d'assistance pour la migration AirBnB? Connectez-vous…" at bounding box center [772, 366] width 1544 height 732
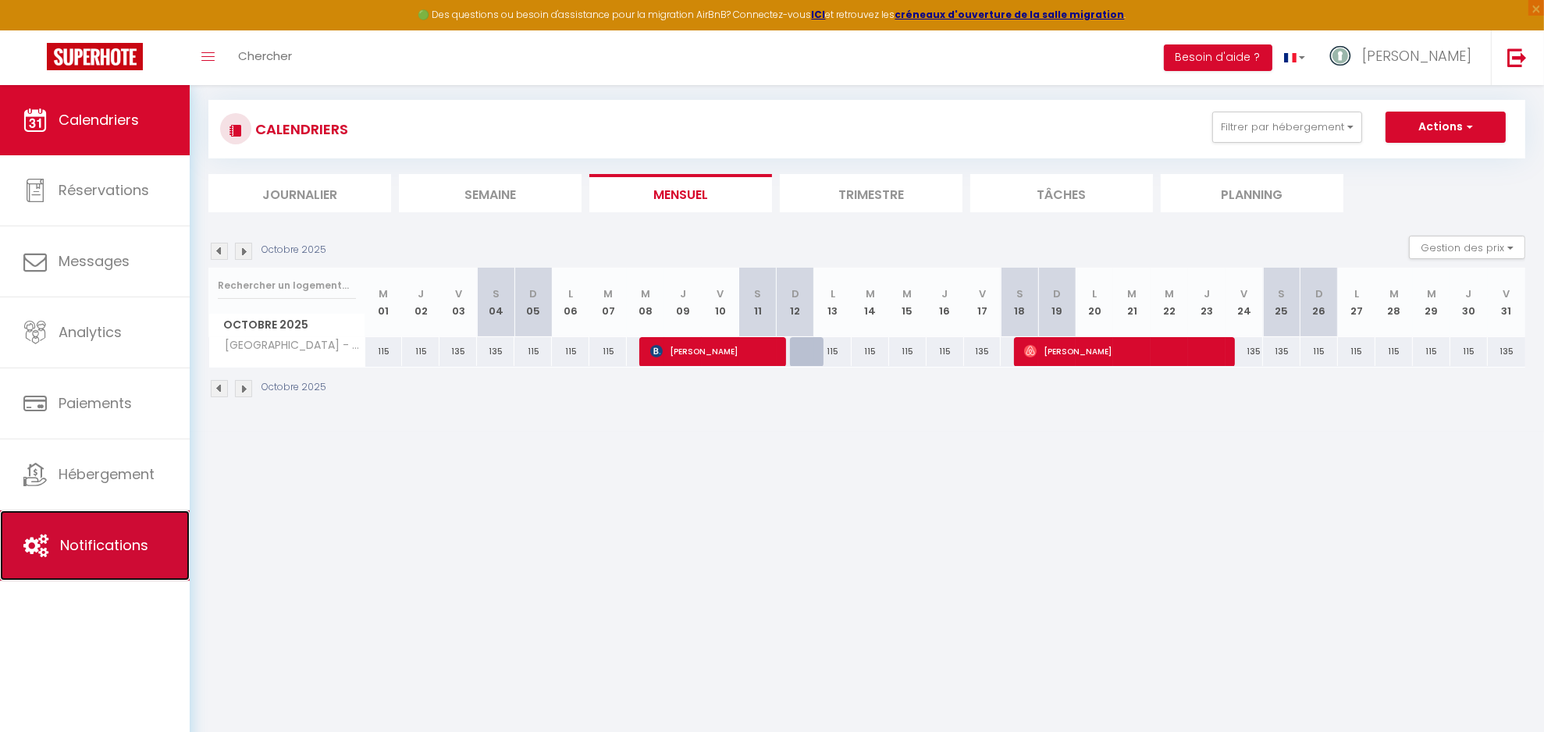
click at [105, 539] on span "Notifications" at bounding box center [104, 545] width 88 height 20
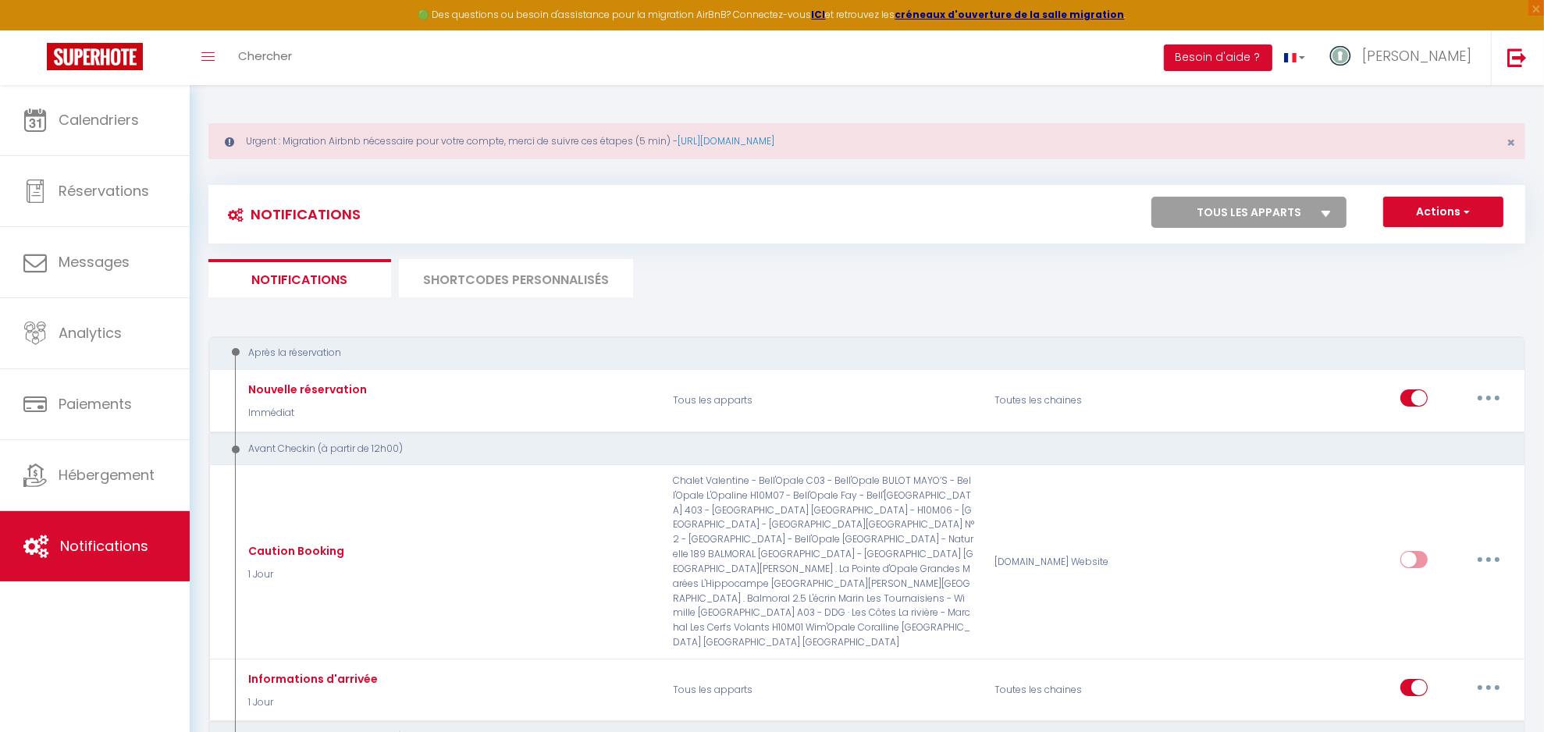
drag, startPoint x: 496, startPoint y: 271, endPoint x: 560, endPoint y: 330, distance: 87.3
click at [496, 272] on li "SHORTCODES PERSONNALISÉS" at bounding box center [516, 278] width 234 height 38
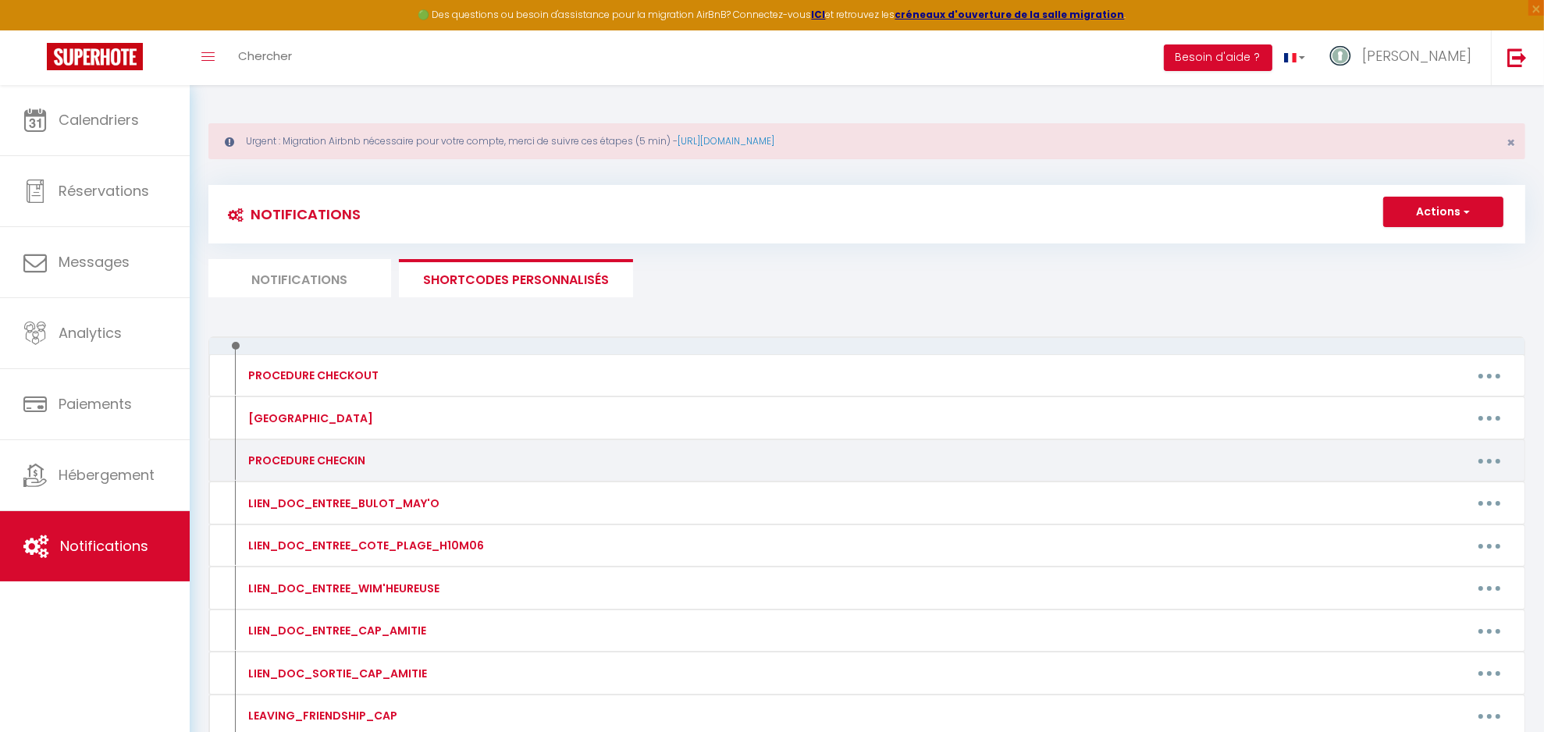
click at [1484, 463] on button "button" at bounding box center [1489, 460] width 44 height 25
drag, startPoint x: 1464, startPoint y: 494, endPoint x: 1468, endPoint y: 507, distance: 13.1
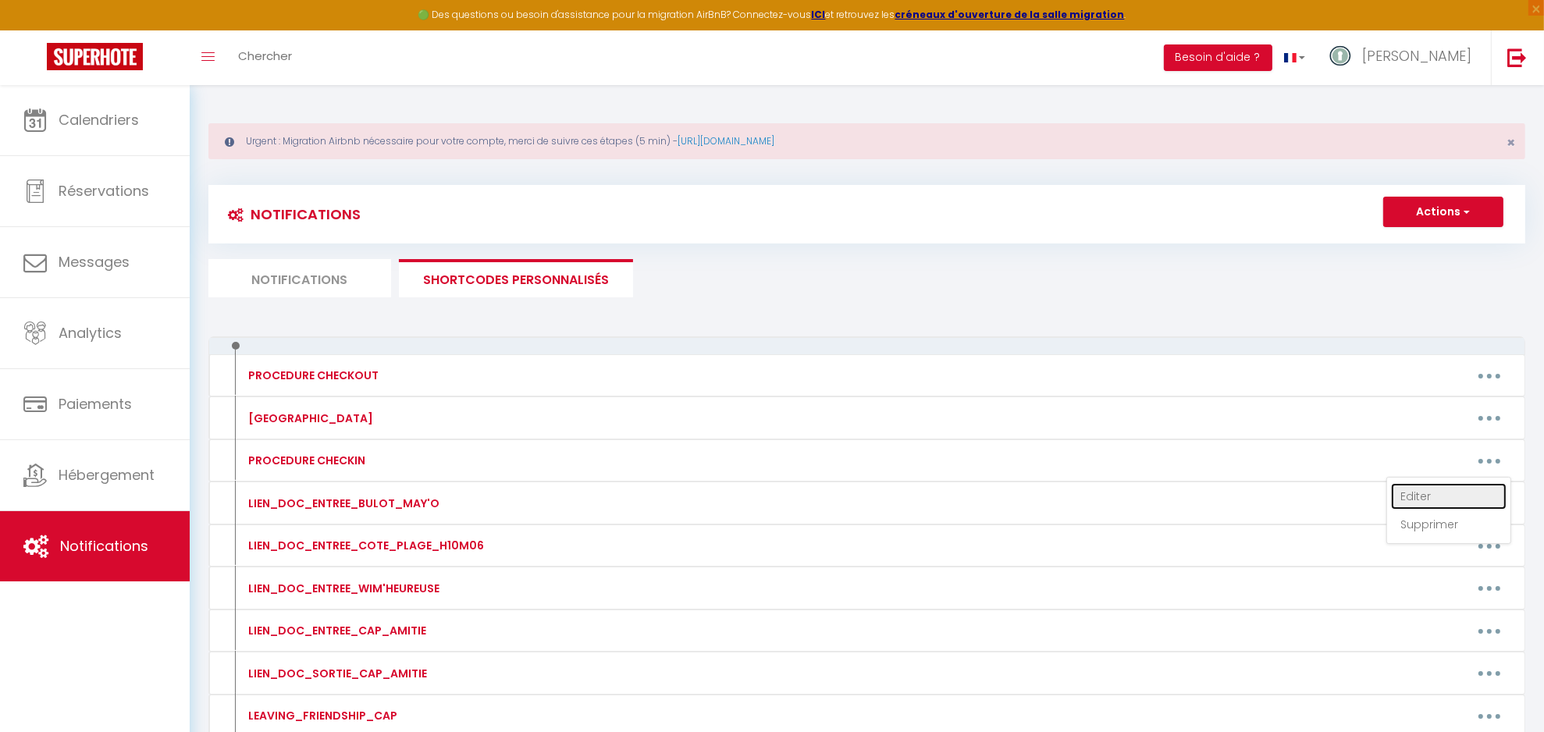
click at [1464, 496] on link "Editer" at bounding box center [1449, 496] width 116 height 27
type input "PROCEDURE CHECKIN"
type textarea "PROCEDURE CHECKIN"
type textarea "Loremip [DOLOR:SITAM_CONS], Adipi elitsed, doei temporinc ut-laboree dolore mag…"
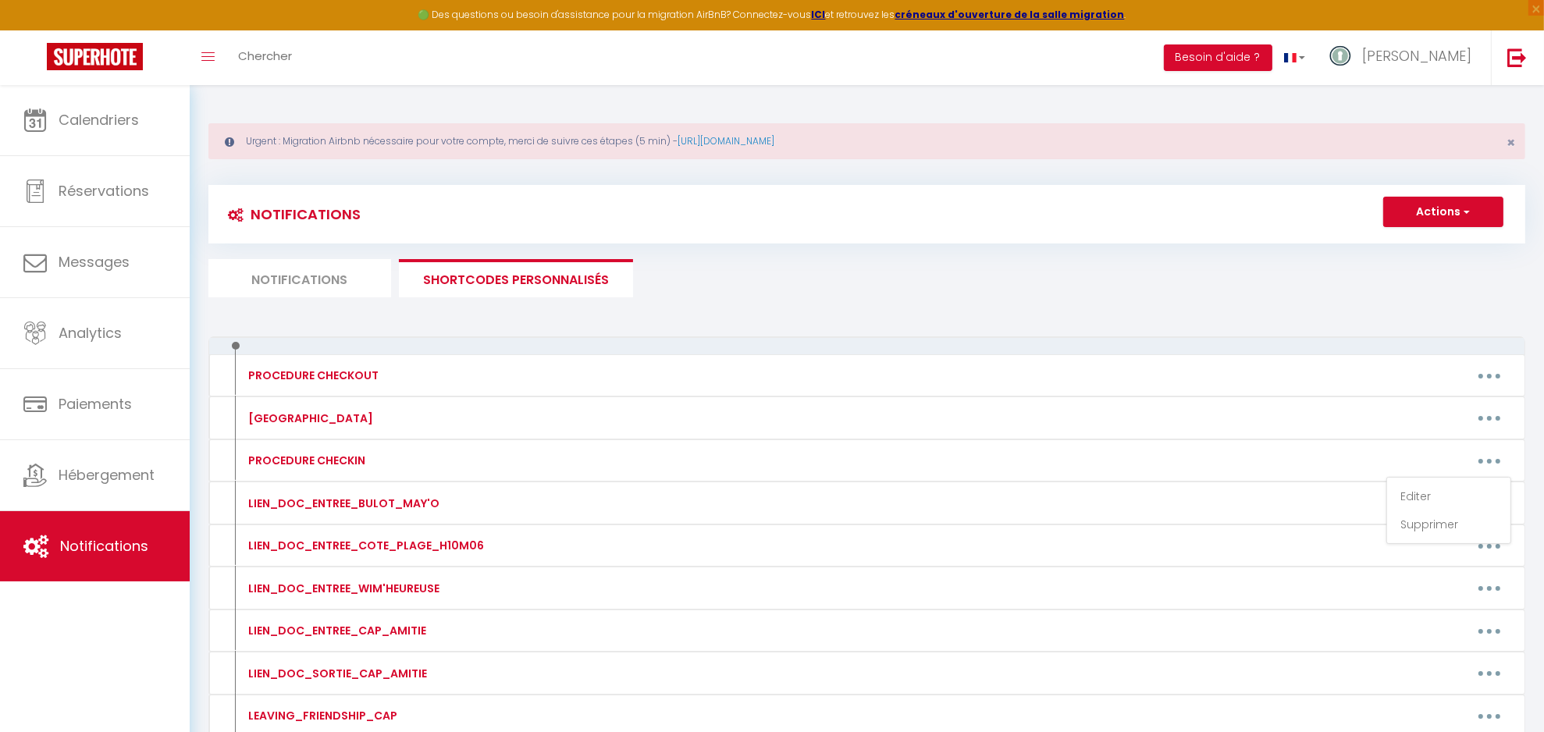
type textarea "Bonjour [GUEST:FIRST_NAME], Comme convenu, vous trouverez ci-dessous toutes les…"
type textarea "Loremip [DOLOR:SITAM_CONS], Adipi elitsed, doei temporinc ut-laboree dolore mag…"
type textarea "Bonjour [GUEST:FIRST_NAME], Comme convenu, vous trouverez ci-dessous toutes les…"
type textarea "Loremip [DOLOR:SITAM_CONS], Adipi elitsed, doei temporinc ut-laboree dolore mag…"
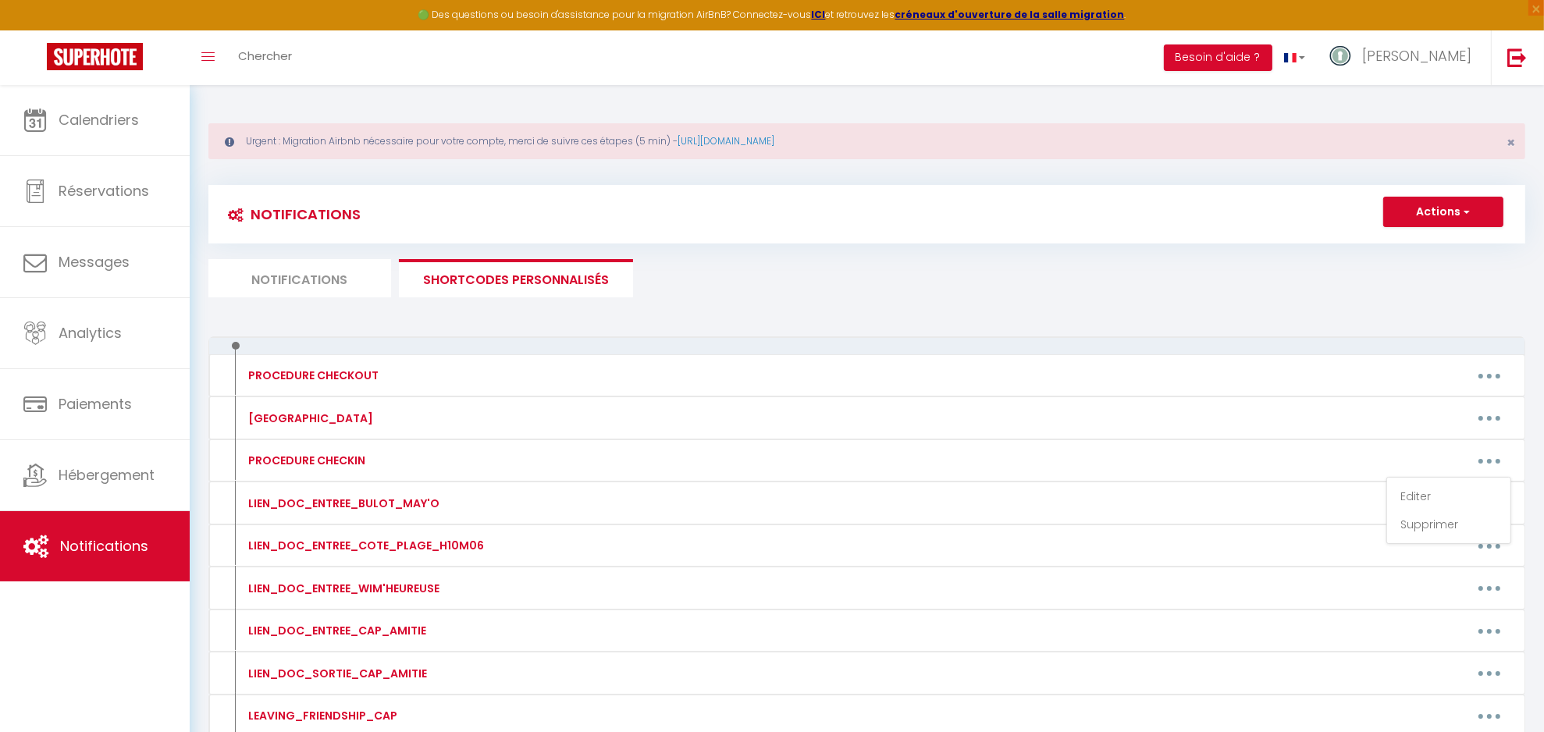
type textarea "Bonjour [GUEST:FIRST_NAME], Comme convenu, vous trouverez ci-dessous toutes les…"
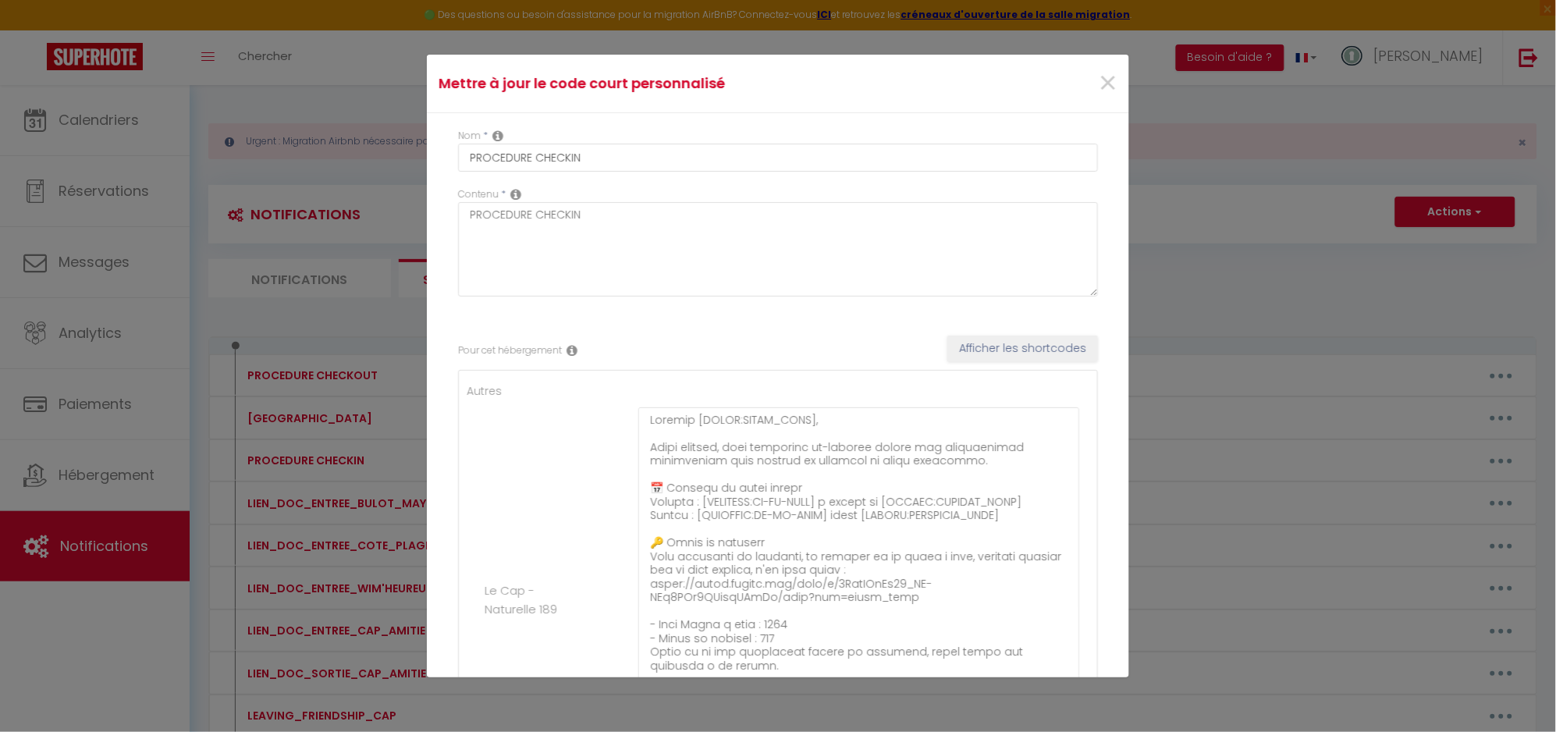
drag, startPoint x: 1065, startPoint y: 466, endPoint x: 955, endPoint y: 635, distance: 201.3
click at [1074, 731] on html "🟢 Des questions ou besoin d'assistance pour la migration AirBnB? Connectez-vous…" at bounding box center [778, 366] width 1556 height 732
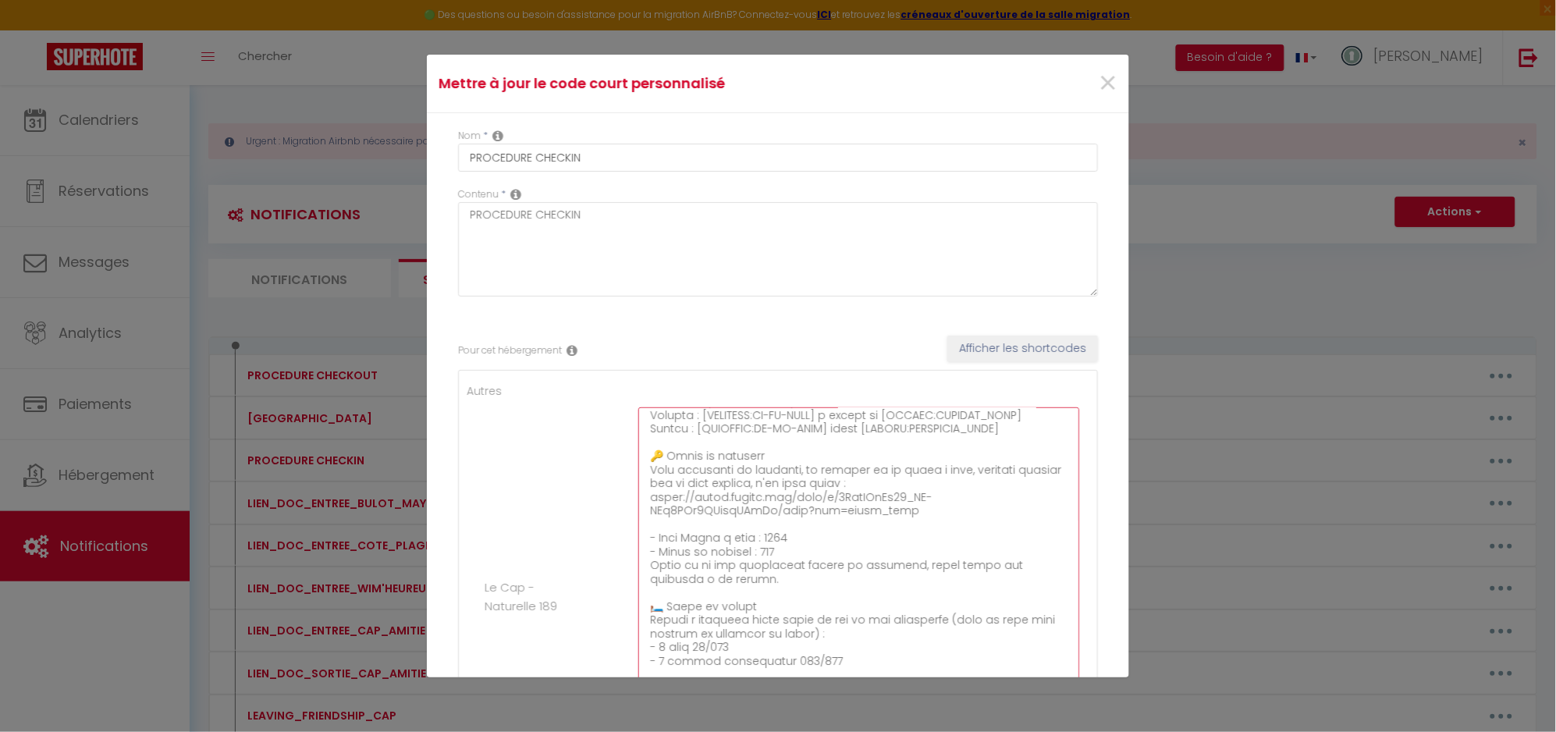
click at [815, 542] on textarea at bounding box center [858, 589] width 441 height 364
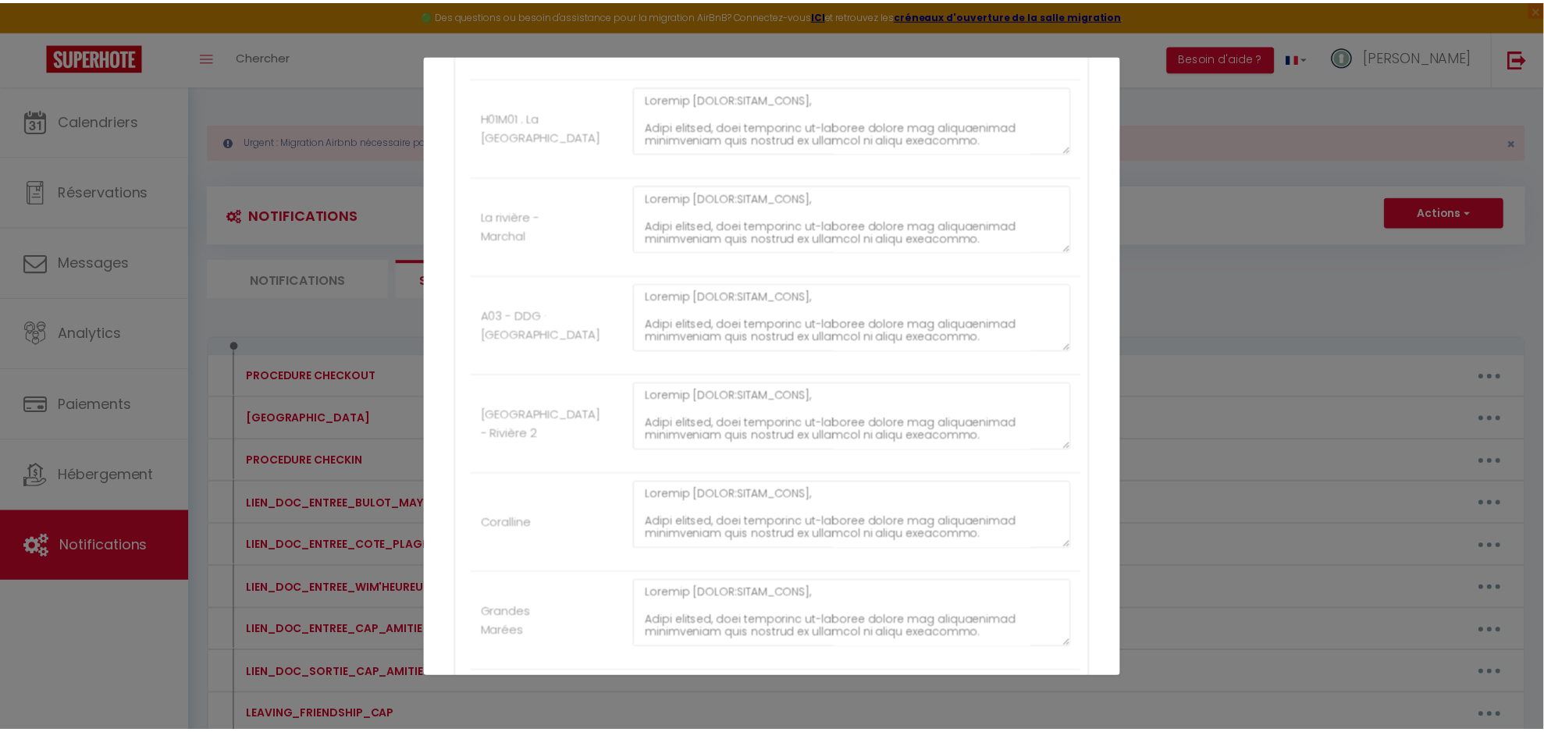
scroll to position [3032, 0]
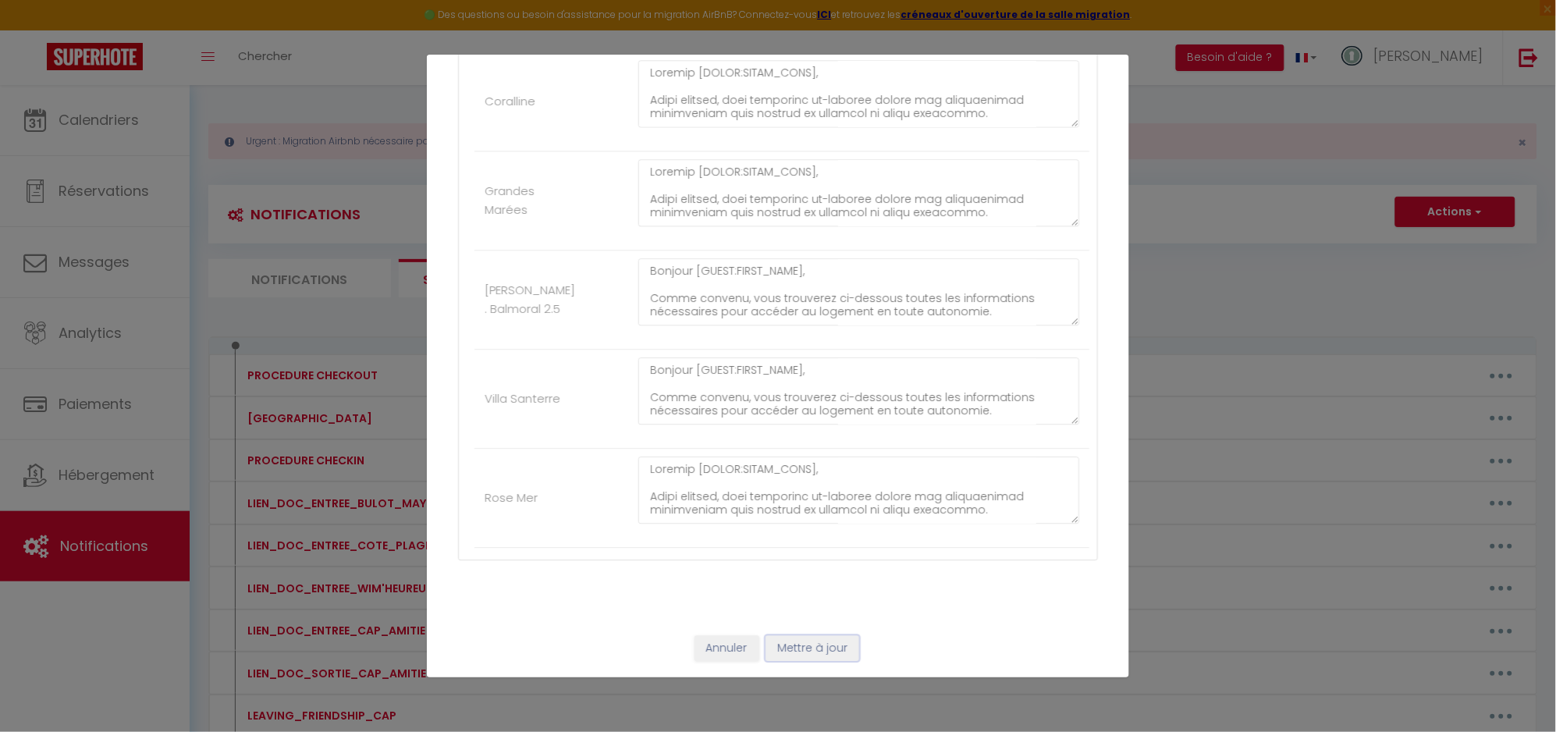
click at [787, 658] on button "Mettre à jour" at bounding box center [813, 648] width 94 height 27
